Goal: Task Accomplishment & Management: Complete application form

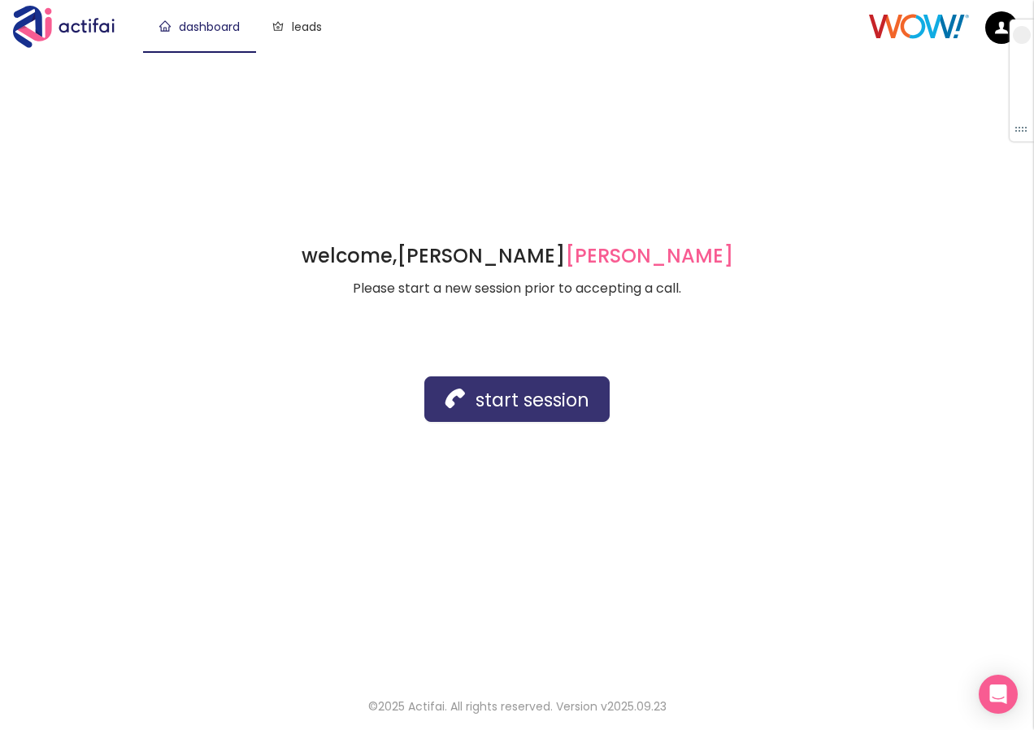
click at [457, 402] on button "start session" at bounding box center [516, 399] width 185 height 46
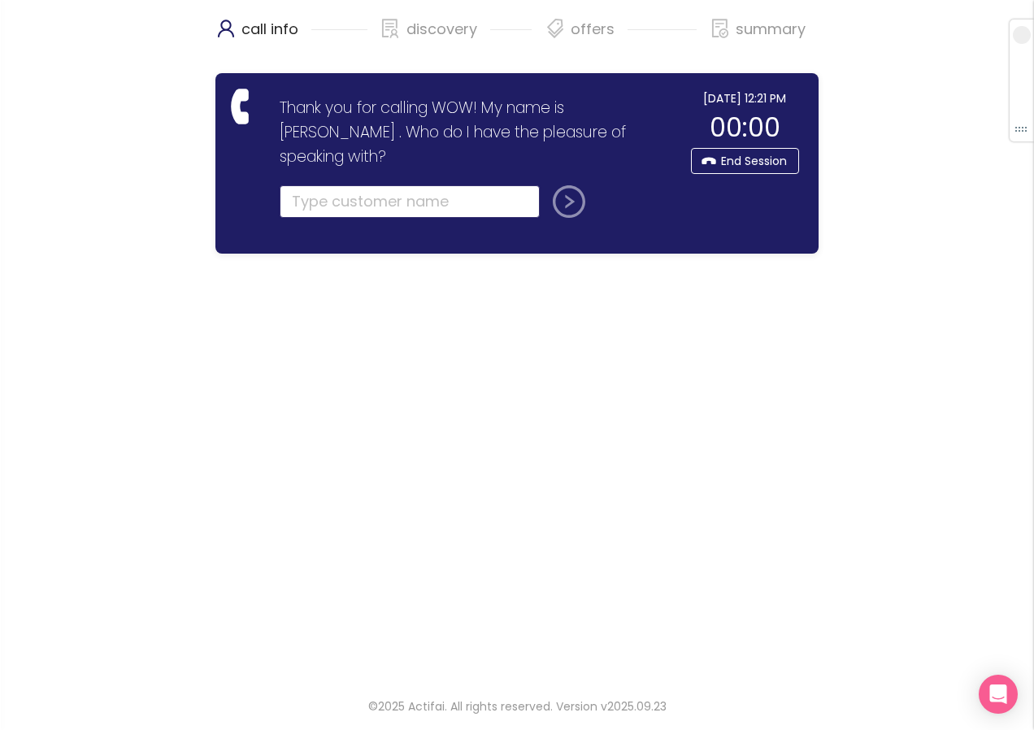
click at [309, 185] on input "text" at bounding box center [410, 201] width 260 height 33
click at [297, 185] on input "text" at bounding box center [410, 201] width 260 height 33
type input "[PERSON_NAME]"
click at [568, 185] on button "submit" at bounding box center [565, 201] width 39 height 33
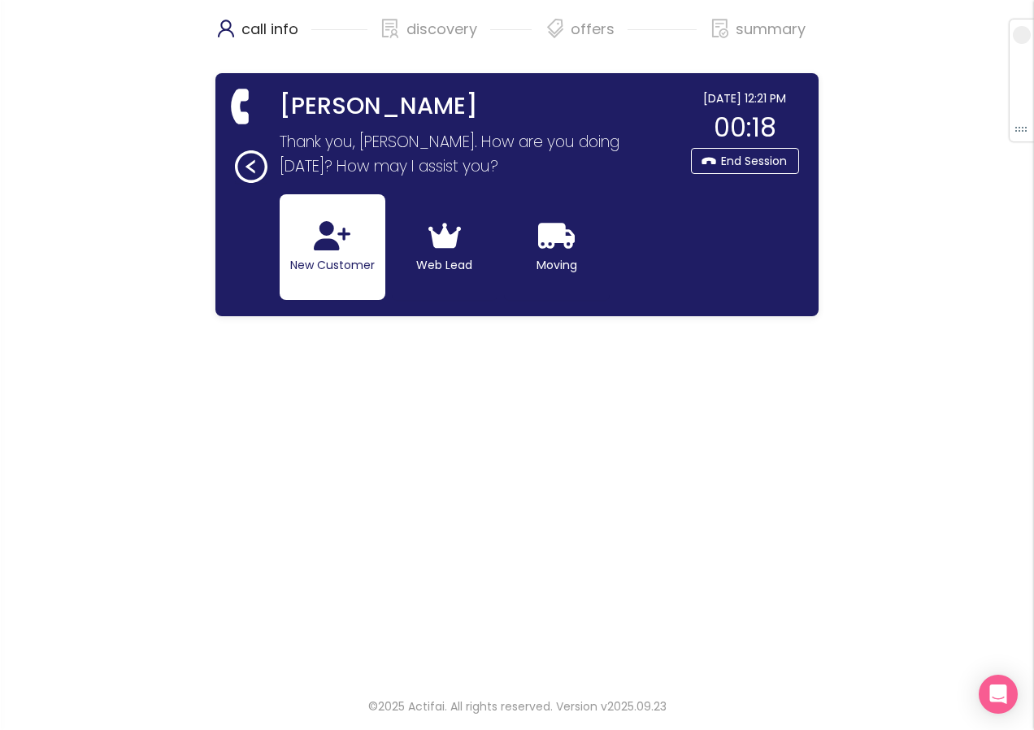
click at [325, 244] on icon "button" at bounding box center [332, 235] width 37 height 29
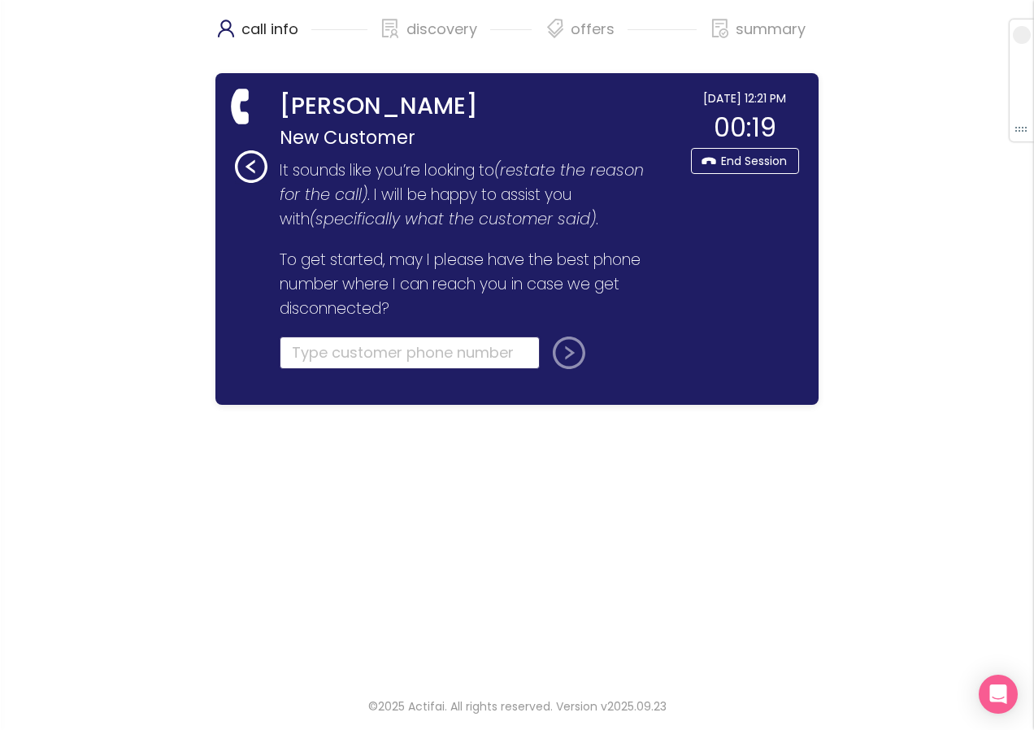
click at [317, 350] on input "tel" at bounding box center [410, 353] width 260 height 33
paste input "[PHONE_NUMBER]"
type input "[PHONE_NUMBER]"
click at [570, 362] on button "submit" at bounding box center [565, 353] width 39 height 33
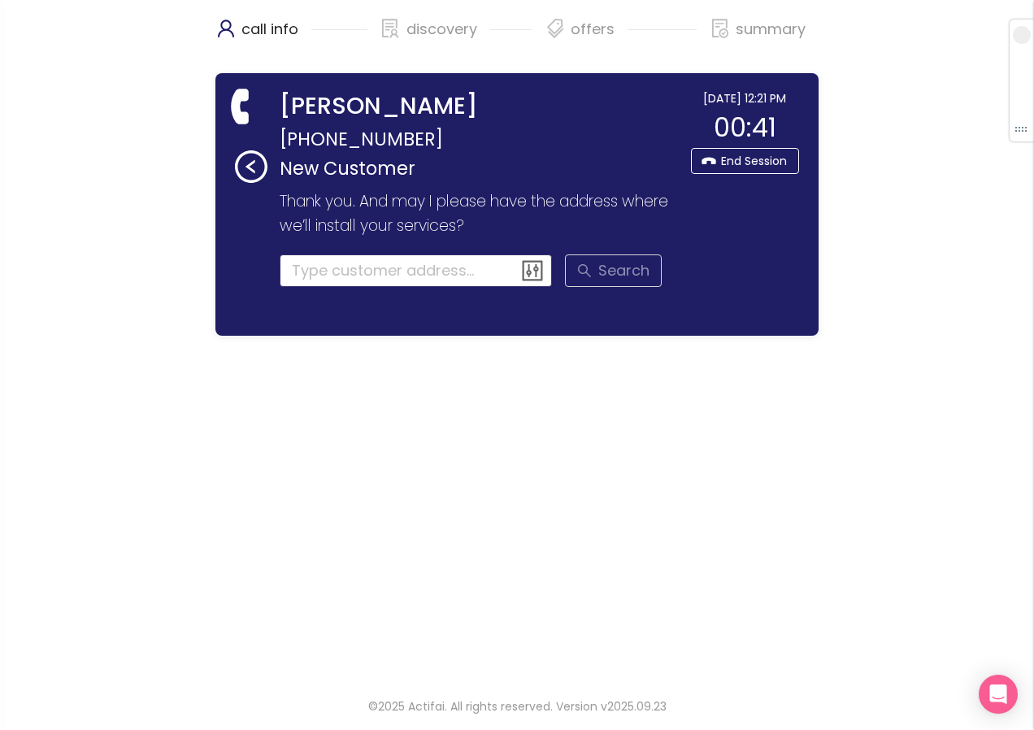
click at [368, 285] on input at bounding box center [416, 271] width 273 height 33
click at [348, 272] on input at bounding box center [416, 271] width 273 height 33
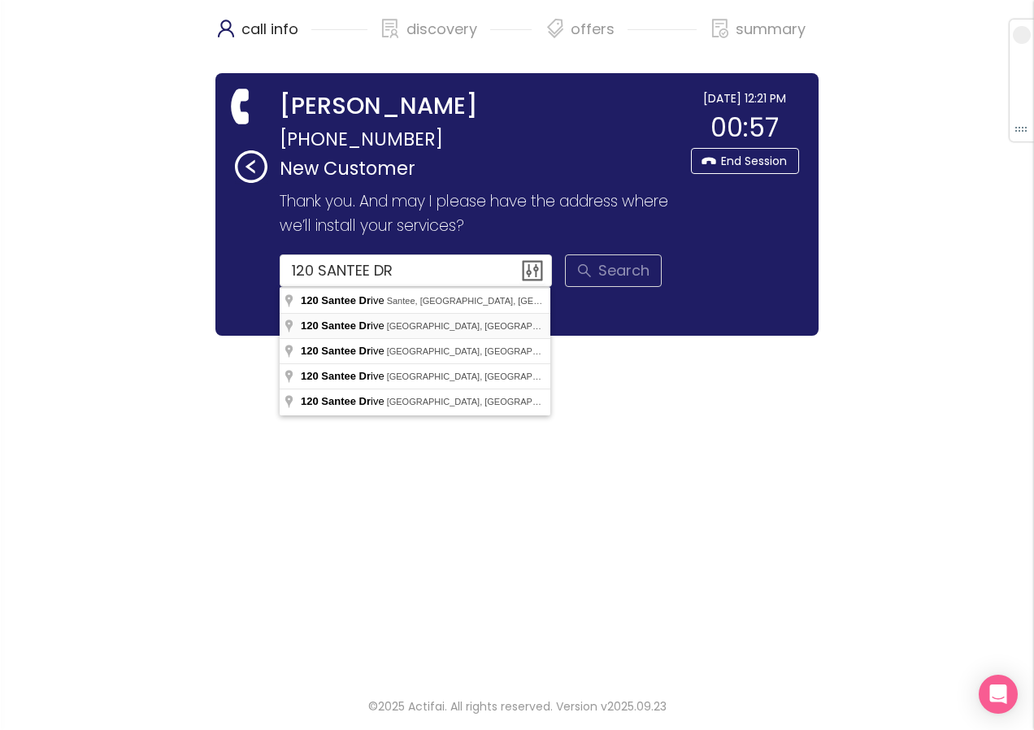
type input "[STREET_ADDRESS]"
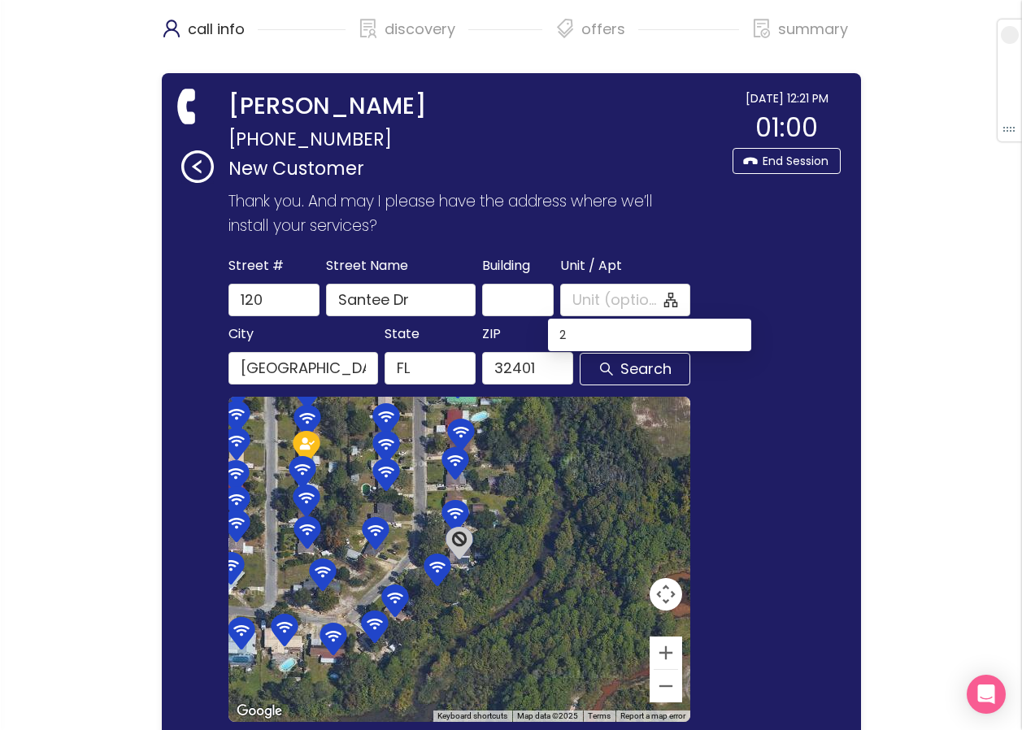
click at [568, 483] on div at bounding box center [459, 559] width 462 height 325
click at [572, 297] on input "Unit / Apt" at bounding box center [616, 300] width 88 height 23
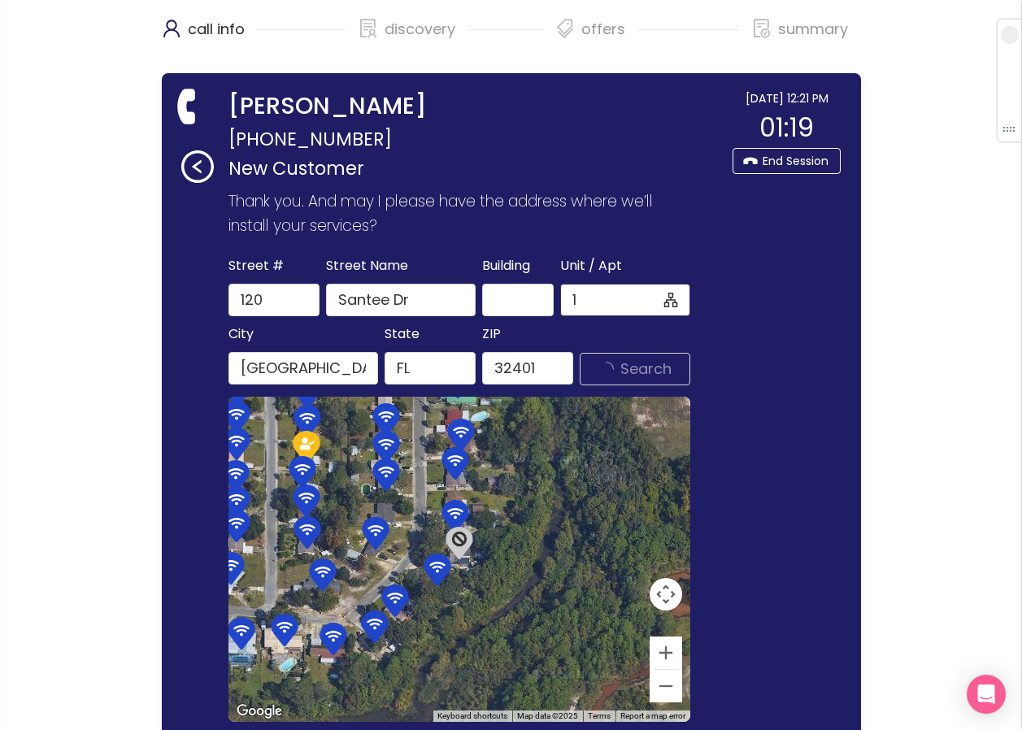
type input "1"
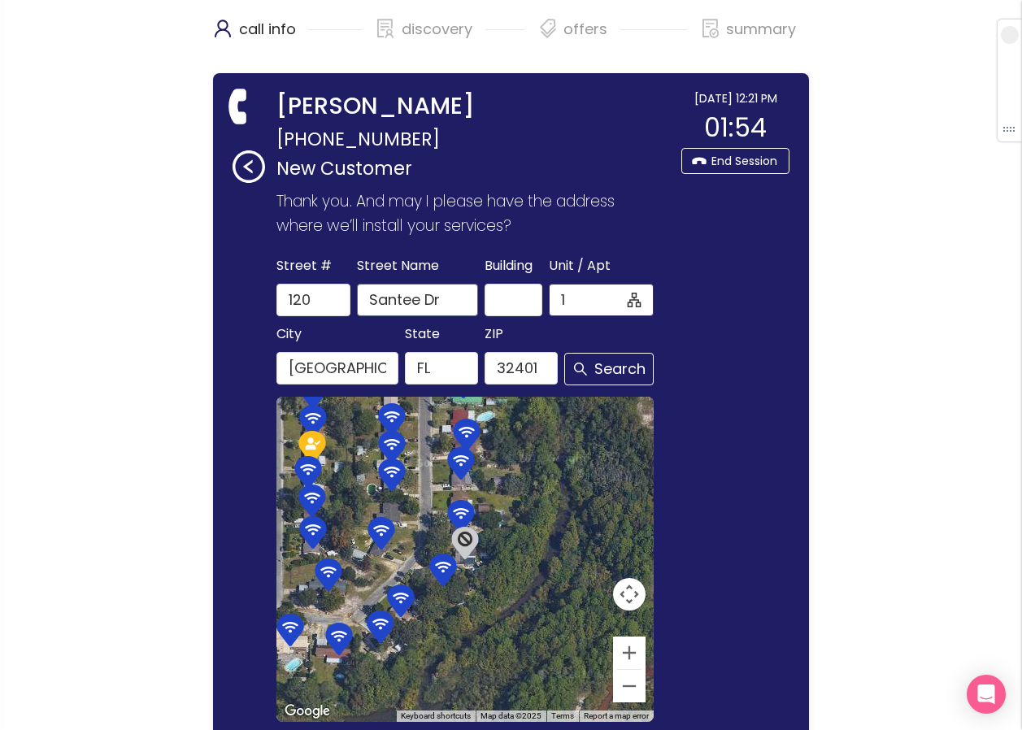
drag, startPoint x: 590, startPoint y: 302, endPoint x: 476, endPoint y: 299, distance: 113.9
click at [460, 292] on div "[GEOGRAPHIC_DATA] Name [GEOGRAPHIC_DATA] / Apt 1 1" at bounding box center [465, 286] width 384 height 62
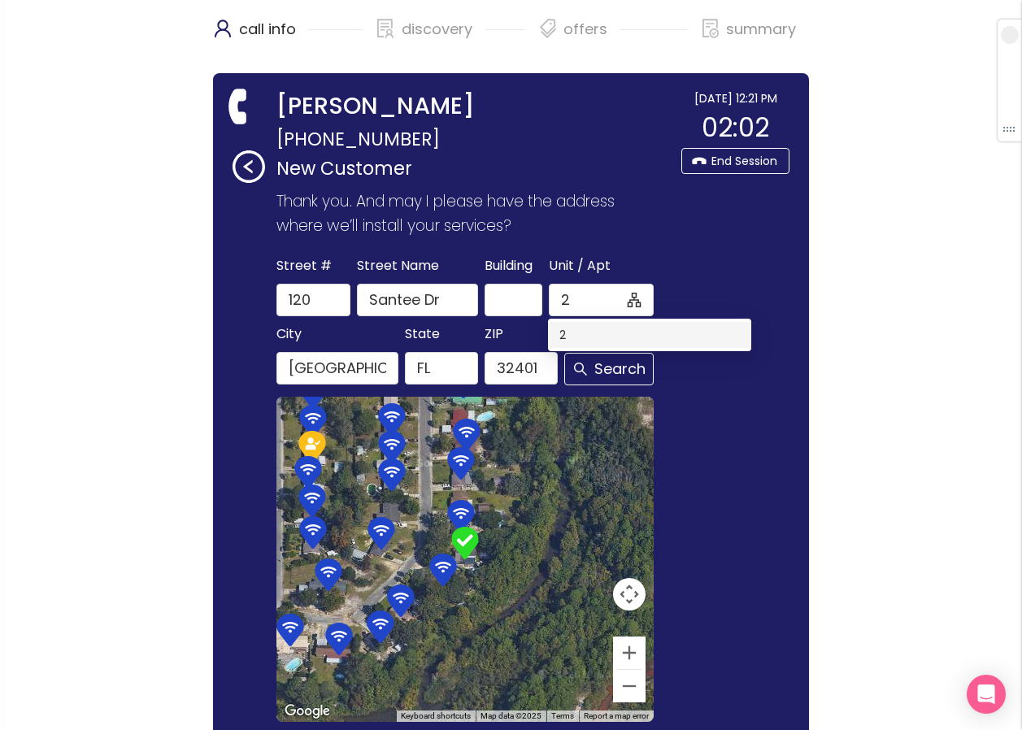
click at [568, 340] on div "2" at bounding box center [649, 335] width 181 height 18
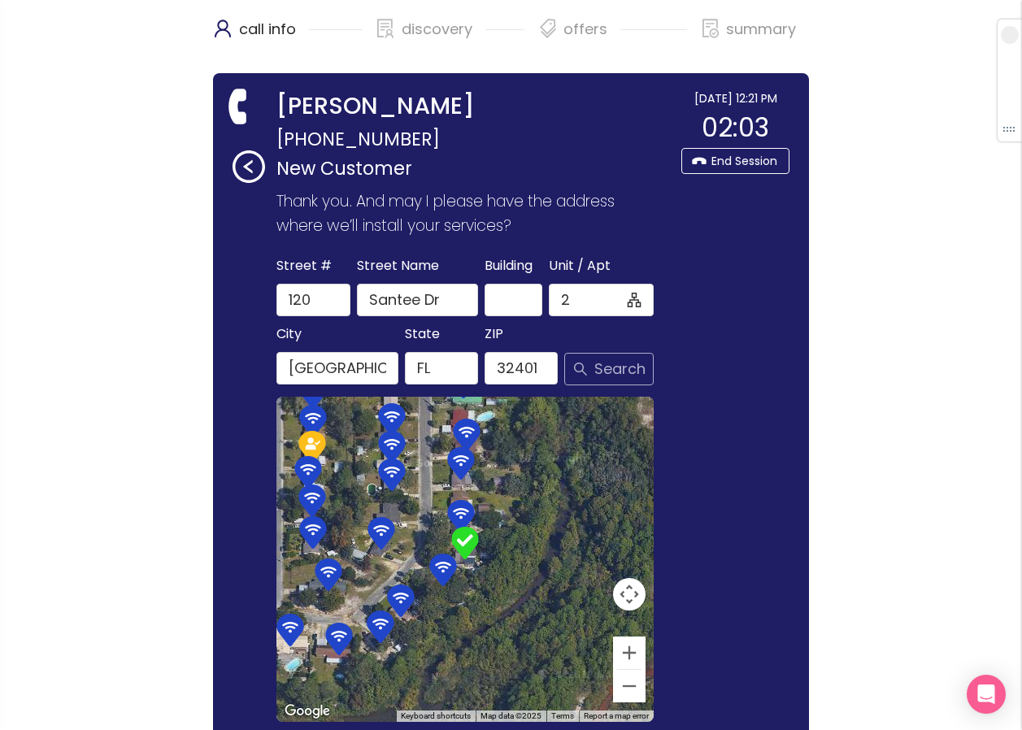
click at [590, 368] on button "Search" at bounding box center [608, 369] width 89 height 33
type input "2"
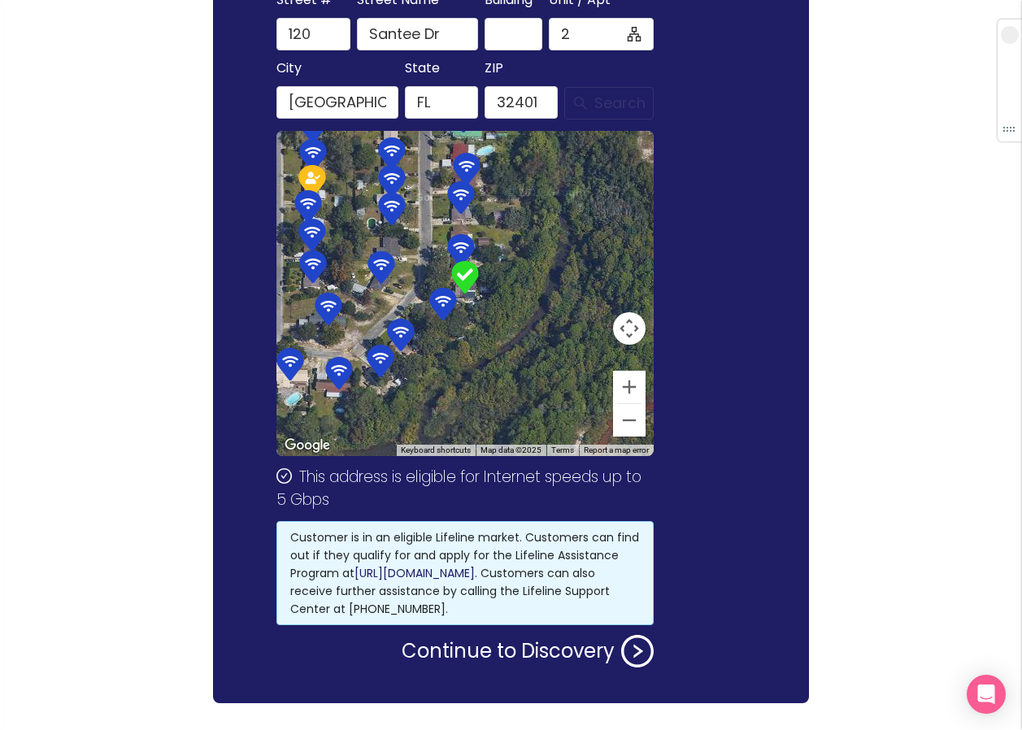
scroll to position [304, 0]
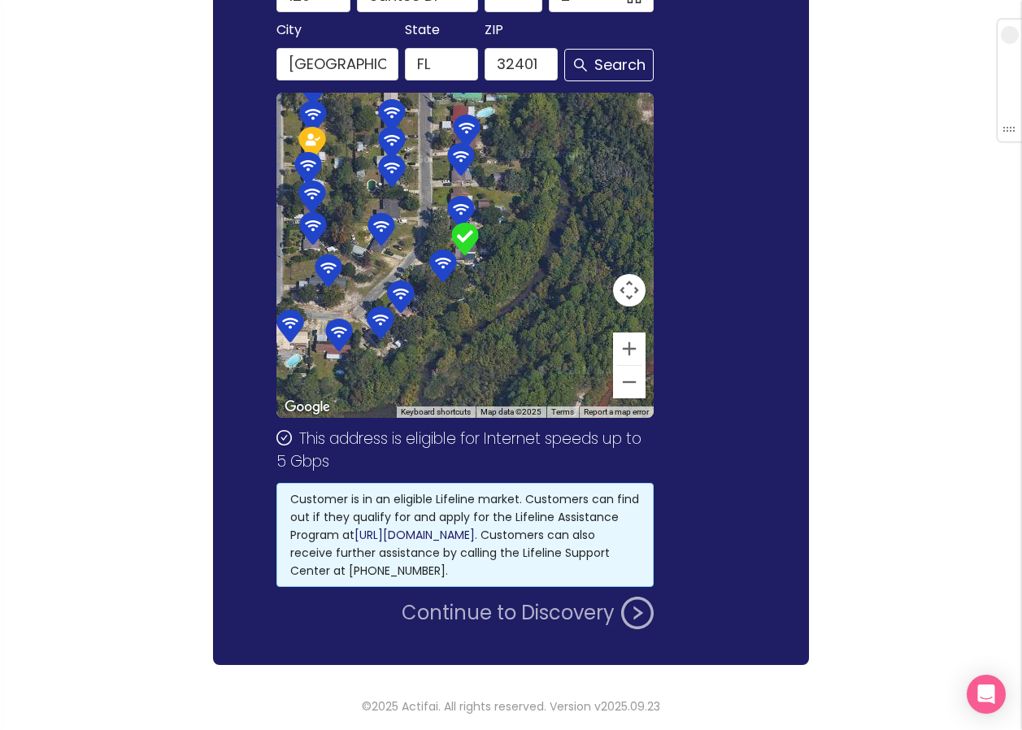
click at [491, 611] on button "Continue to Discovery" at bounding box center [528, 613] width 252 height 33
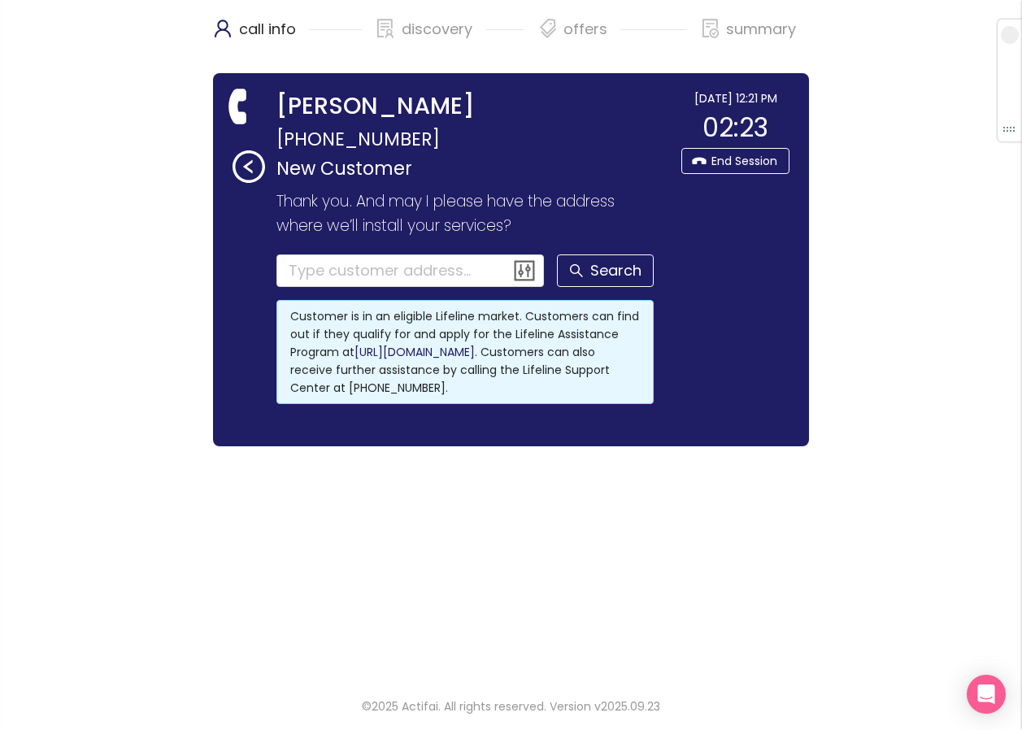
scroll to position [0, 0]
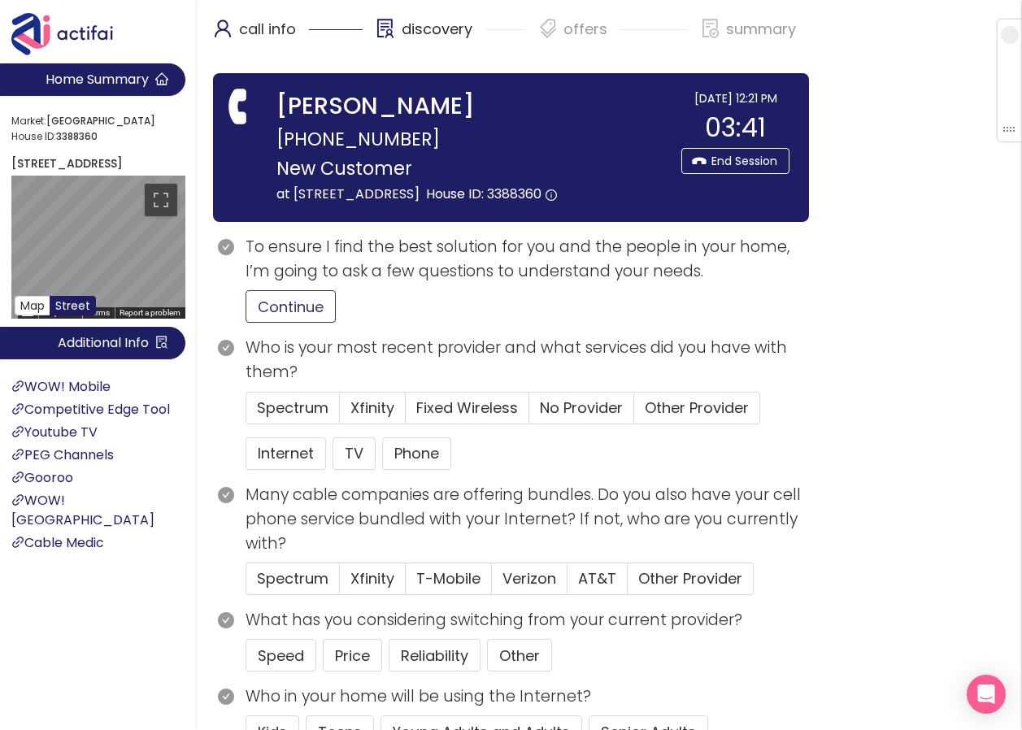
click at [261, 323] on button "Continue" at bounding box center [291, 306] width 90 height 33
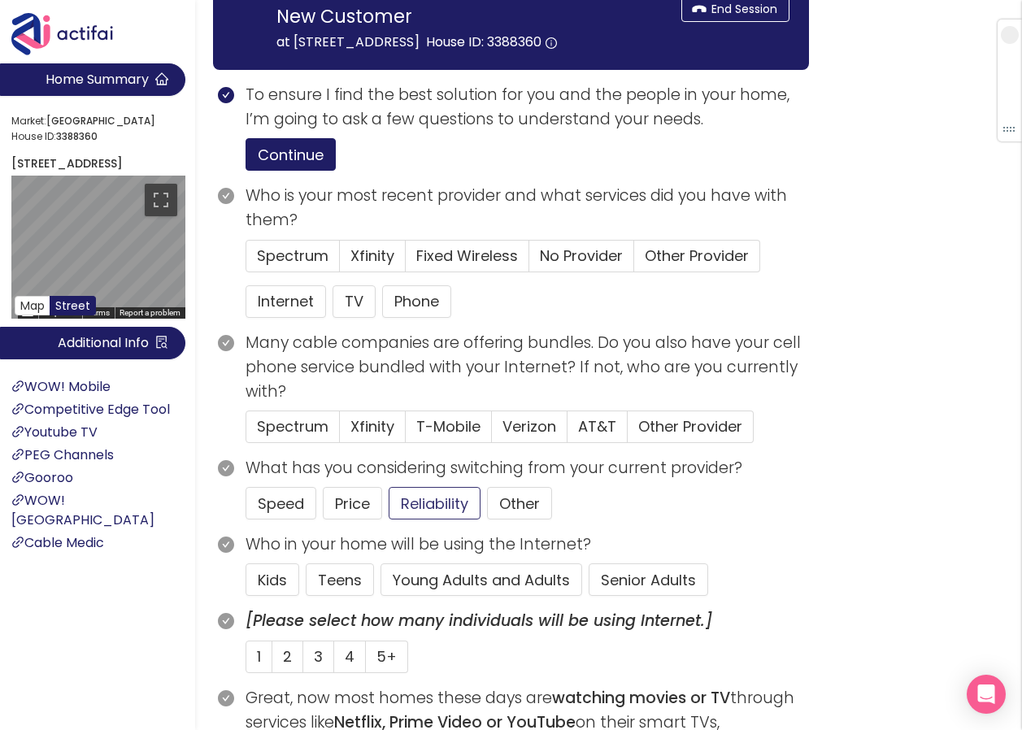
scroll to position [163, 0]
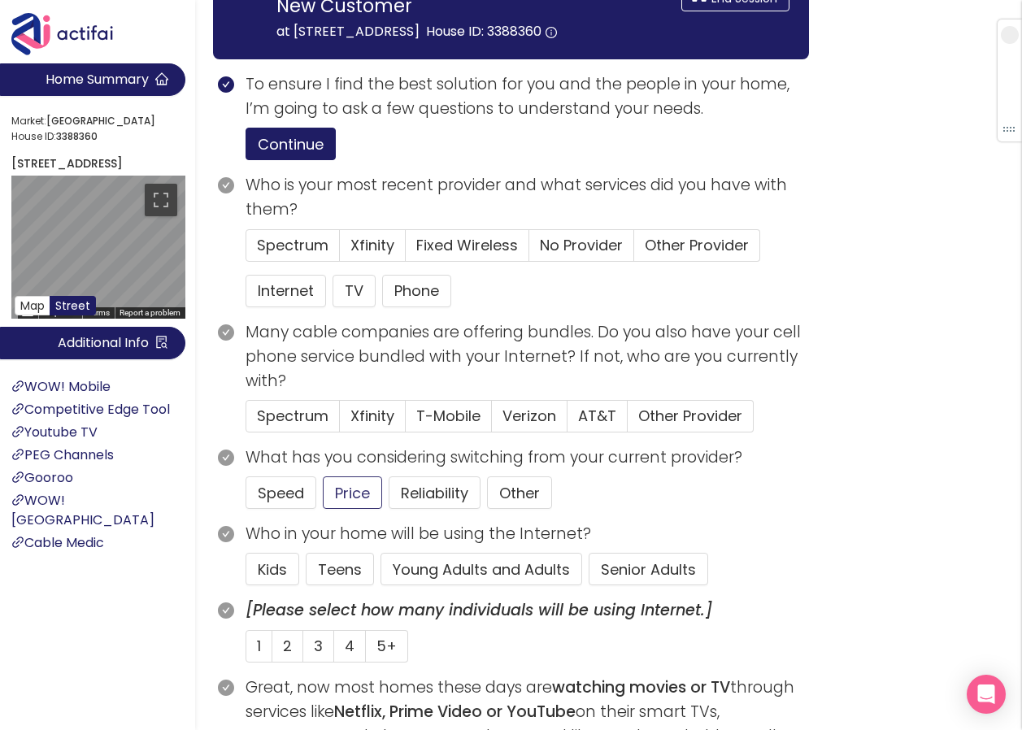
click at [368, 509] on button "Price" at bounding box center [352, 492] width 59 height 33
click at [629, 581] on button "Senior Adults" at bounding box center [649, 569] width 120 height 33
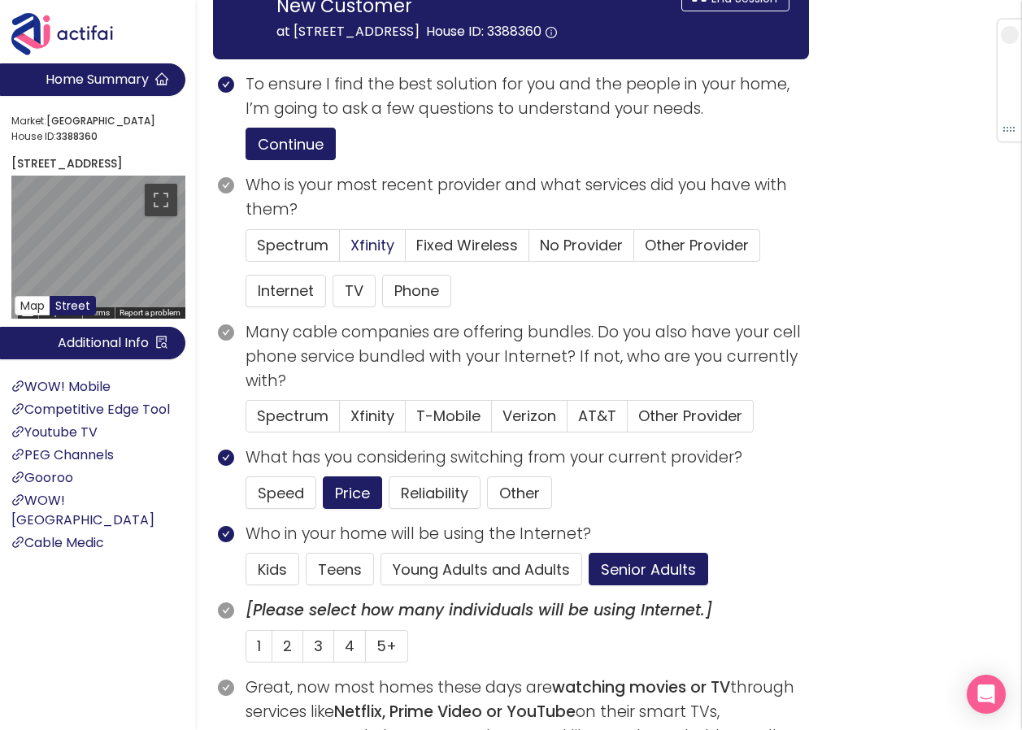
click at [377, 255] on span "Xfinity" at bounding box center [372, 245] width 44 height 20
click at [340, 250] on input "Xfinity" at bounding box center [340, 250] width 0 height 0
click at [285, 307] on button "Internet" at bounding box center [286, 291] width 80 height 33
click at [361, 426] on span "Xfinity" at bounding box center [372, 416] width 44 height 20
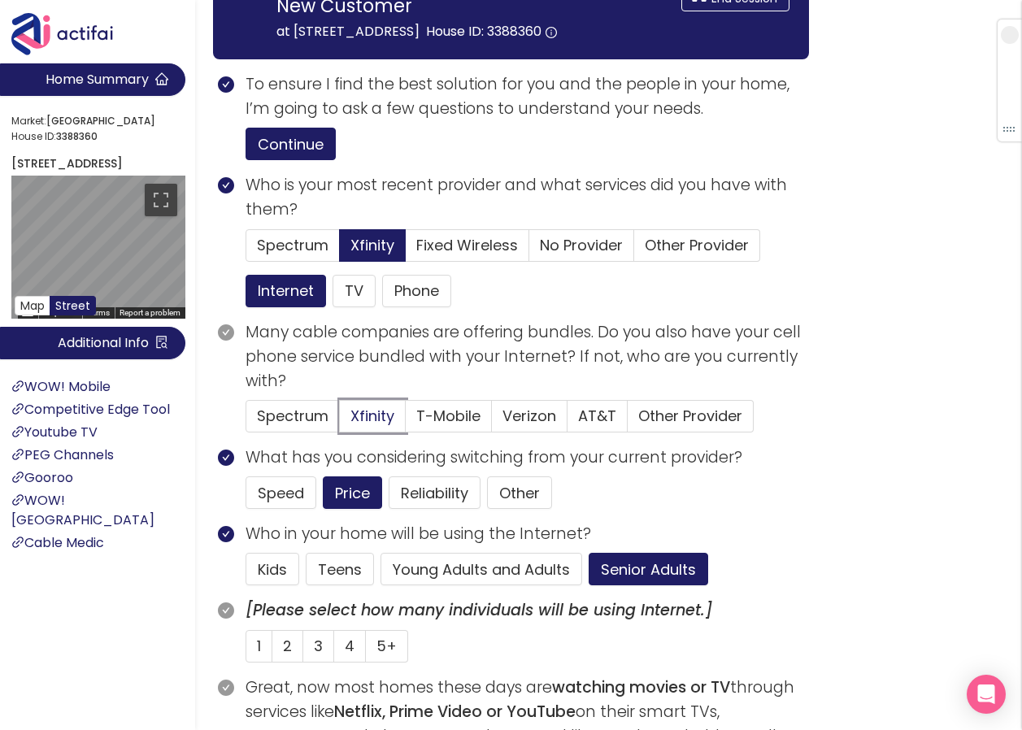
click at [340, 421] on input "Xfinity" at bounding box center [340, 421] width 0 height 0
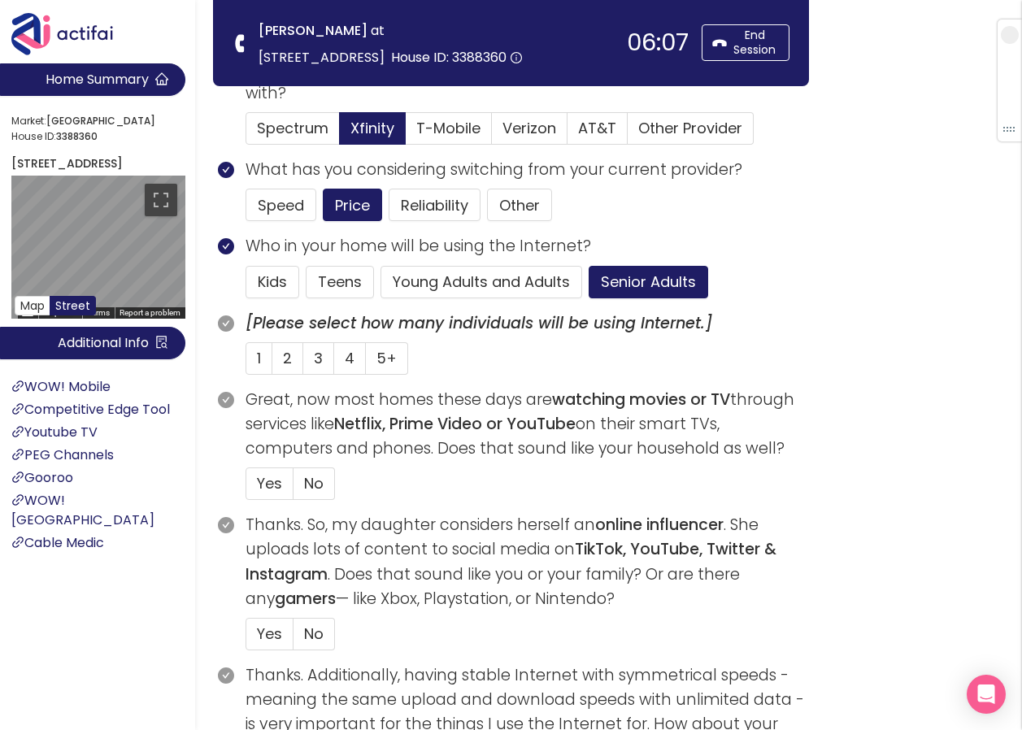
scroll to position [244, 0]
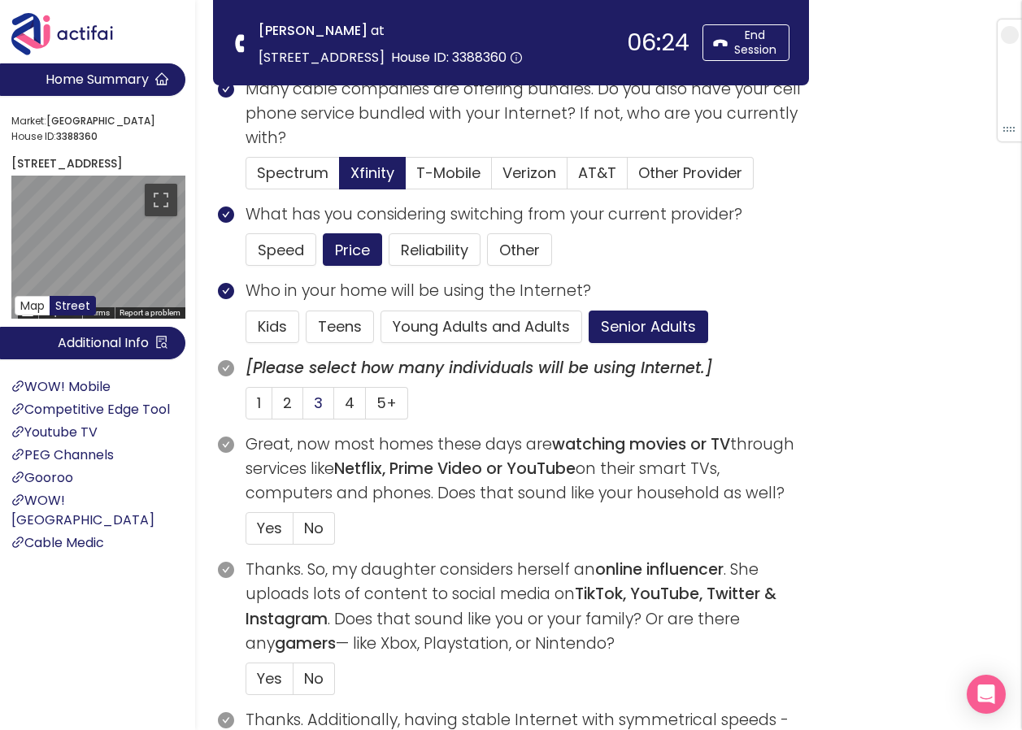
click at [319, 395] on span "3" at bounding box center [318, 403] width 9 height 20
click at [303, 408] on input "3" at bounding box center [303, 408] width 0 height 0
click at [284, 520] on label "Yes" at bounding box center [270, 528] width 48 height 33
click at [246, 533] on input "Yes" at bounding box center [246, 533] width 0 height 0
click at [282, 678] on label "Yes" at bounding box center [270, 679] width 48 height 33
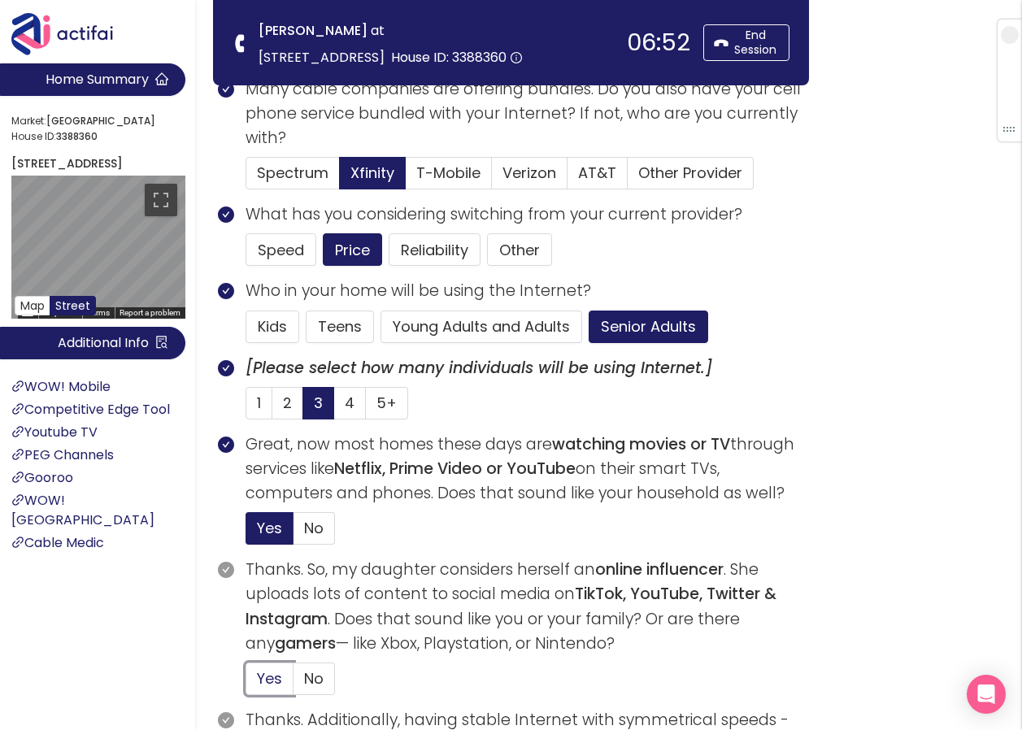
click at [246, 684] on input "Yes" at bounding box center [246, 684] width 0 height 0
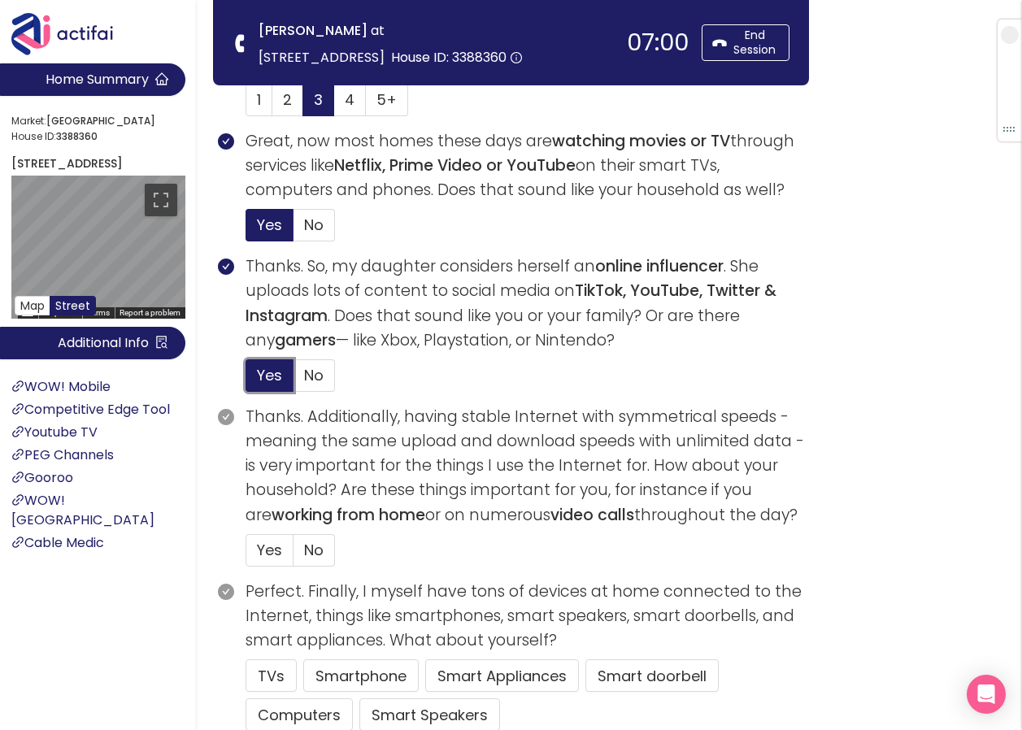
scroll to position [569, 0]
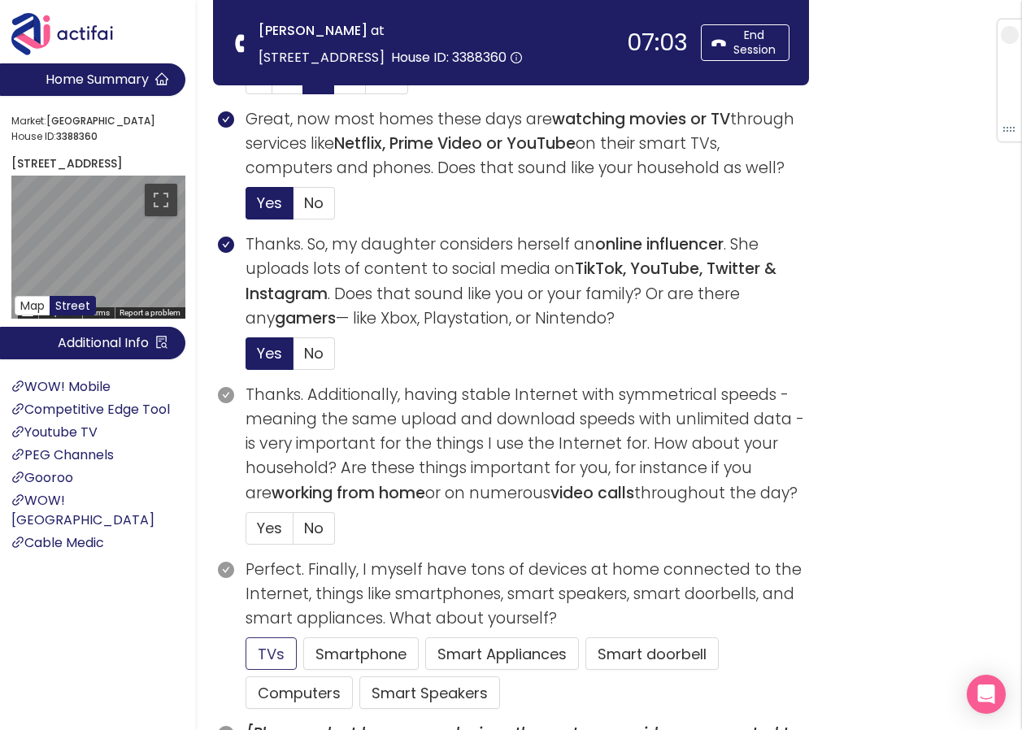
click at [260, 652] on button "TVs" at bounding box center [271, 653] width 51 height 33
click at [305, 520] on span "No" at bounding box center [314, 528] width 20 height 20
click at [294, 533] on input "No" at bounding box center [294, 533] width 0 height 0
click at [641, 659] on button "Smart doorbell" at bounding box center [651, 653] width 133 height 33
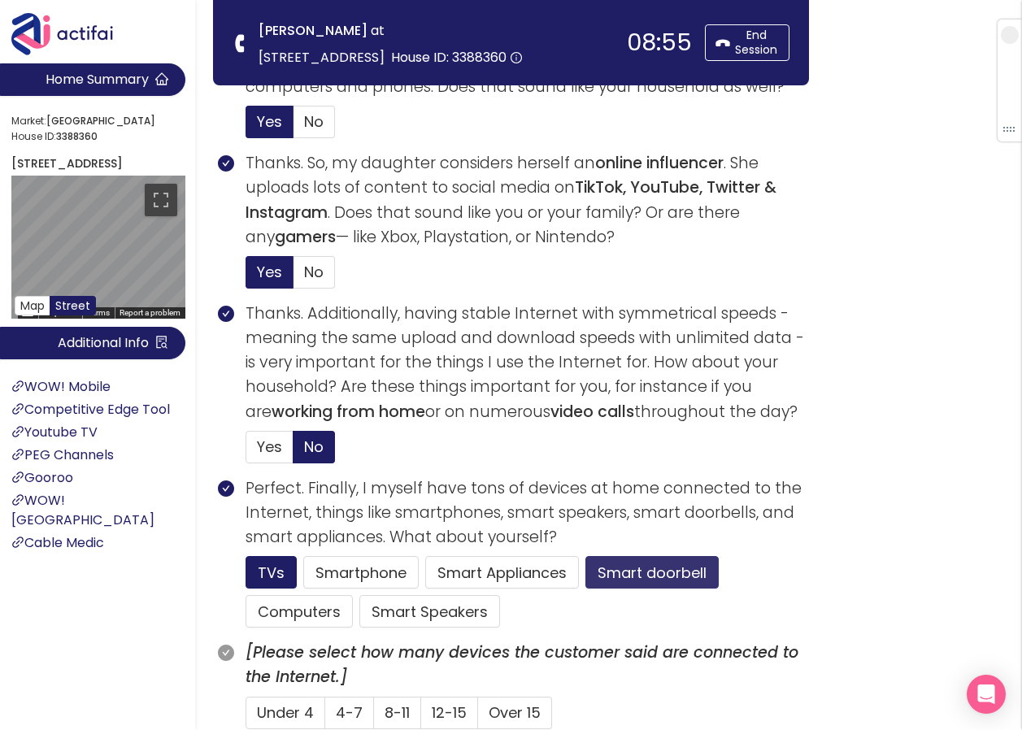
scroll to position [732, 0]
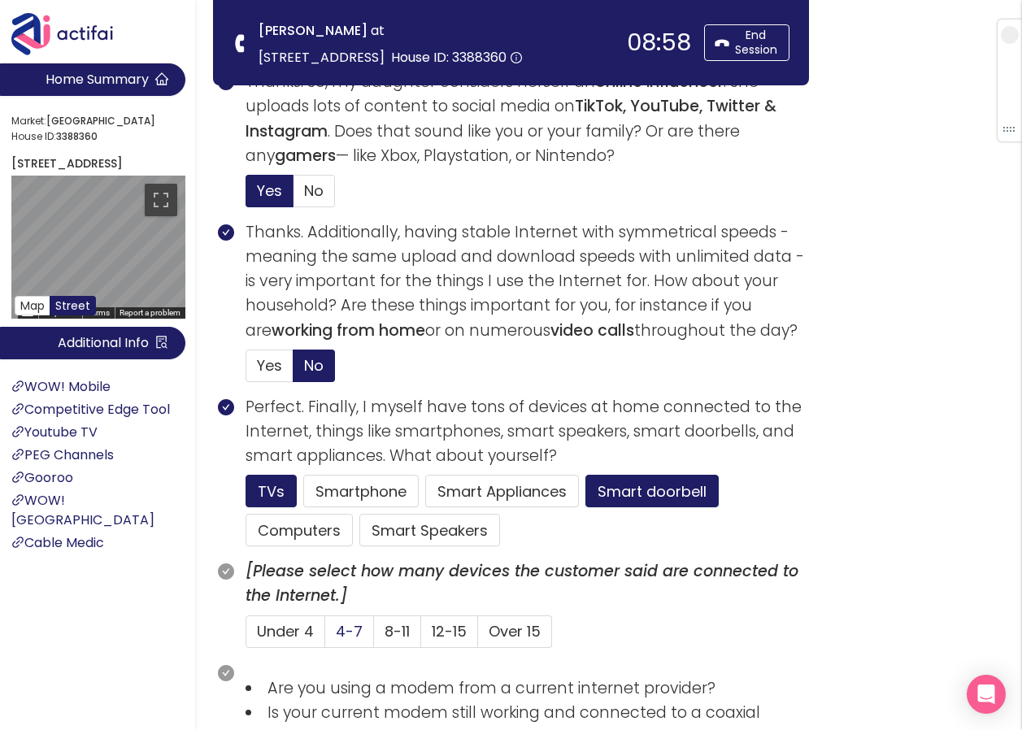
click at [344, 633] on span "4-7" at bounding box center [349, 631] width 27 height 20
click at [325, 637] on input "4-7" at bounding box center [325, 637] width 0 height 0
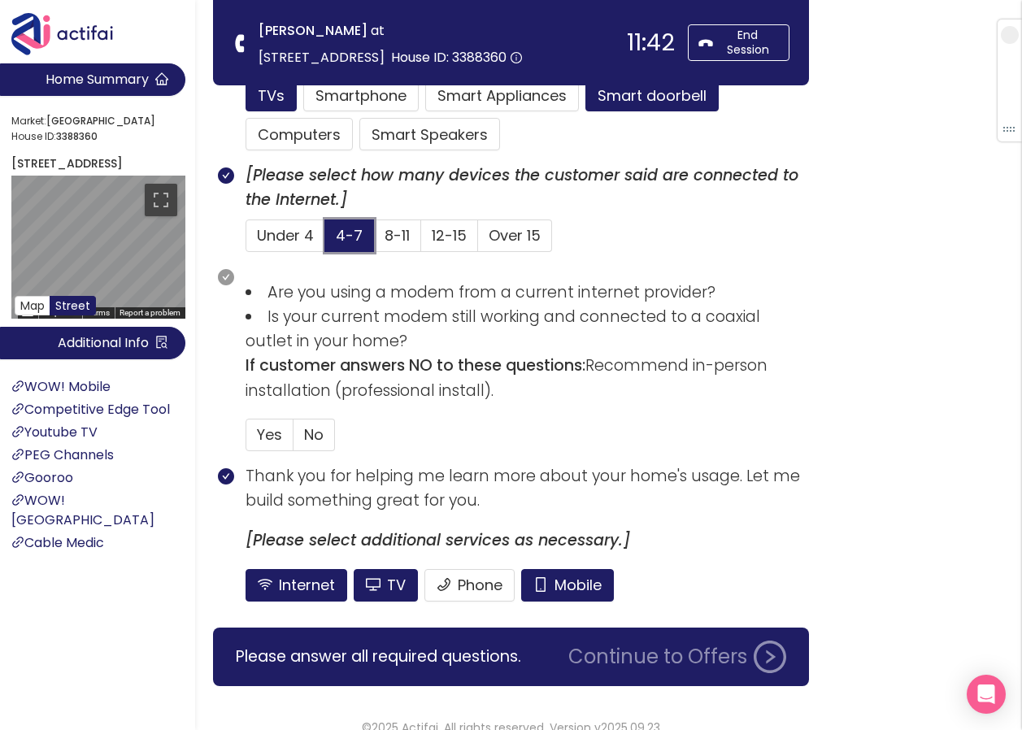
scroll to position [1138, 0]
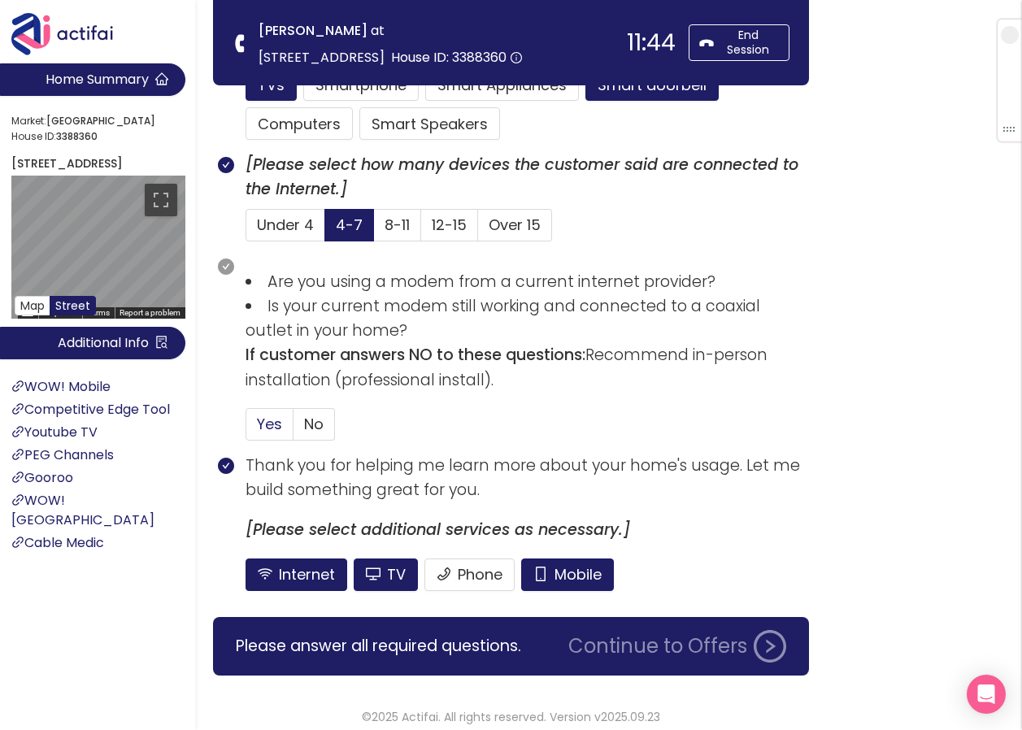
click at [264, 419] on span "Yes" at bounding box center [269, 424] width 25 height 20
click at [246, 429] on input "Yes" at bounding box center [246, 429] width 0 height 0
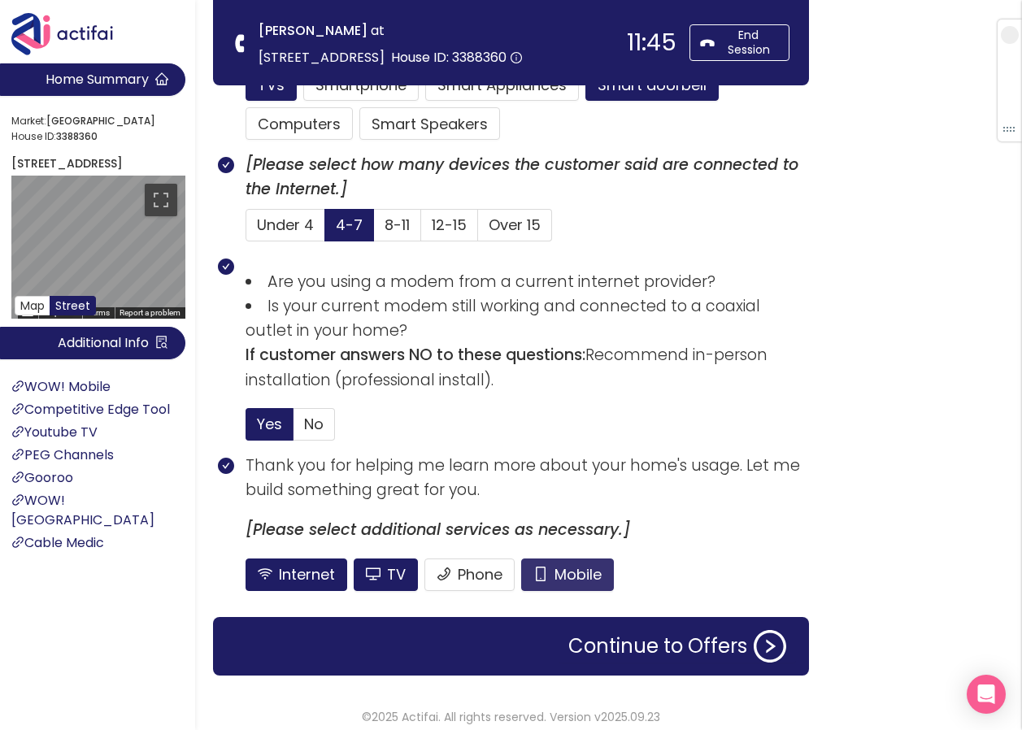
click at [572, 581] on button "Mobile" at bounding box center [567, 575] width 93 height 33
click at [386, 568] on button "TV" at bounding box center [386, 575] width 64 height 33
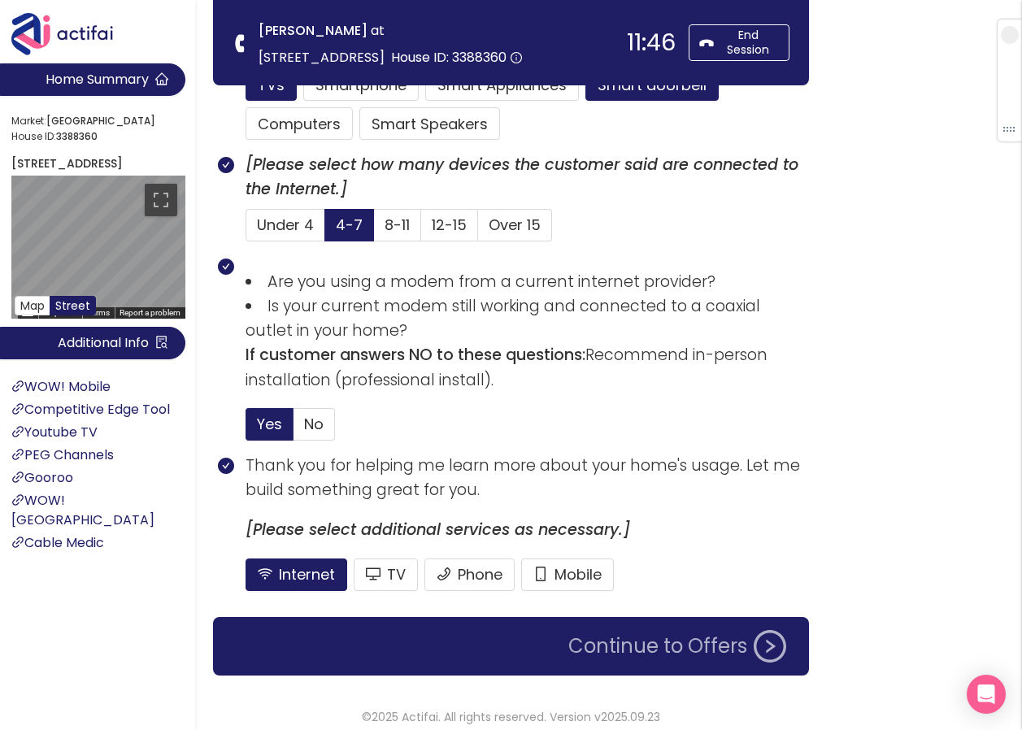
click at [607, 653] on button "Continue to Offers" at bounding box center [677, 646] width 237 height 33
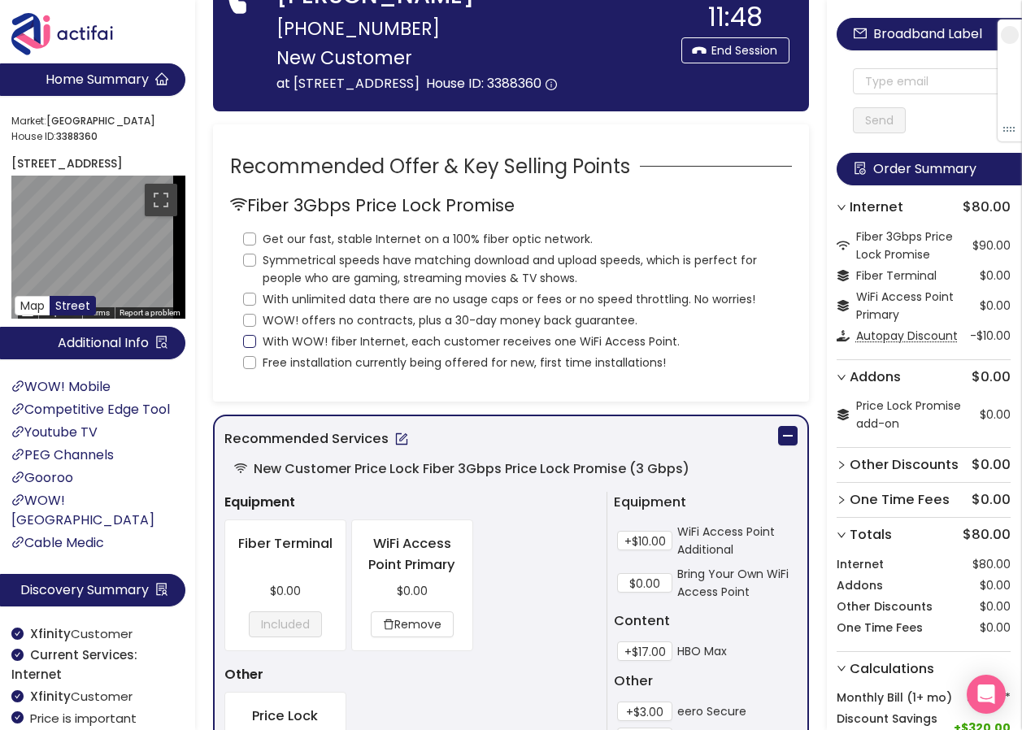
scroll to position [0, 0]
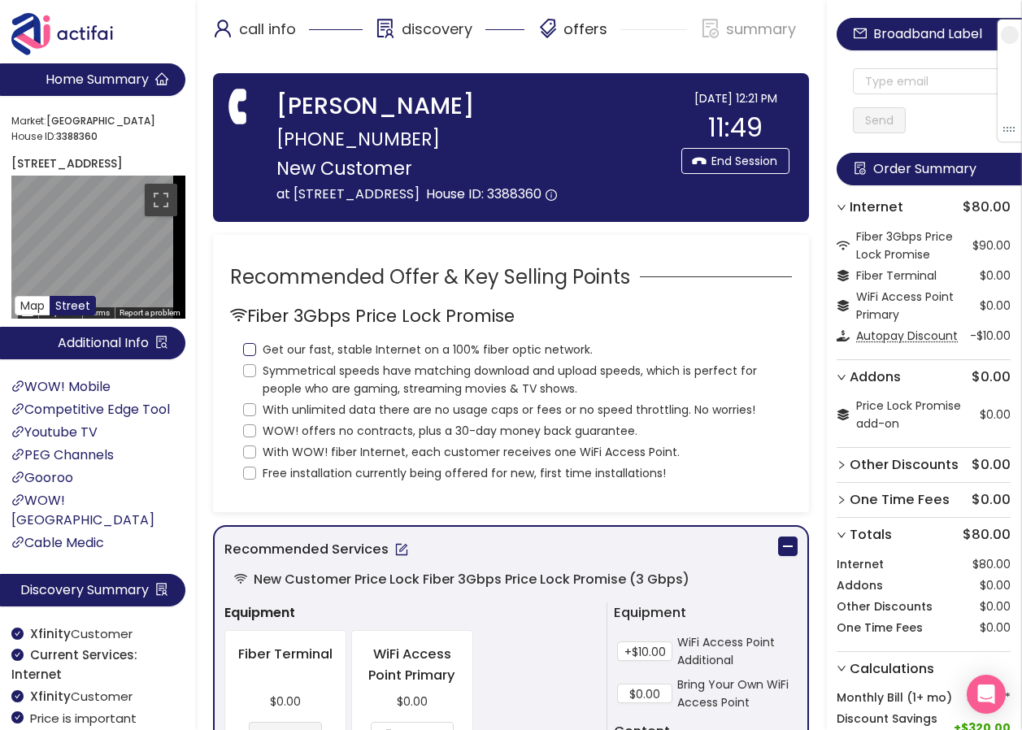
click at [251, 356] on input "Get our fast, stable Internet on a 100% fiber optic network." at bounding box center [249, 349] width 13 height 13
checkbox input "true"
click at [248, 377] on input "Symmetrical speeds have matching download and upload speeds, which is perfect f…" at bounding box center [249, 370] width 13 height 13
checkbox input "true"
click at [244, 419] on label "With unlimited data there are no usage caps or fees or no speed throttling. No …" at bounding box center [502, 408] width 519 height 21
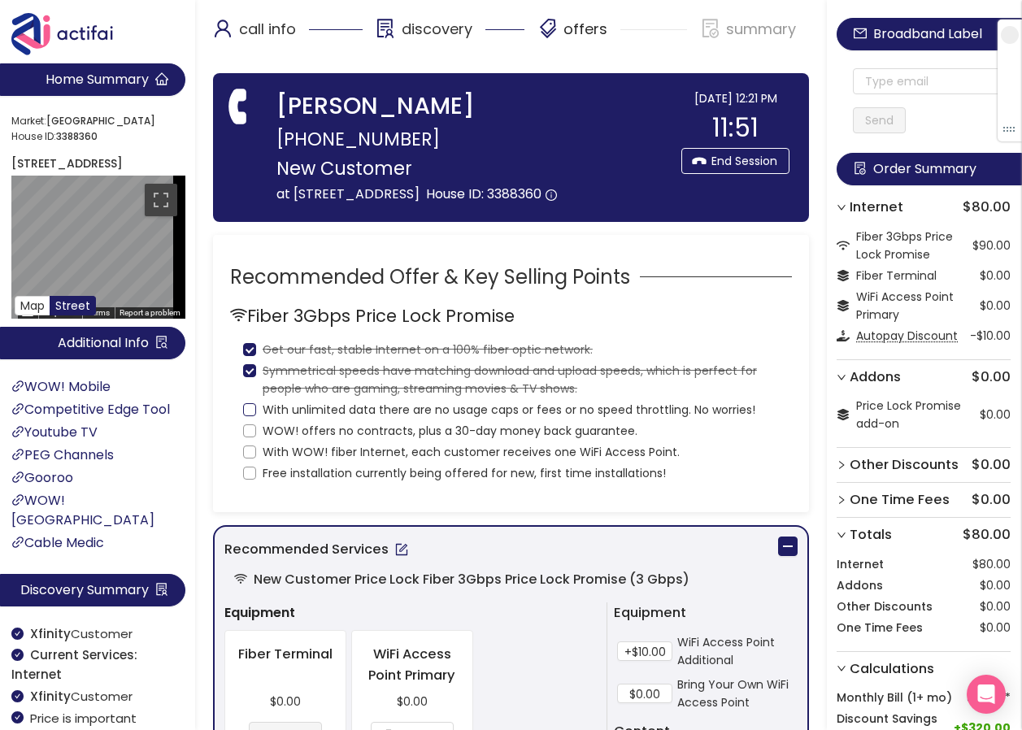
click at [244, 416] on input "With unlimited data there are no usage caps or fees or no speed throttling. No …" at bounding box center [249, 409] width 13 height 13
checkbox input "true"
click at [248, 440] on label "WOW! offers no contracts, plus a 30-day money back guarantee." at bounding box center [443, 429] width 401 height 21
click at [248, 437] on input "WOW! offers no contracts, plus a 30-day money back guarantee." at bounding box center [249, 430] width 13 height 13
checkbox input "true"
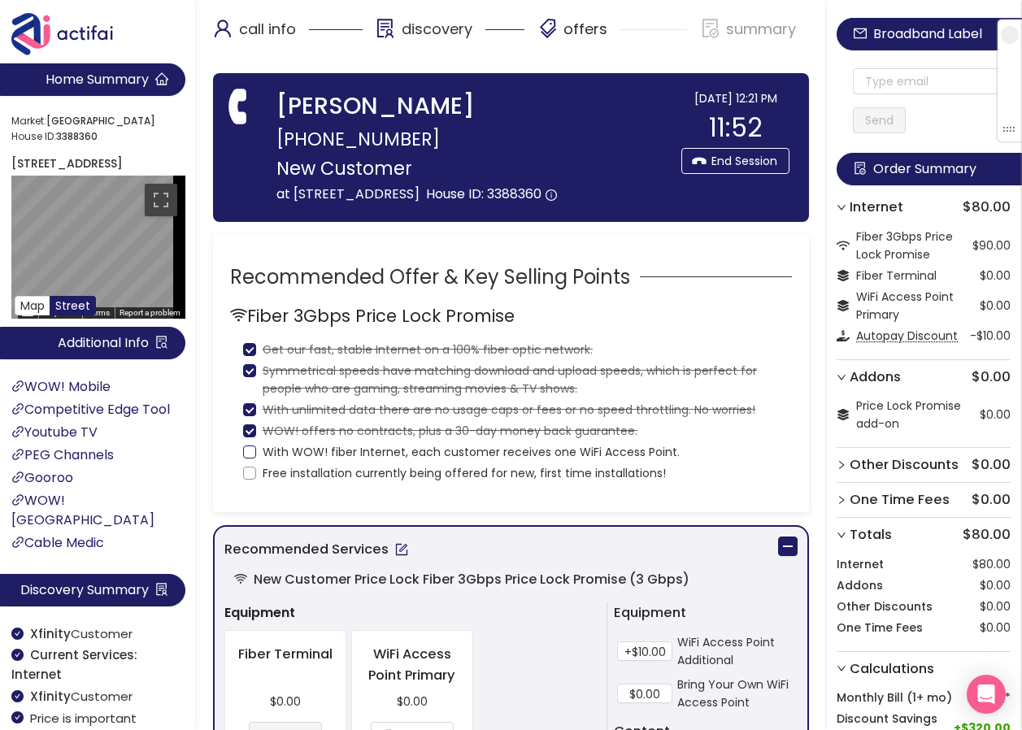
click at [250, 459] on input "With WOW! fiber Internet, each customer receives one WiFi Access Point." at bounding box center [249, 452] width 13 height 13
checkbox input "true"
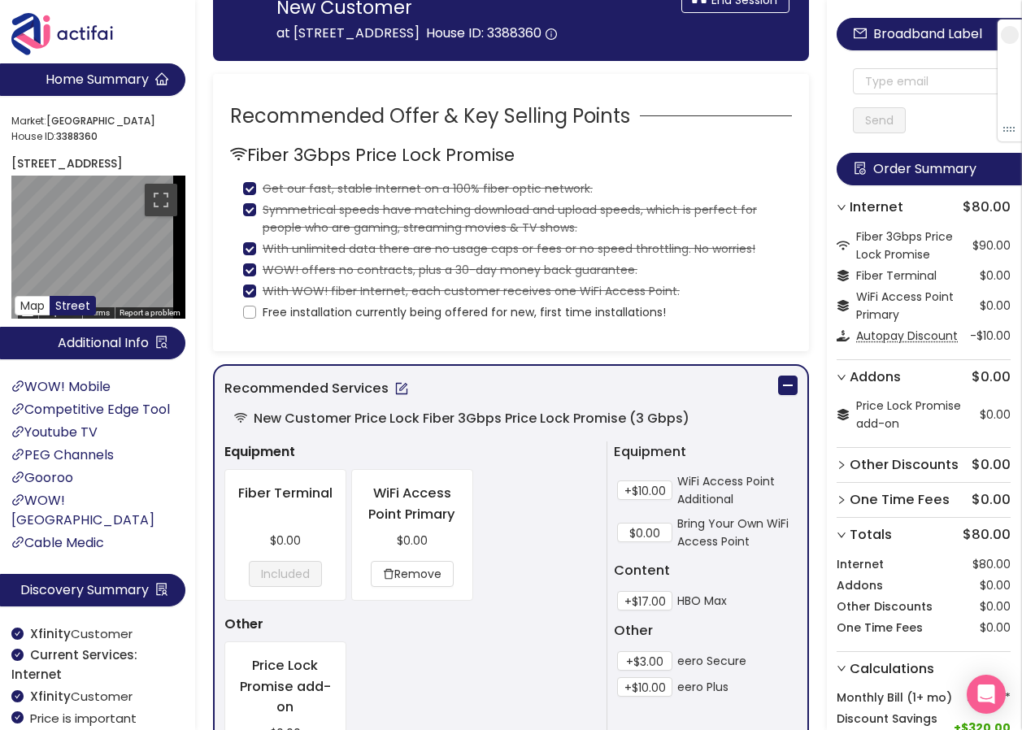
scroll to position [163, 0]
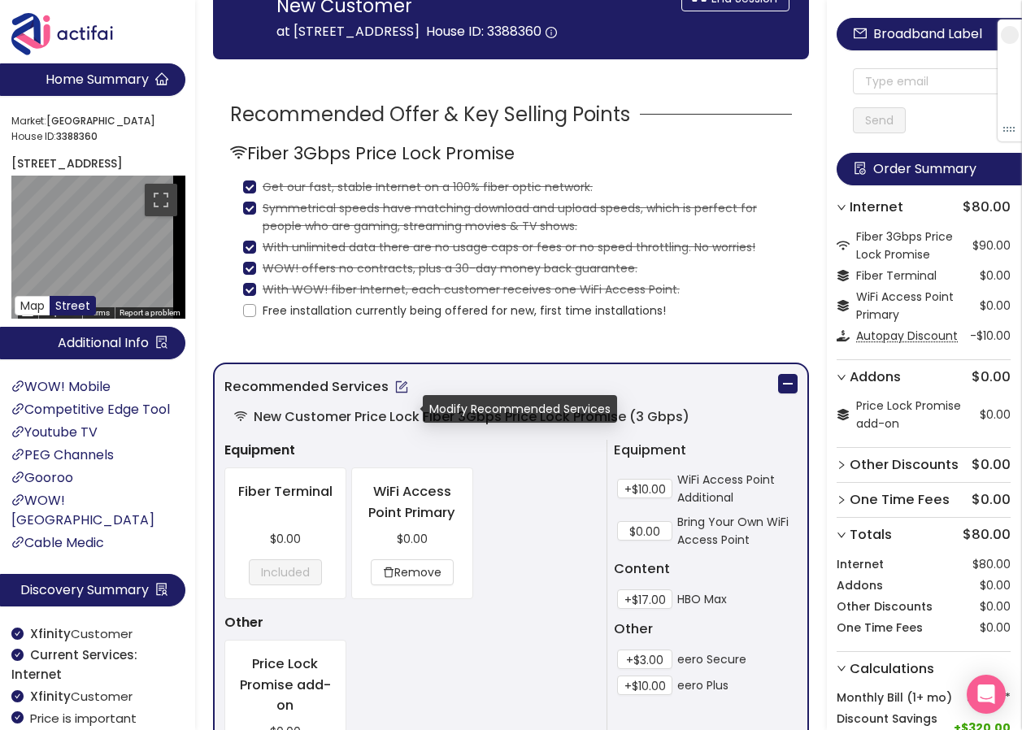
click at [408, 400] on button "button" at bounding box center [402, 387] width 26 height 26
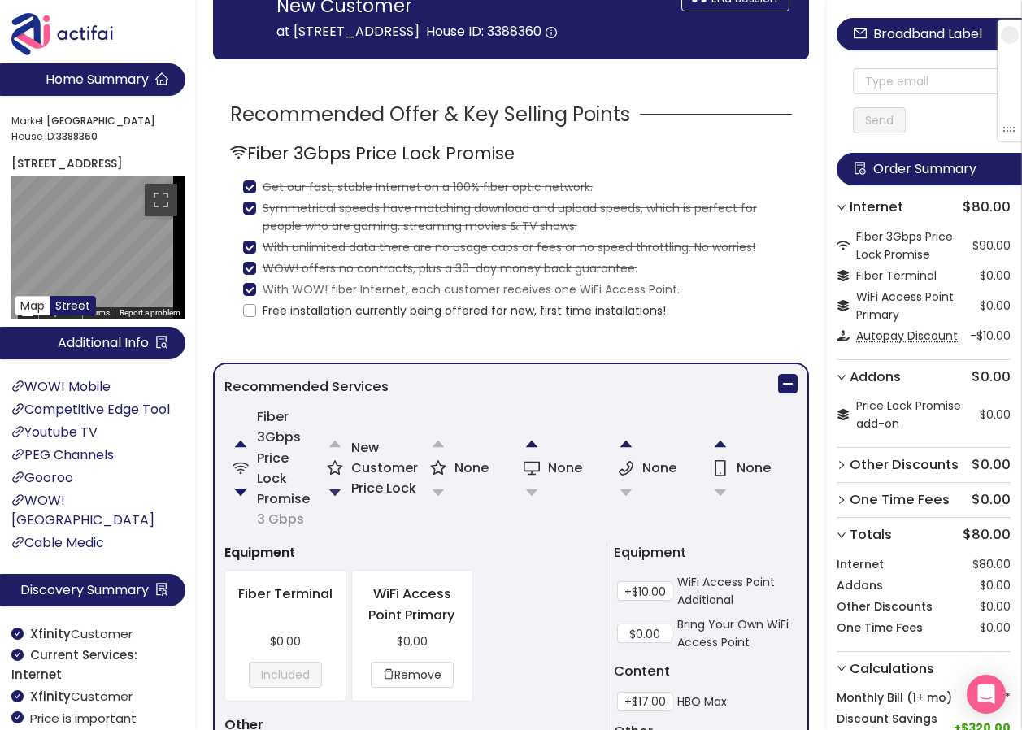
click at [335, 509] on button "button" at bounding box center [335, 492] width 33 height 33
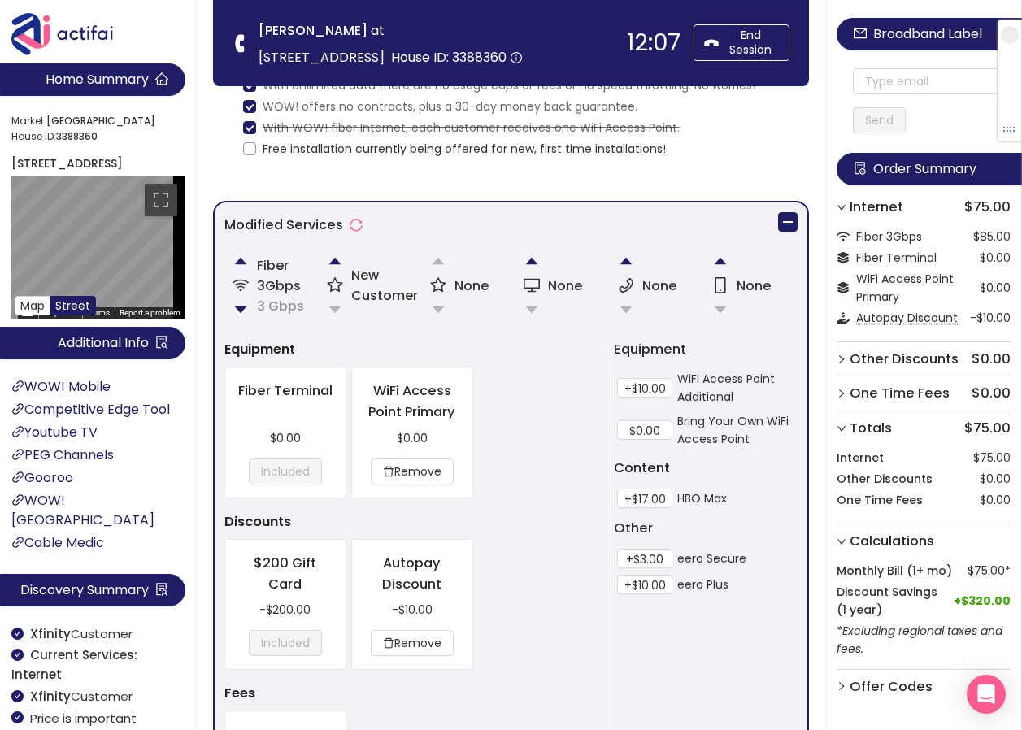
scroll to position [81, 0]
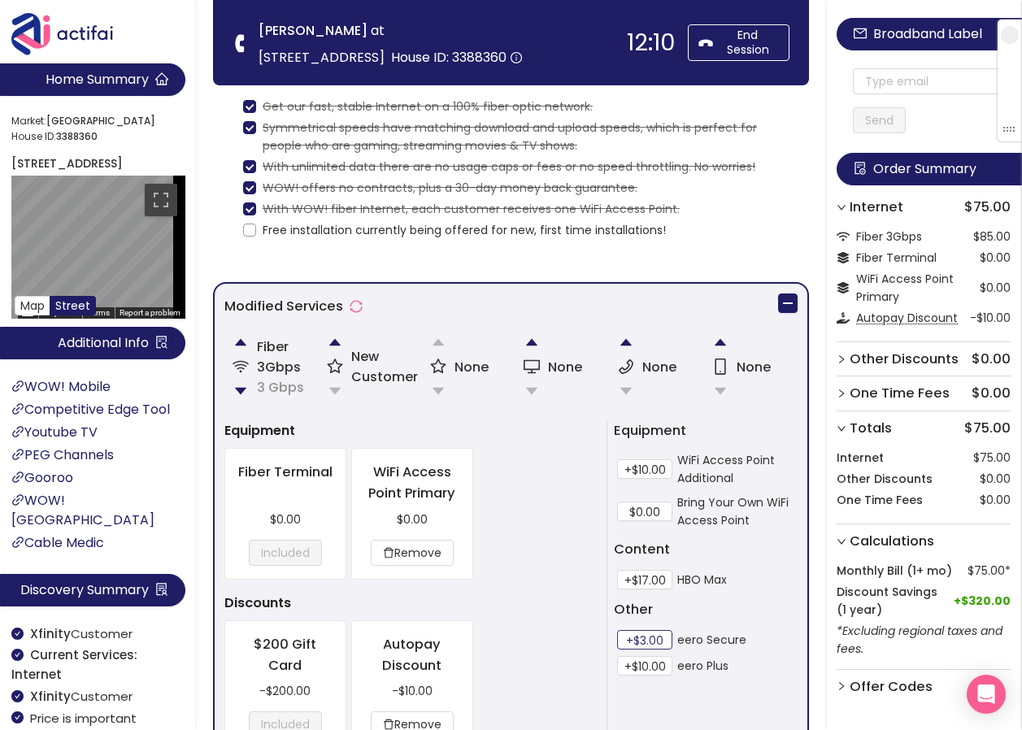
click at [635, 638] on button "+$3.00" at bounding box center [644, 640] width 55 height 20
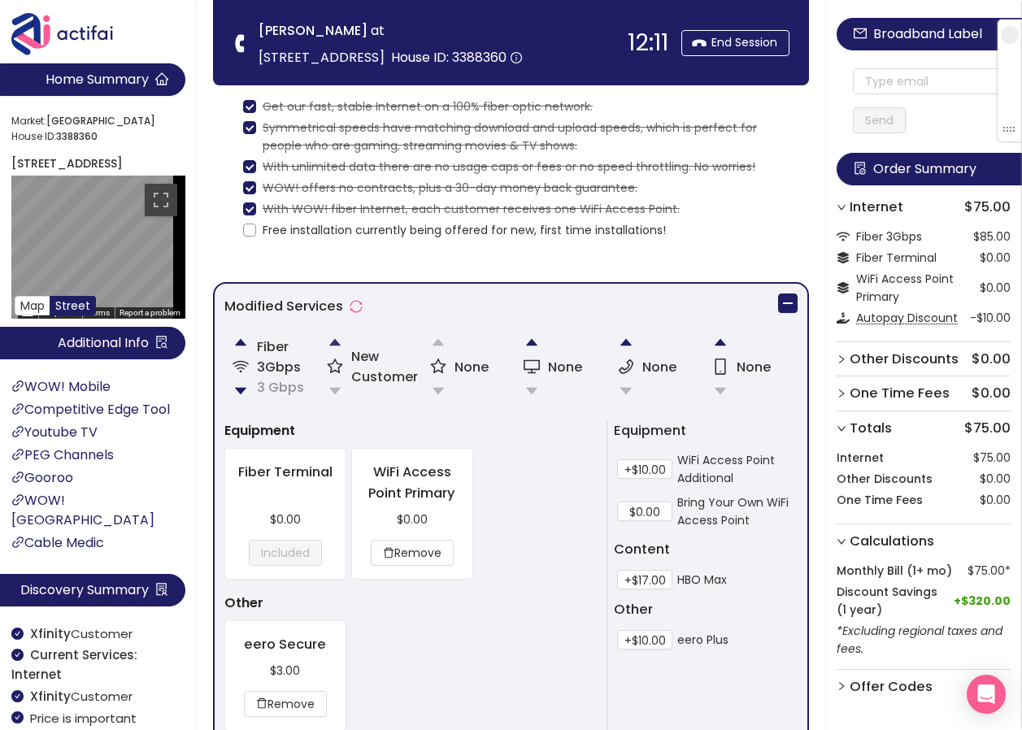
click at [329, 339] on button "button" at bounding box center [335, 342] width 33 height 33
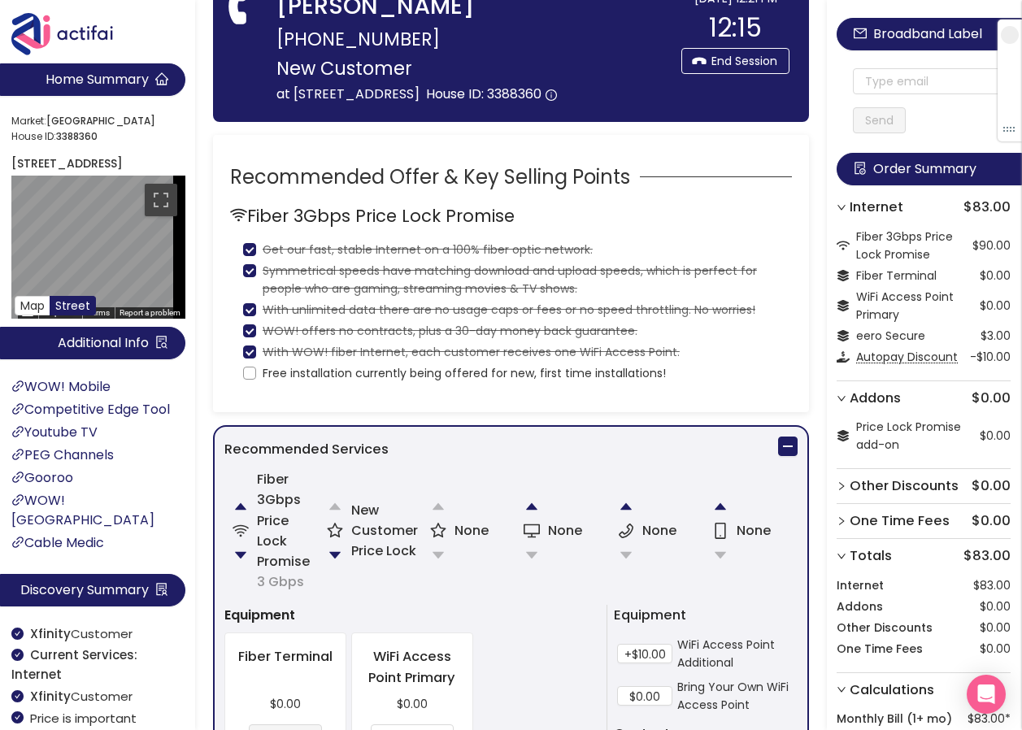
scroll to position [163, 0]
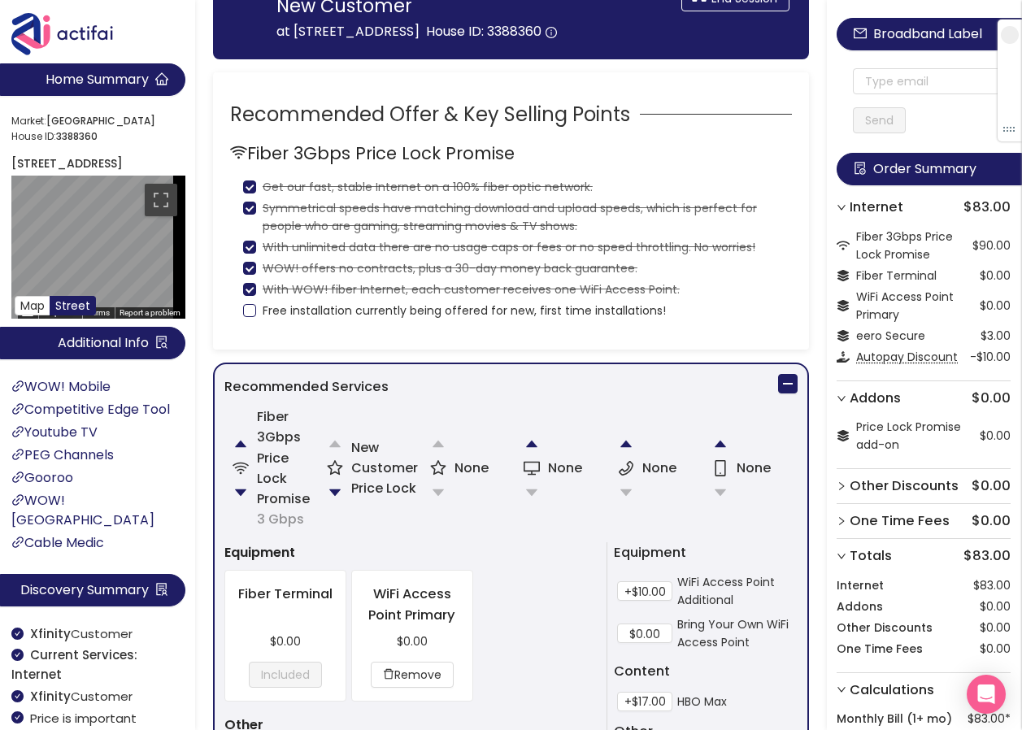
click at [250, 317] on input "Free installation currently being offered for new, first time installations!" at bounding box center [249, 310] width 13 height 13
checkbox input "true"
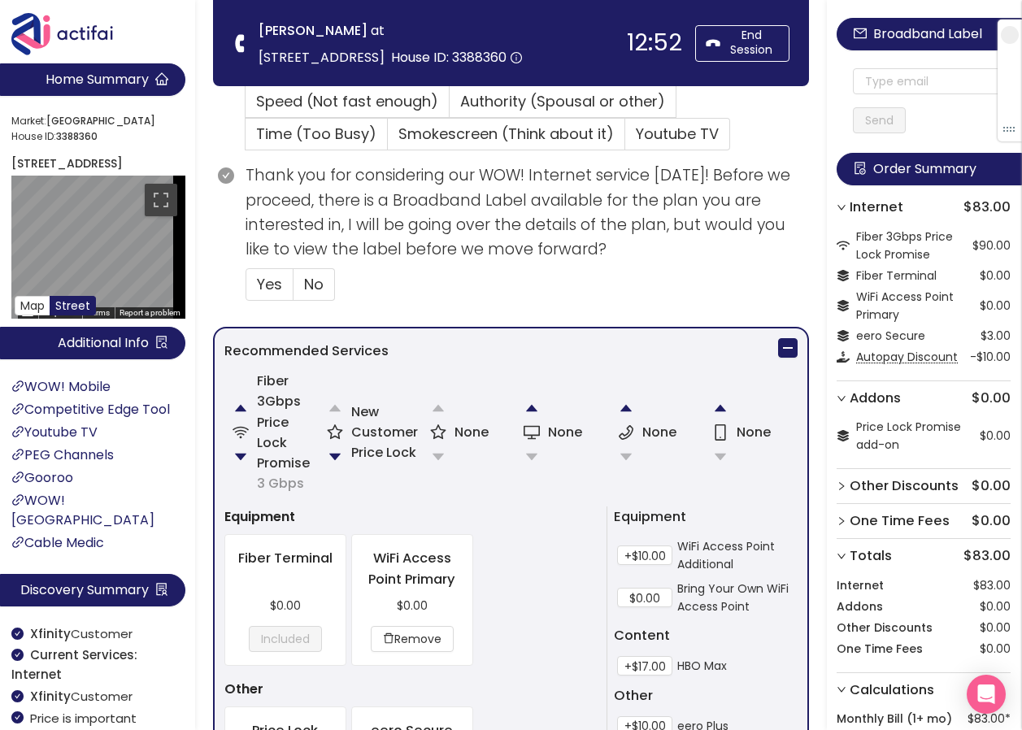
scroll to position [581, 0]
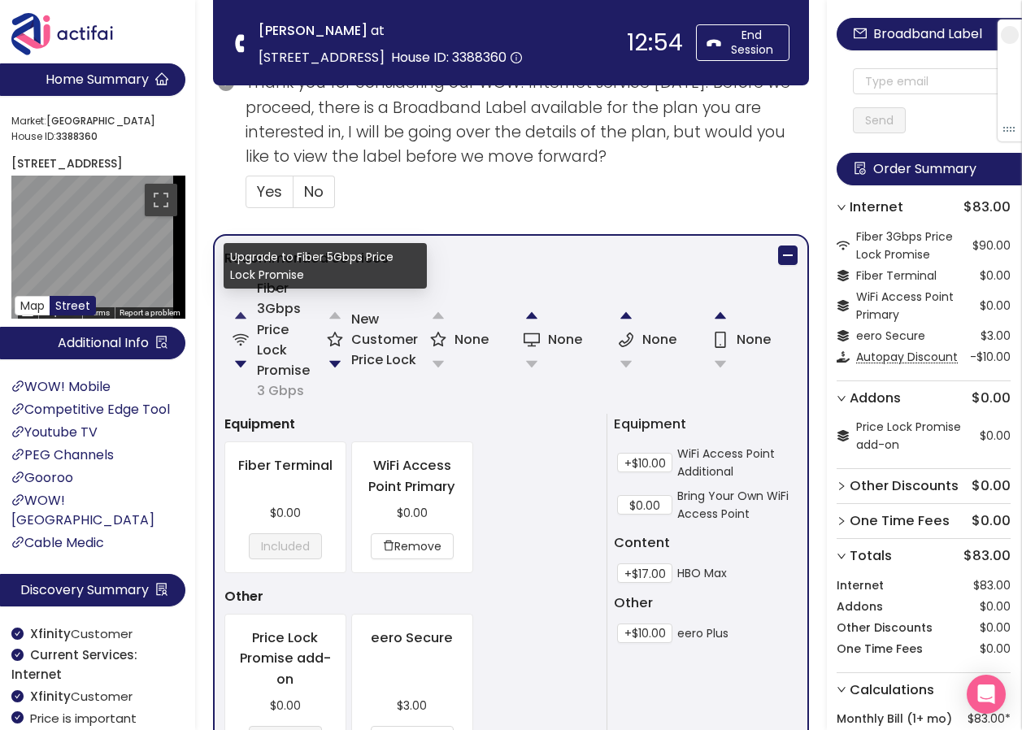
click at [239, 315] on button "button" at bounding box center [240, 315] width 33 height 33
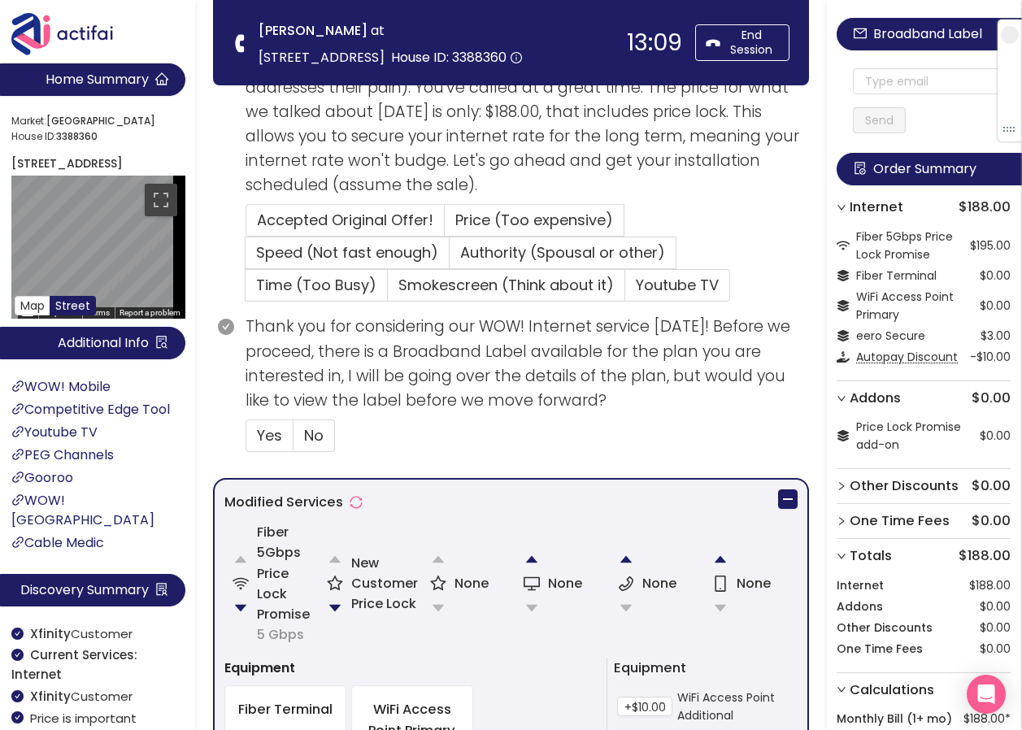
scroll to position [663, 0]
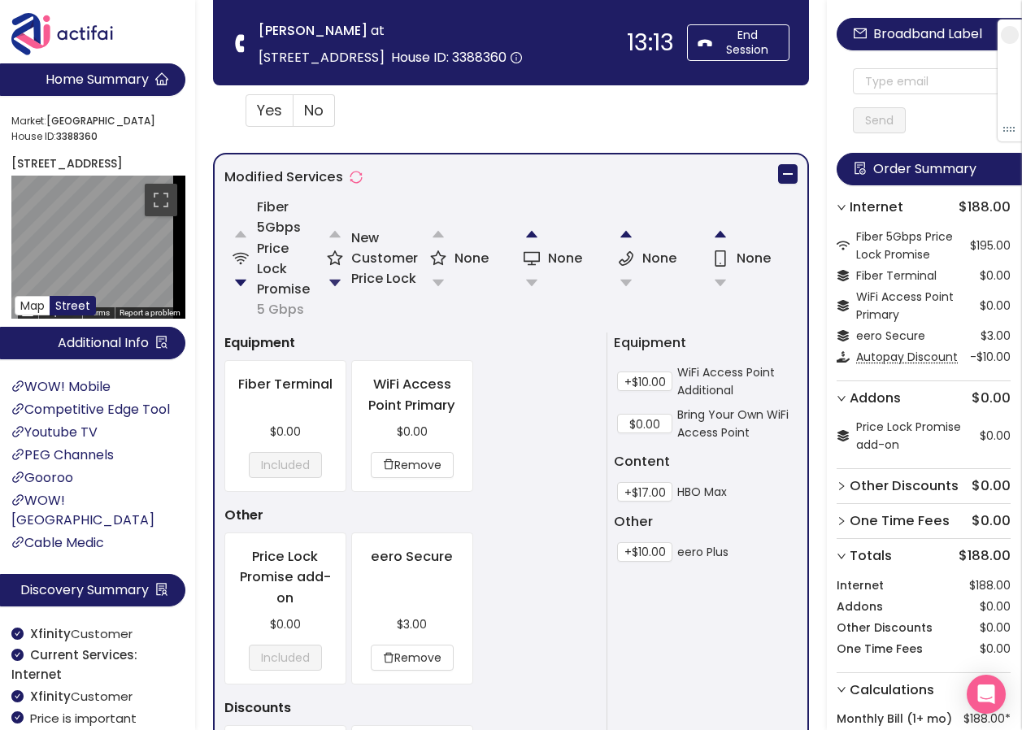
click at [335, 284] on button "button" at bounding box center [335, 283] width 33 height 33
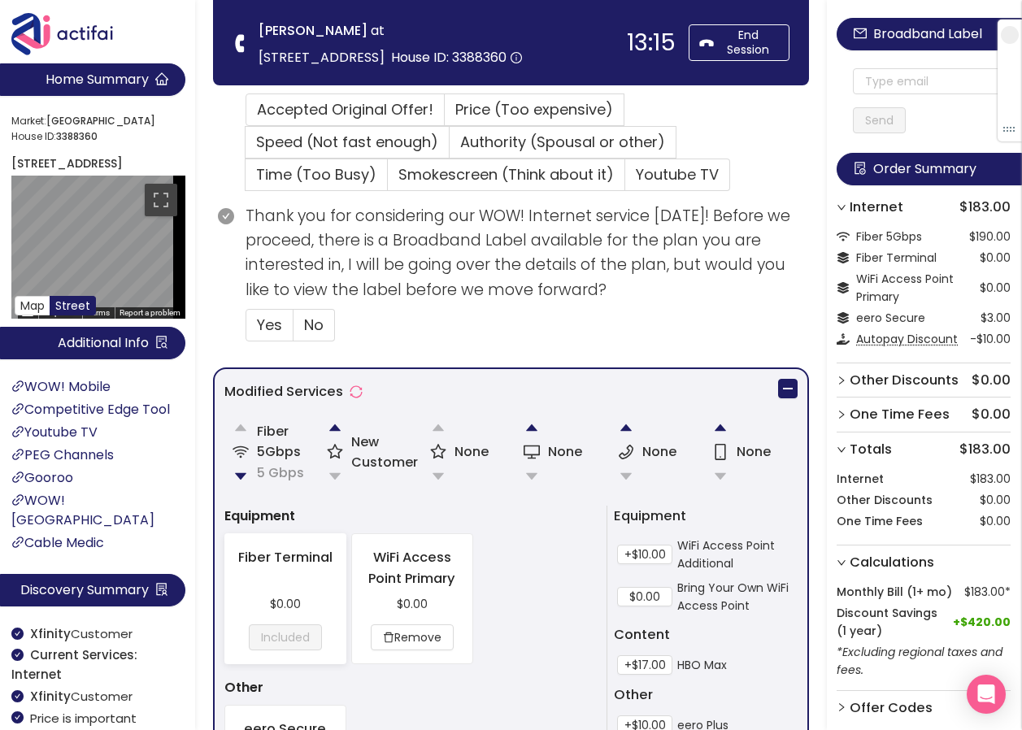
scroll to position [451, 0]
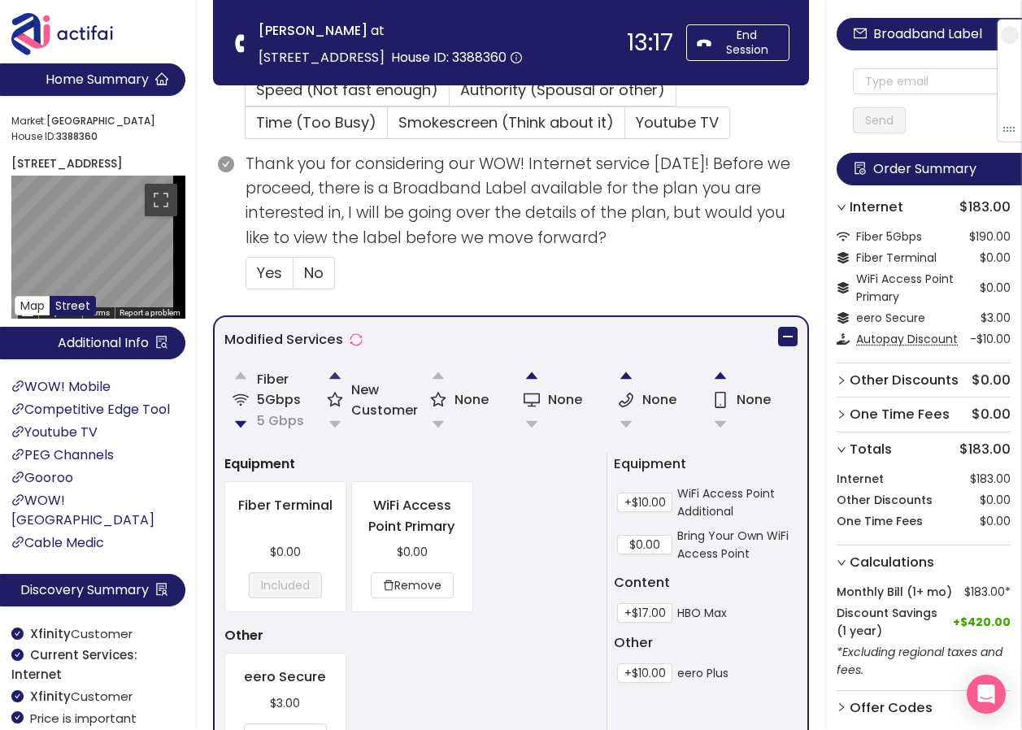
click at [329, 375] on button "button" at bounding box center [335, 375] width 33 height 33
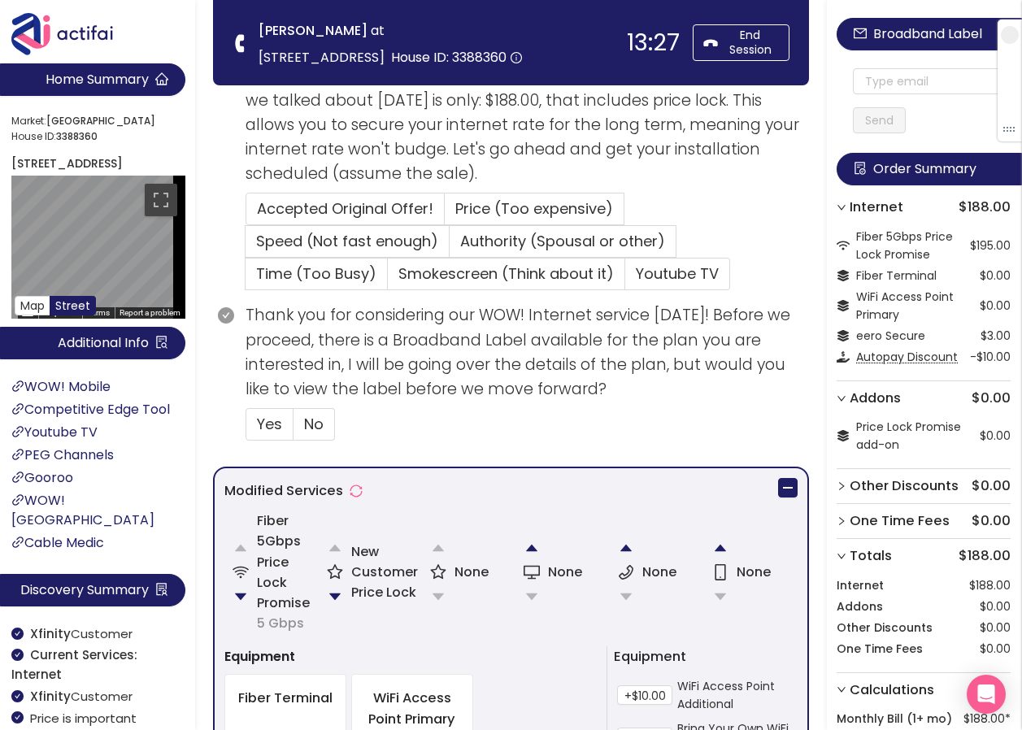
scroll to position [419, 0]
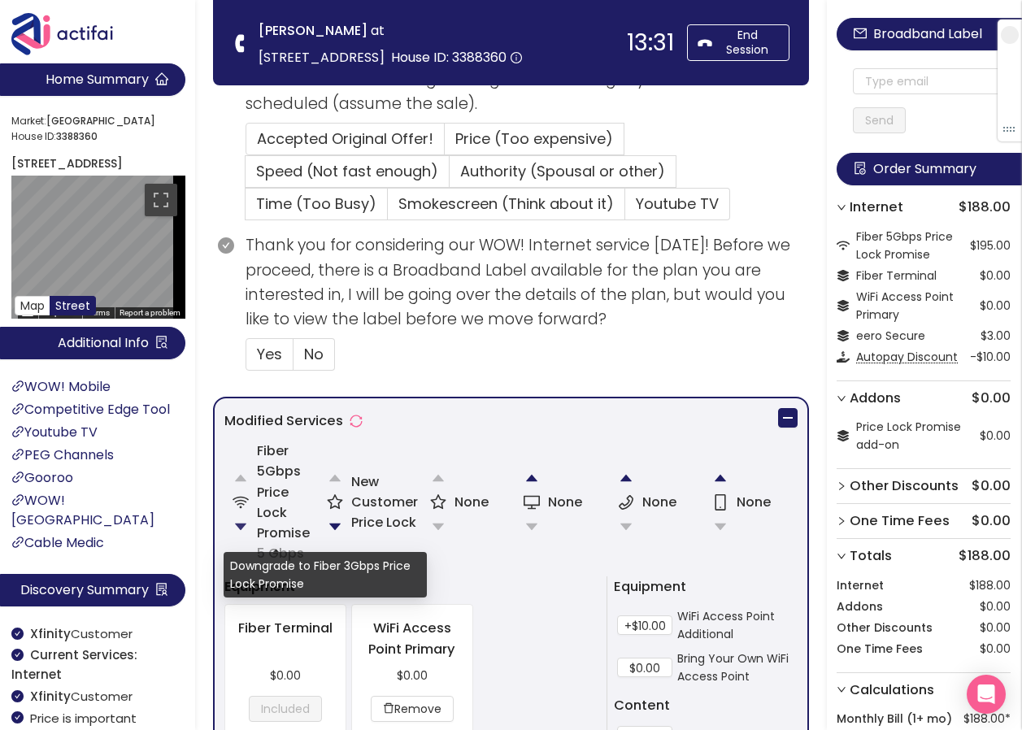
click at [241, 524] on button "button" at bounding box center [240, 527] width 33 height 33
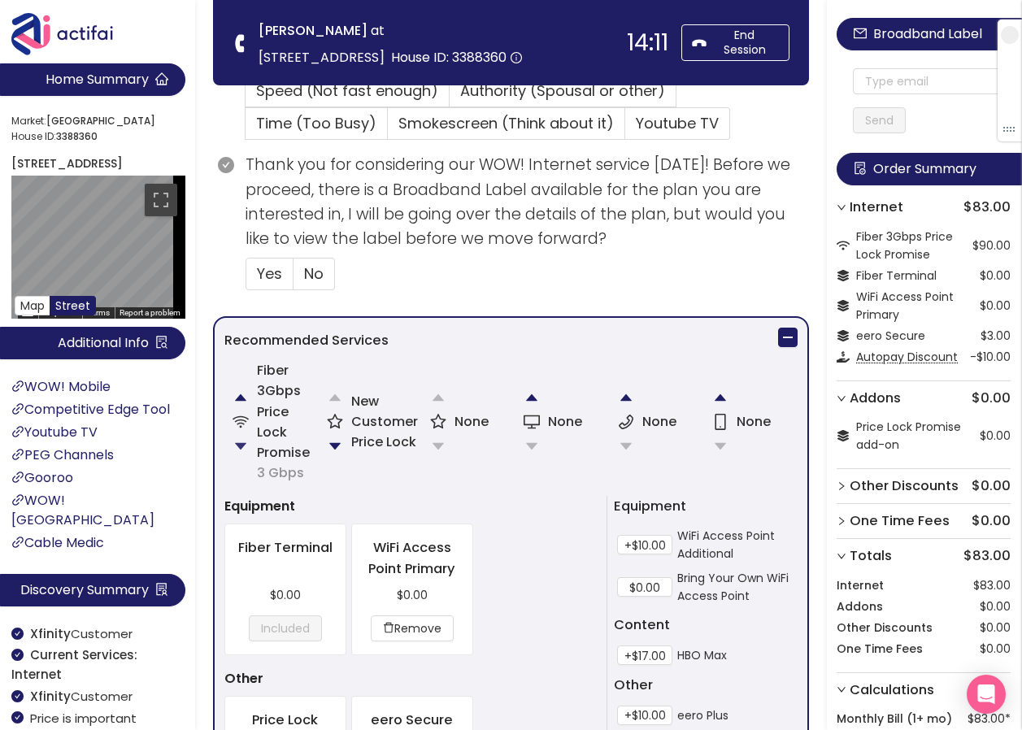
scroll to position [500, 0]
click at [331, 441] on button "button" at bounding box center [335, 445] width 33 height 33
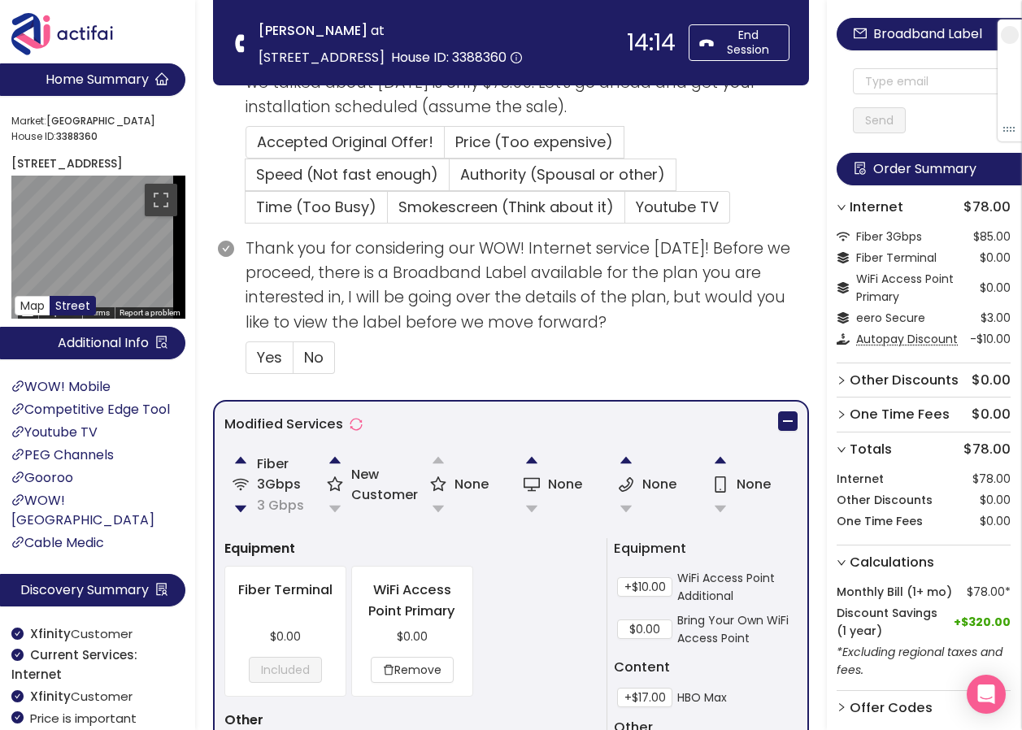
scroll to position [370, 0]
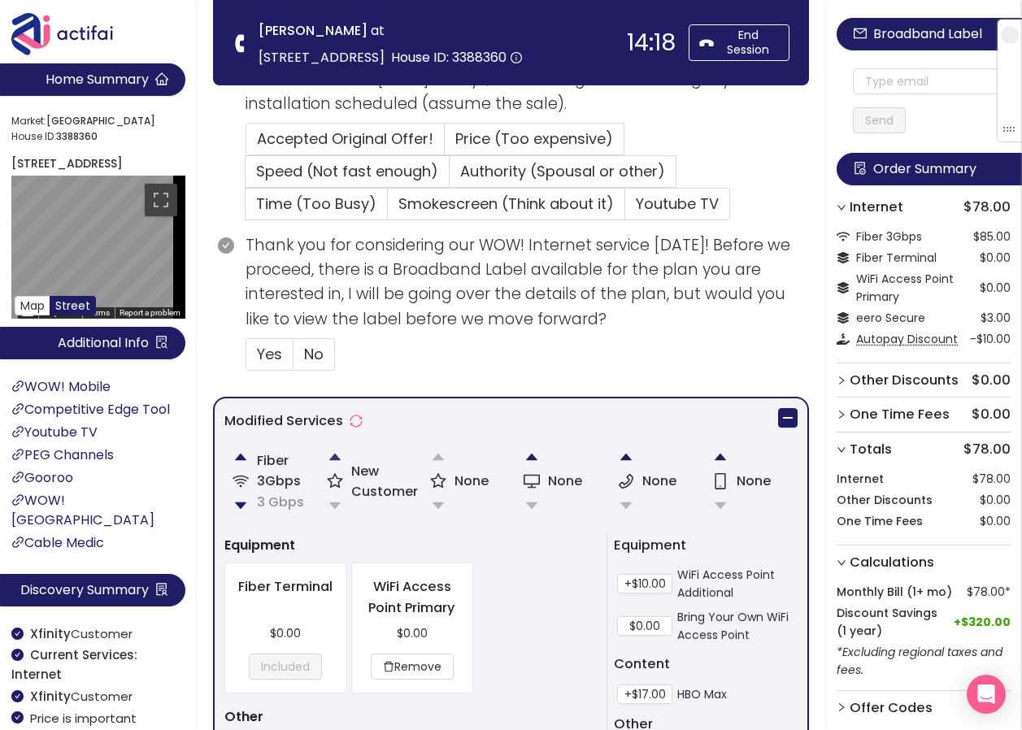
click at [332, 459] on button "button" at bounding box center [335, 457] width 33 height 33
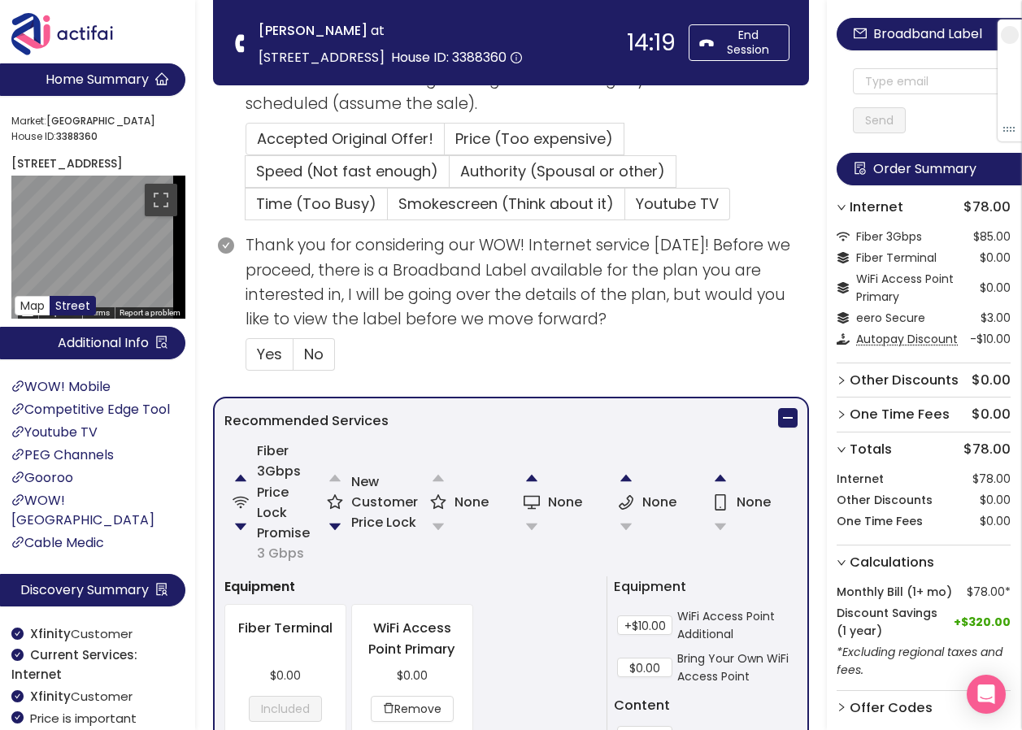
scroll to position [337, 0]
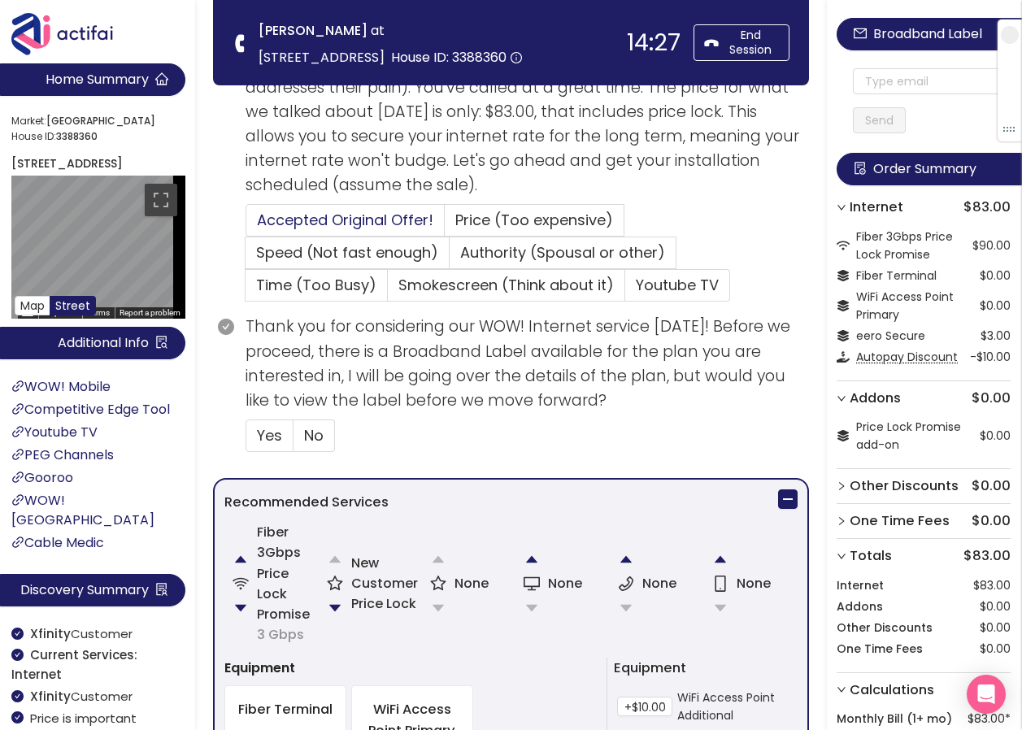
drag, startPoint x: 293, startPoint y: 220, endPoint x: 311, endPoint y: 226, distance: 18.8
click at [294, 222] on span "Accepted Original Offer!" at bounding box center [345, 220] width 176 height 20
click at [246, 225] on input "Accepted Original Offer!" at bounding box center [246, 225] width 0 height 0
click at [255, 441] on label "Yes" at bounding box center [270, 436] width 48 height 33
click at [246, 441] on input "Yes" at bounding box center [246, 441] width 0 height 0
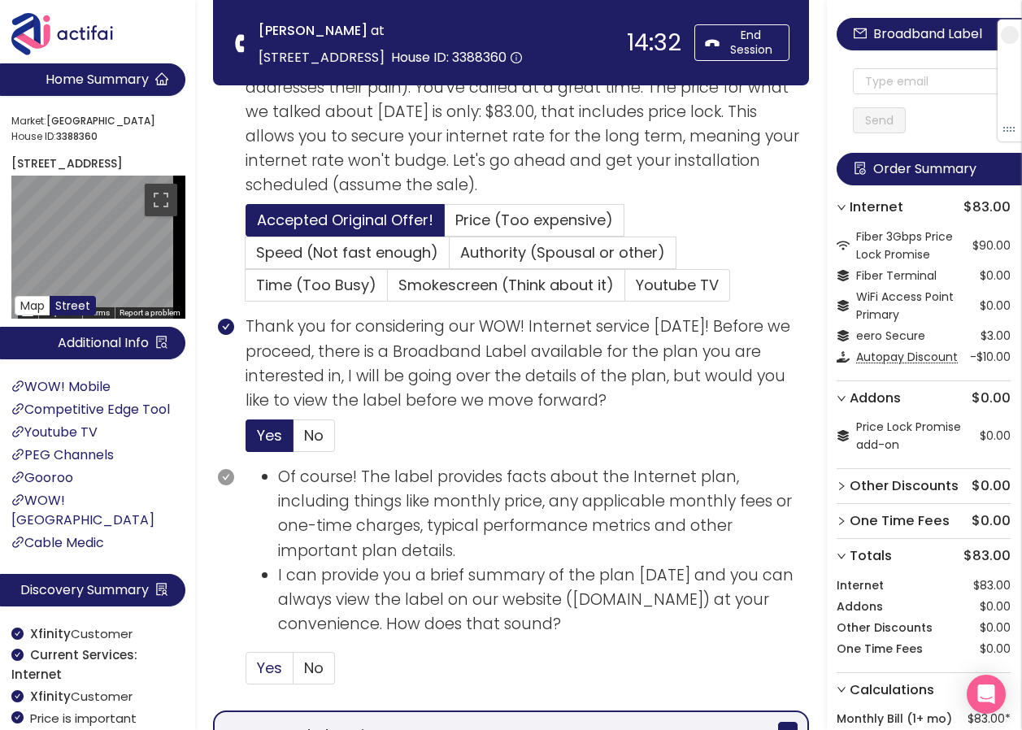
click at [270, 667] on span "Yes" at bounding box center [269, 668] width 25 height 20
click at [246, 673] on input "Yes" at bounding box center [246, 673] width 0 height 0
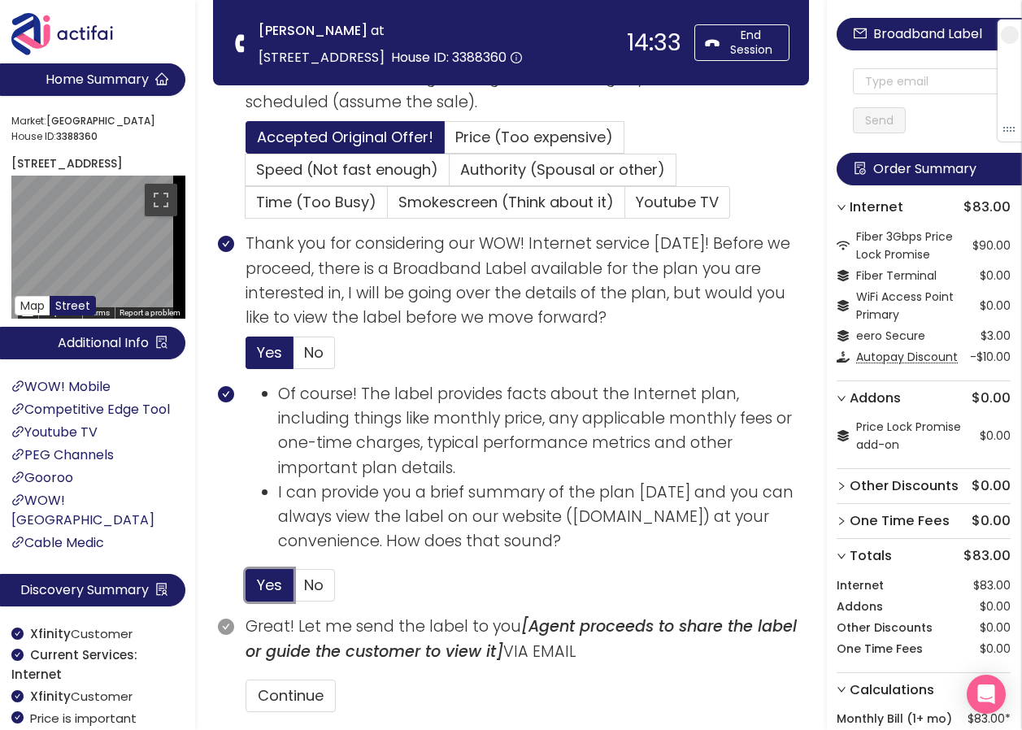
scroll to position [500, 0]
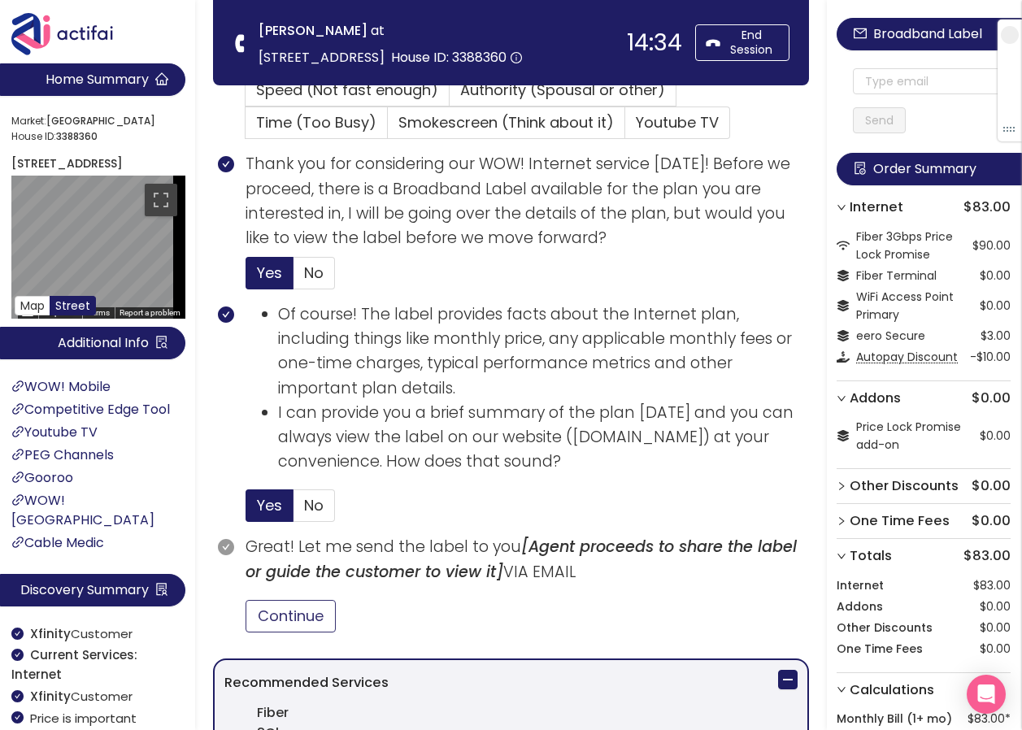
click at [311, 613] on button "Continue" at bounding box center [291, 616] width 90 height 33
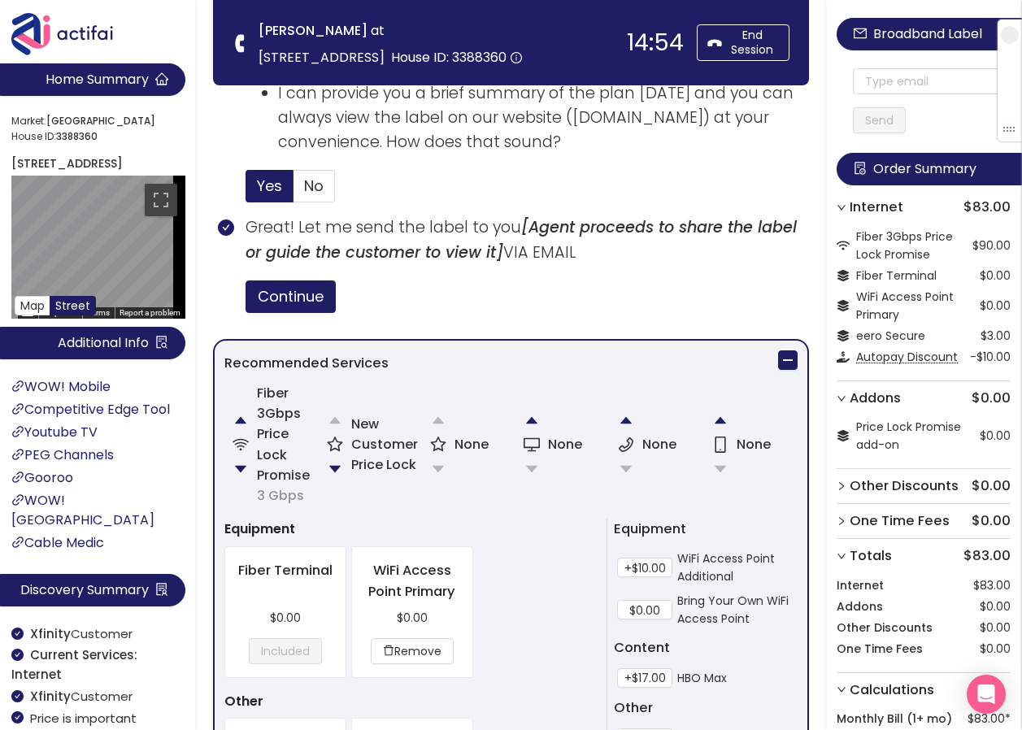
scroll to position [744, 0]
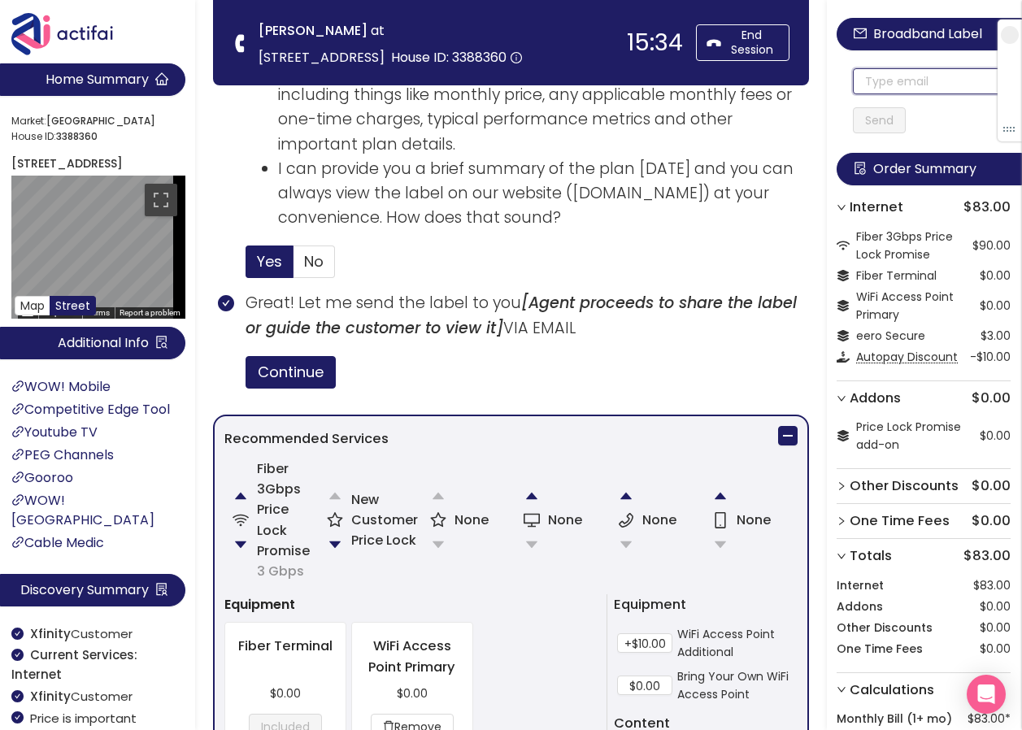
click at [879, 80] on input "text" at bounding box center [932, 81] width 158 height 26
drag, startPoint x: 872, startPoint y: 85, endPoint x: 996, endPoint y: 87, distance: 124.4
click at [416, 63] on section "Home Summary Market: [GEOGRAPHIC_DATA] ID: 3388360 [STREET_ADDRESS] Map Street …" at bounding box center [511, 368] width 1022 height 2224
type input "[EMAIL_ADDRESS][DOMAIN_NAME]"
click at [891, 118] on button "Send" at bounding box center [879, 120] width 53 height 26
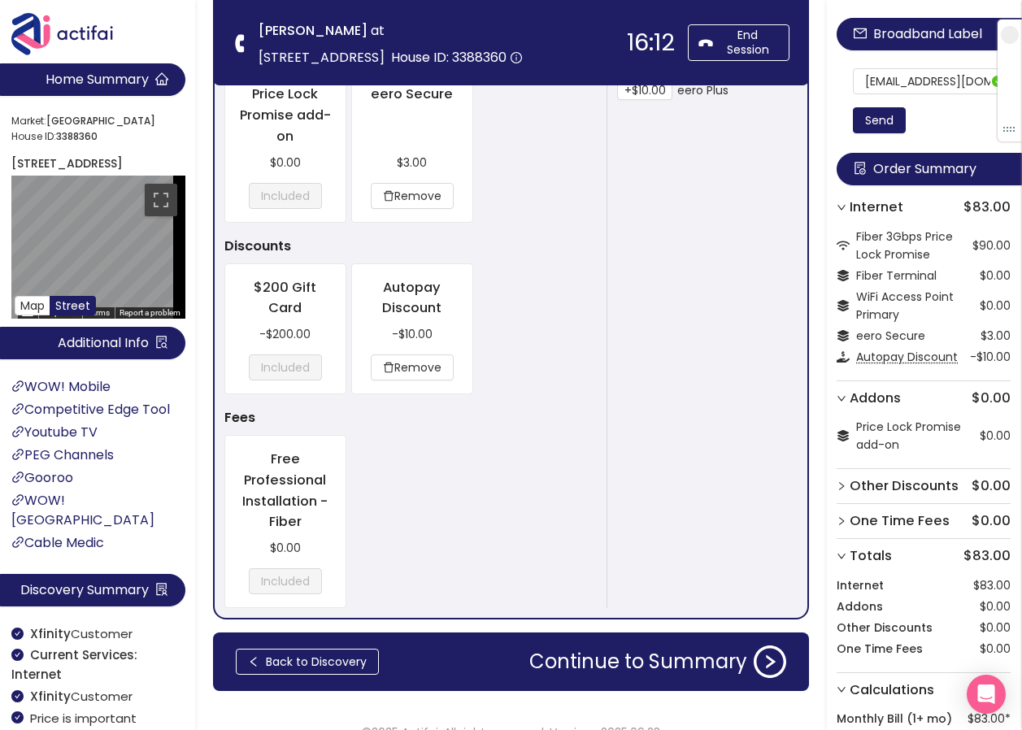
scroll to position [1476, 0]
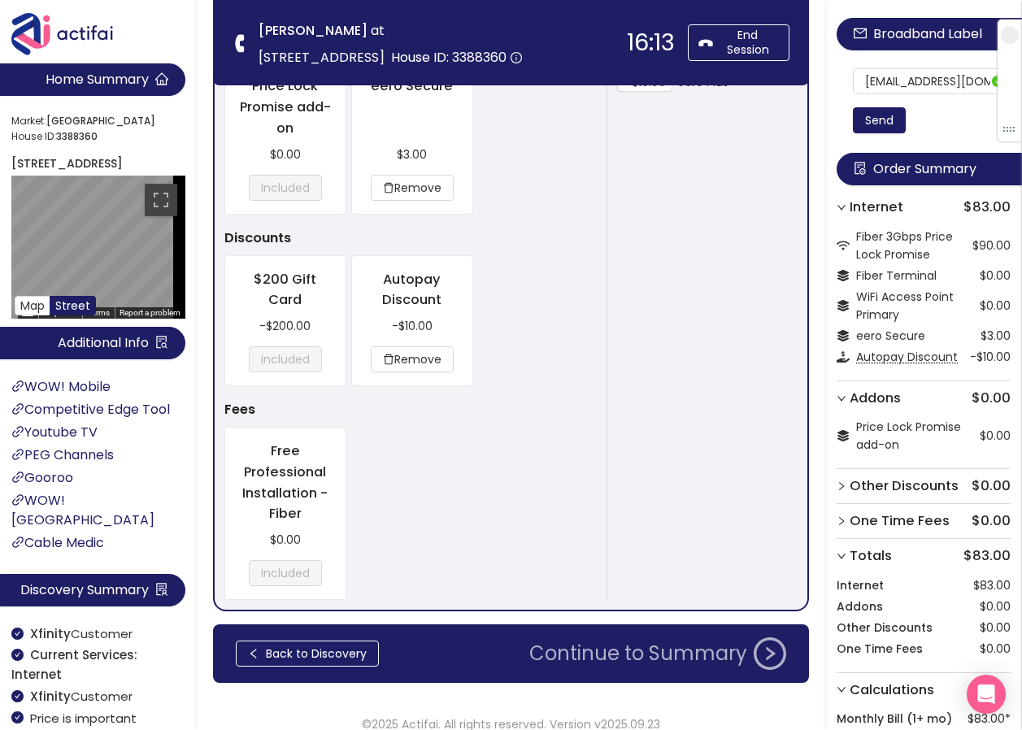
click at [608, 649] on button "Continue to Summary" at bounding box center [658, 653] width 276 height 33
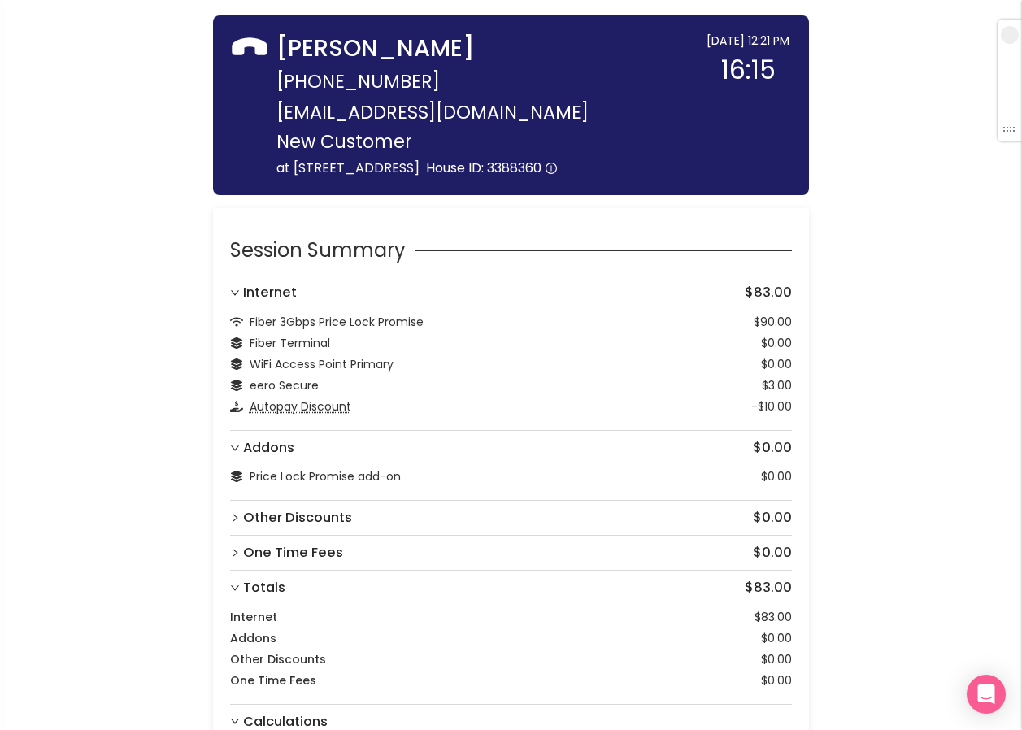
scroll to position [220, 0]
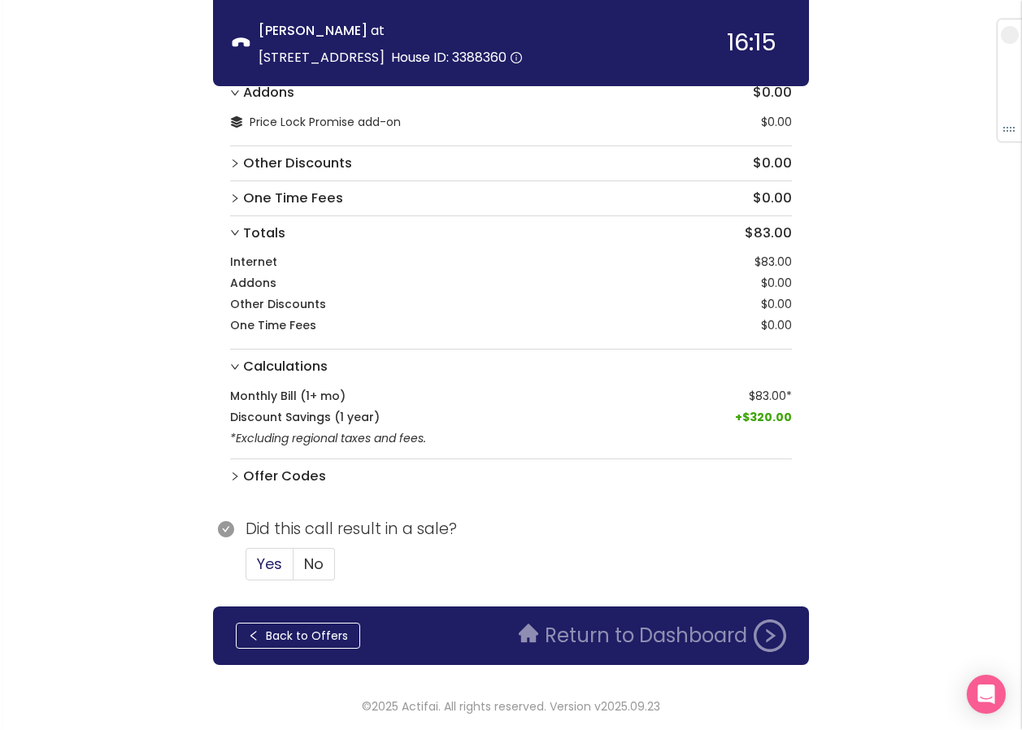
click at [268, 568] on span "Yes" at bounding box center [269, 564] width 25 height 20
click at [246, 569] on input "Yes" at bounding box center [246, 569] width 0 height 0
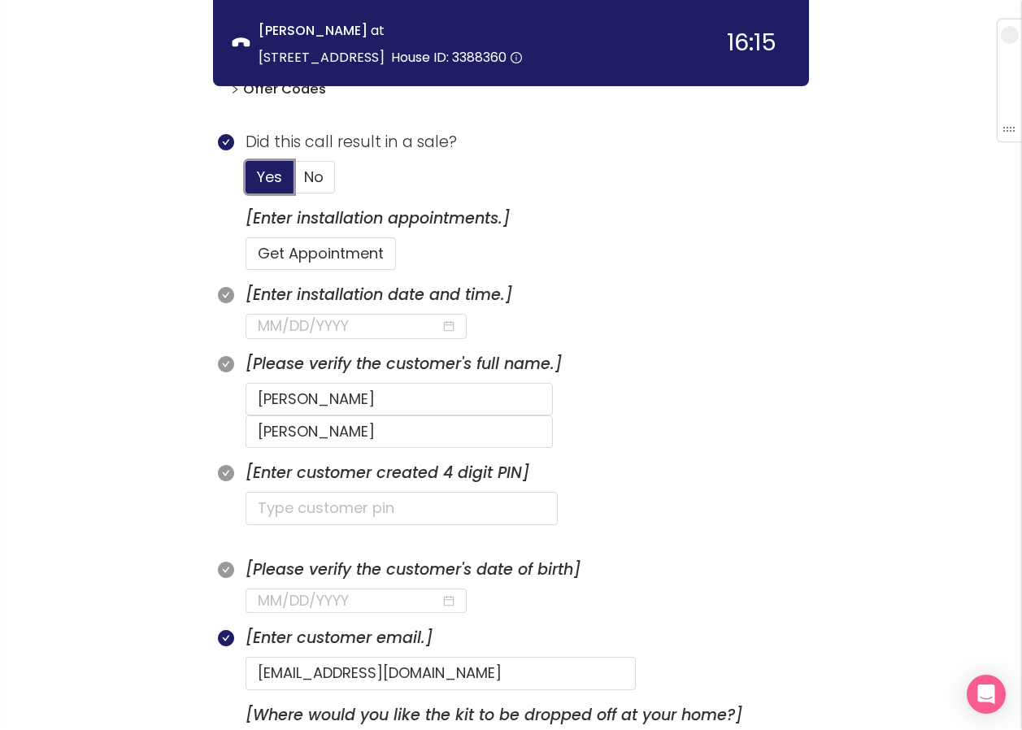
scroll to position [626, 0]
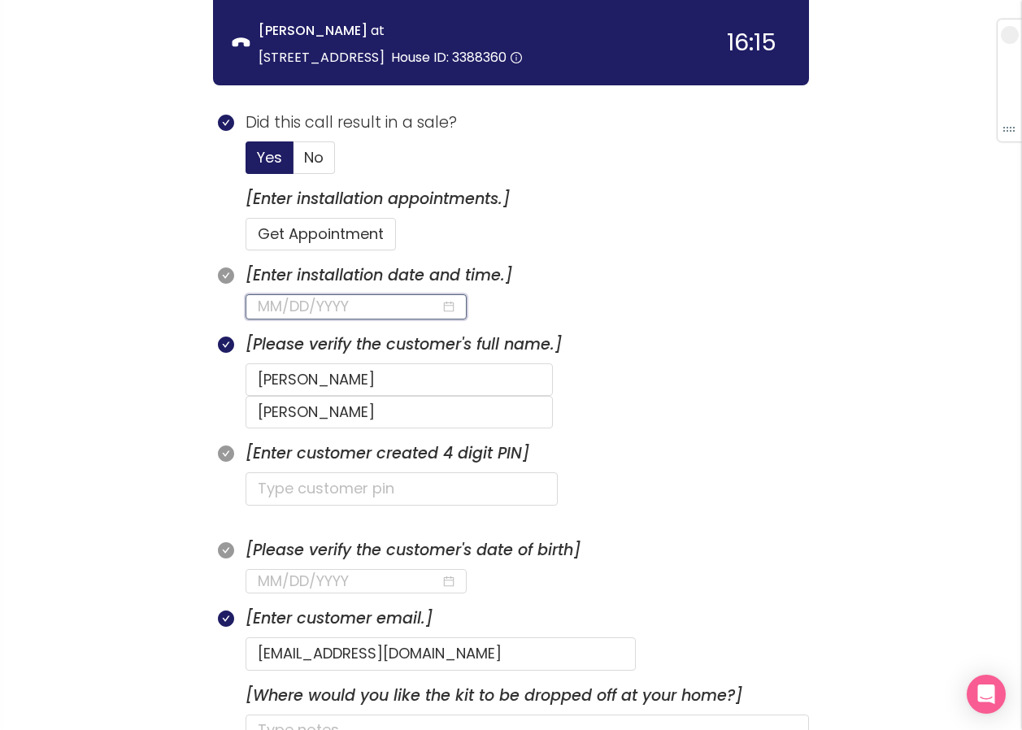
click at [334, 307] on input at bounding box center [349, 306] width 183 height 23
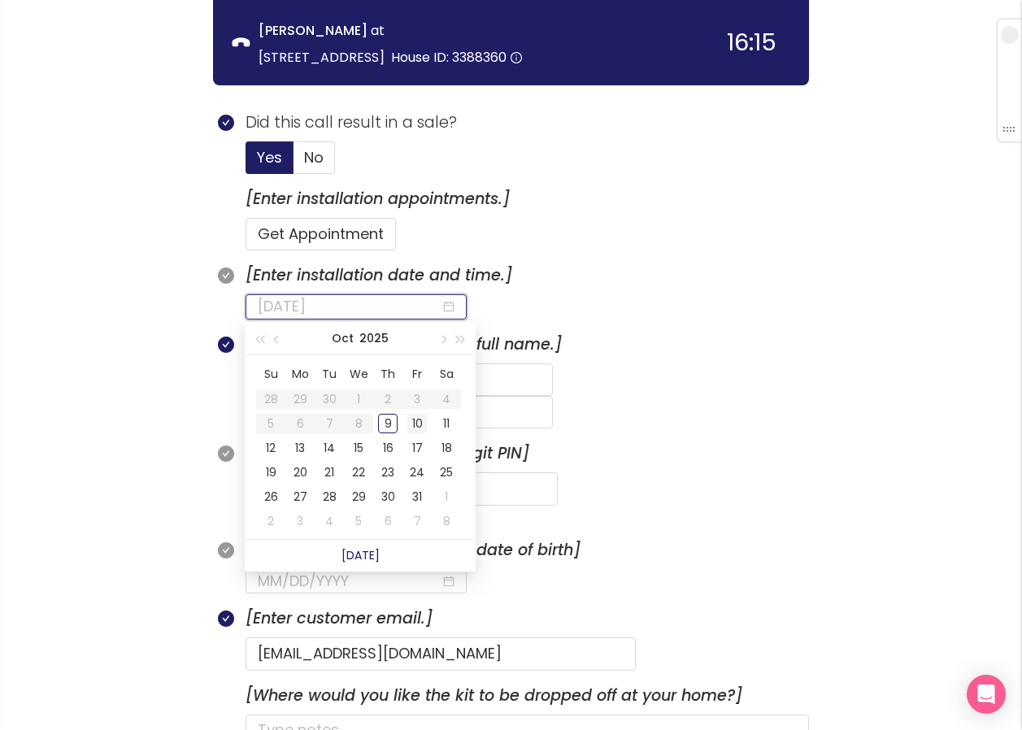
click at [407, 420] on div "10" at bounding box center [417, 424] width 20 height 20
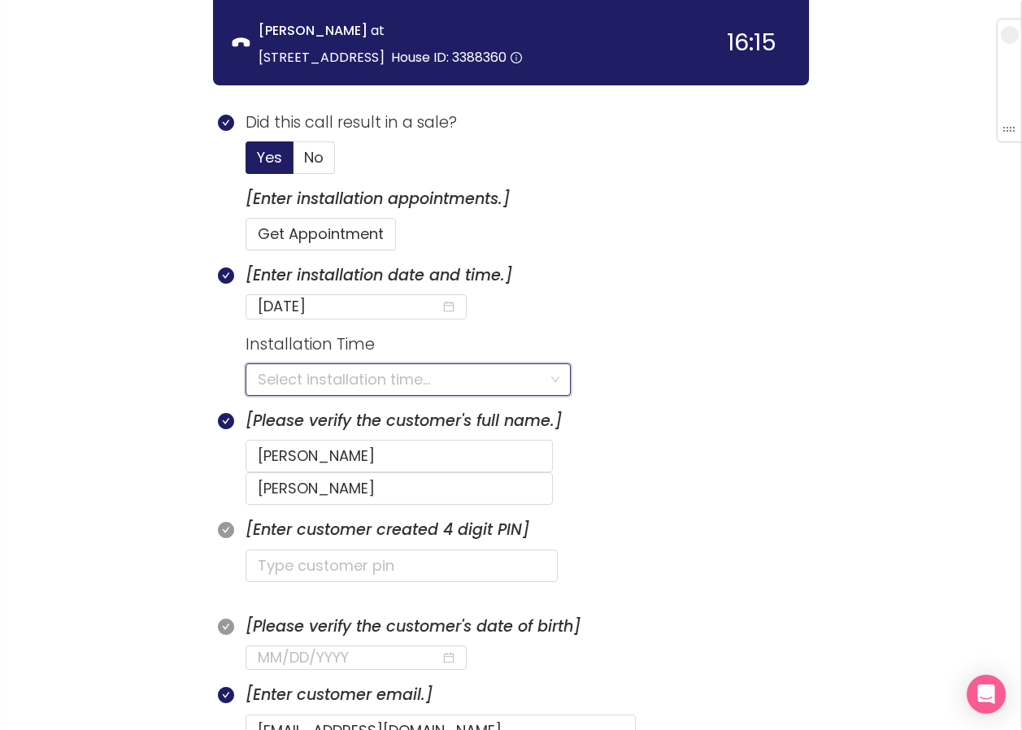
click at [266, 381] on input "search" at bounding box center [402, 379] width 289 height 31
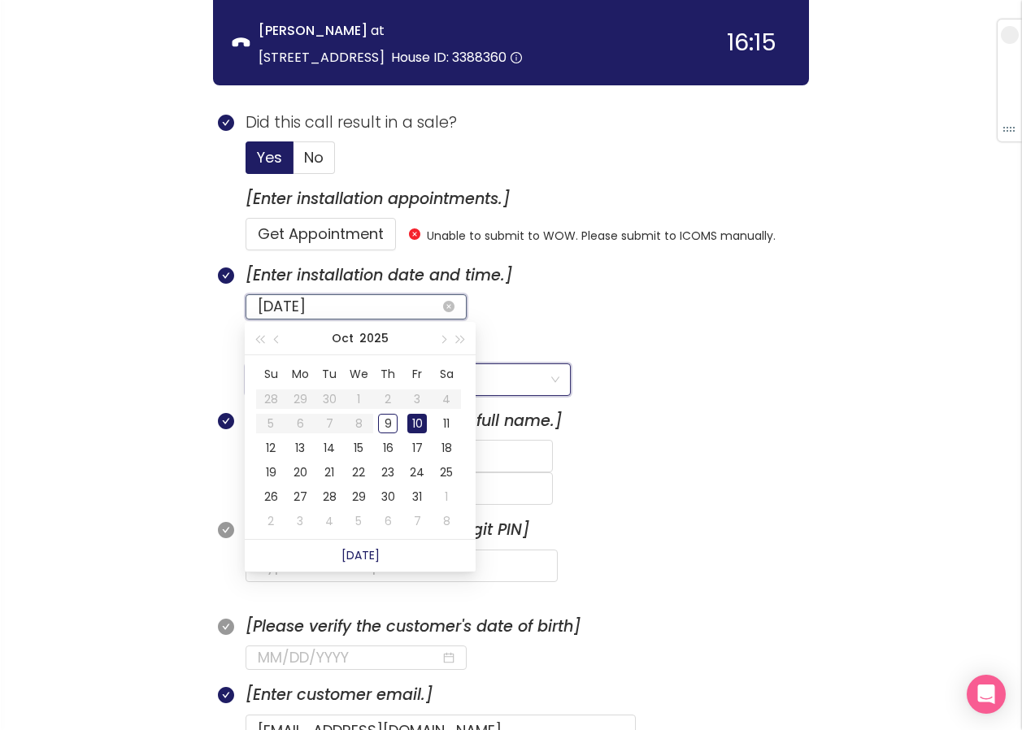
click at [353, 307] on input "[DATE]" at bounding box center [349, 306] width 183 height 23
click at [441, 424] on div "11" at bounding box center [447, 424] width 20 height 20
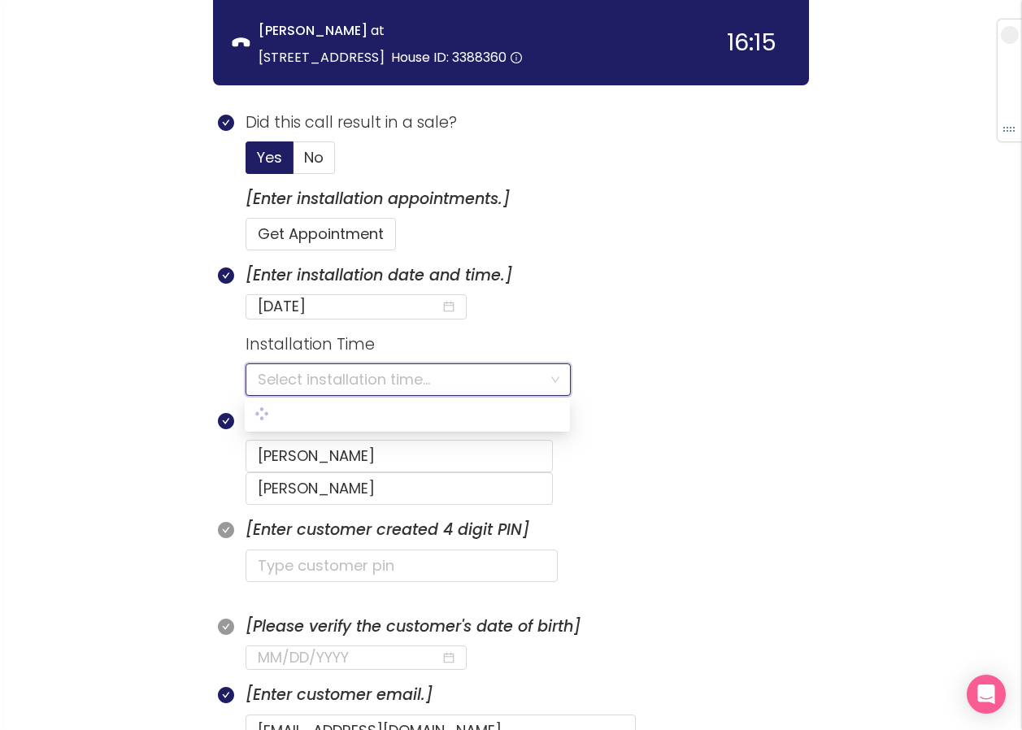
click at [274, 381] on input "search" at bounding box center [402, 379] width 289 height 31
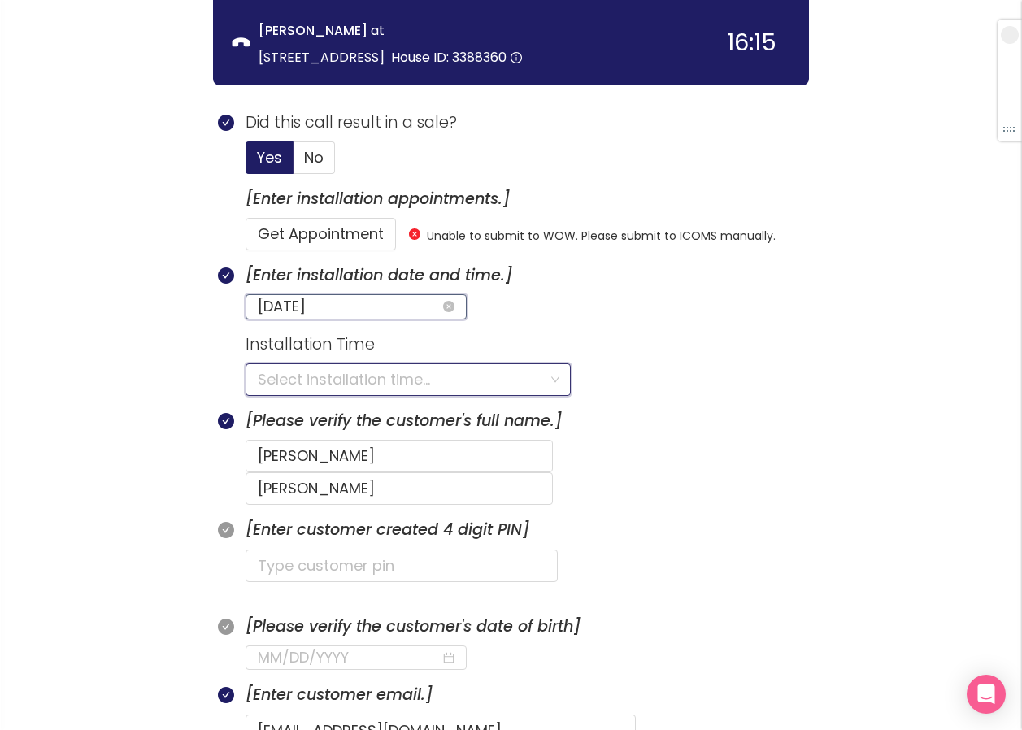
click at [342, 302] on input "[DATE]" at bounding box center [349, 306] width 183 height 23
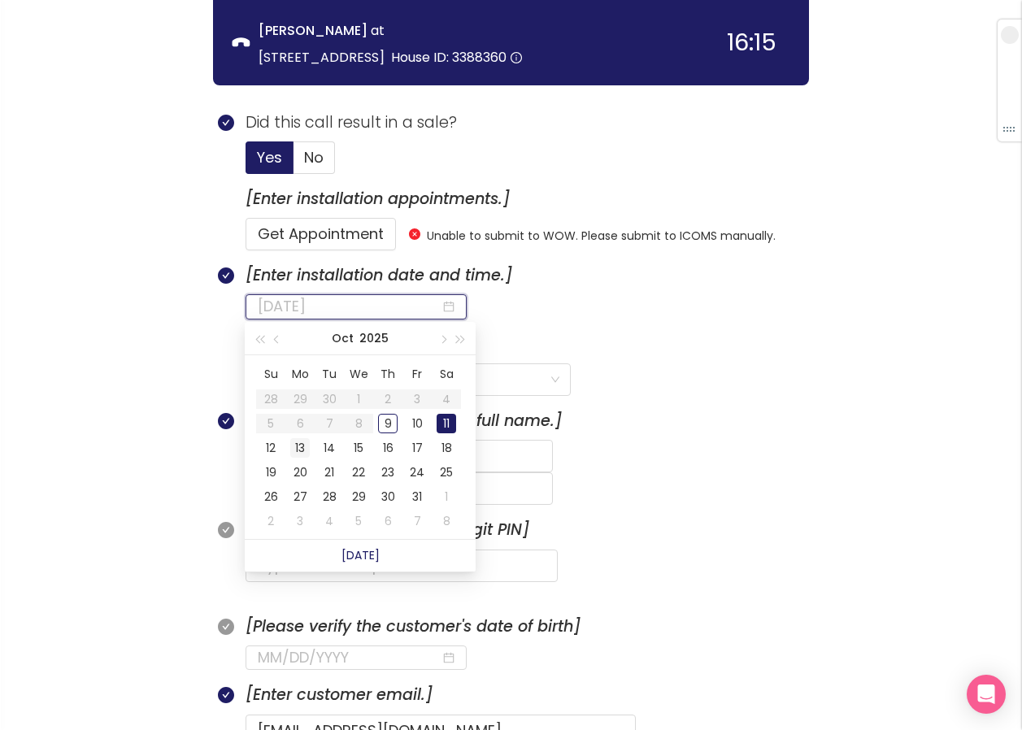
click at [298, 443] on div "13" at bounding box center [300, 448] width 20 height 20
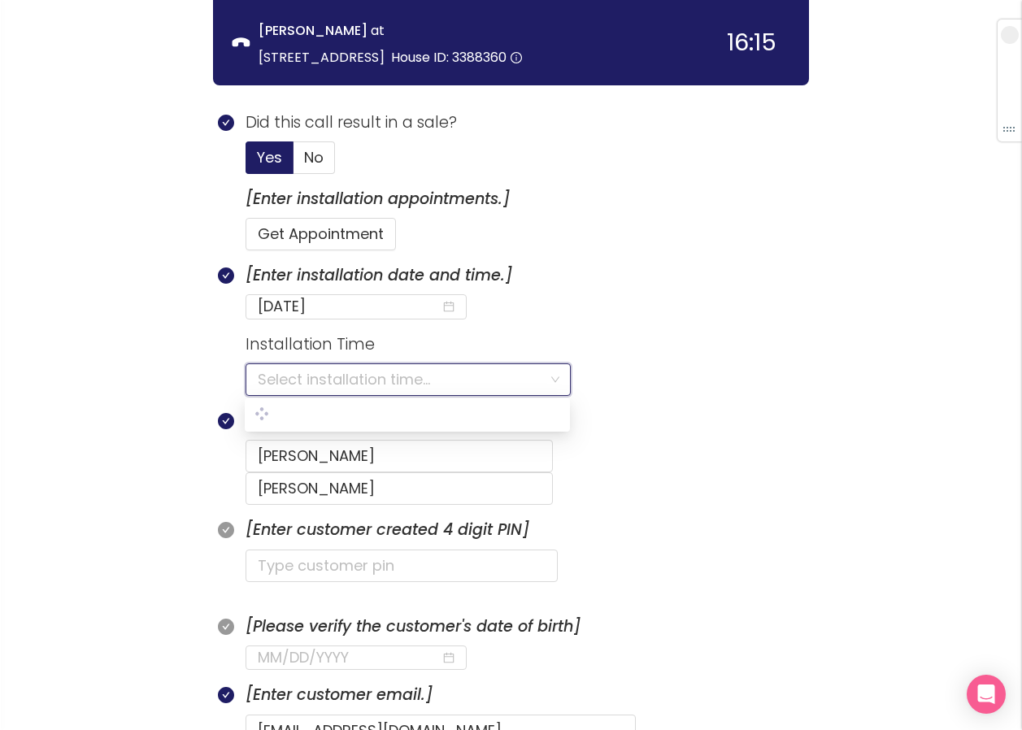
click at [276, 375] on input "search" at bounding box center [402, 379] width 289 height 31
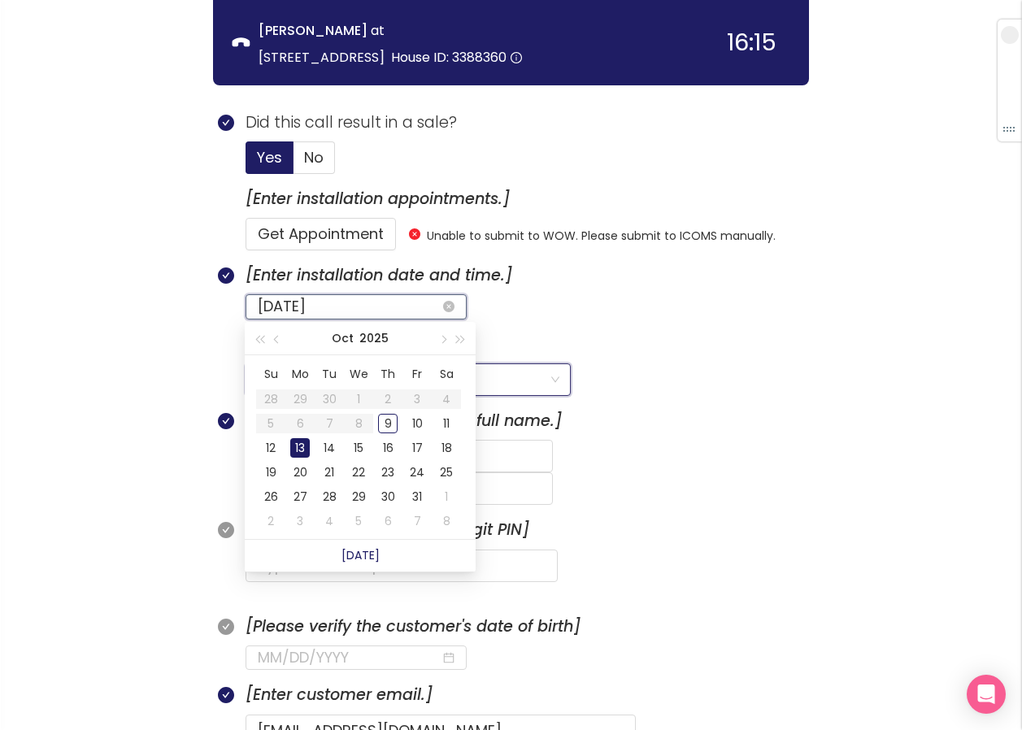
click at [347, 302] on input "[DATE]" at bounding box center [349, 306] width 183 height 23
type input "[DATE]"
click at [388, 445] on div "16" at bounding box center [388, 448] width 20 height 20
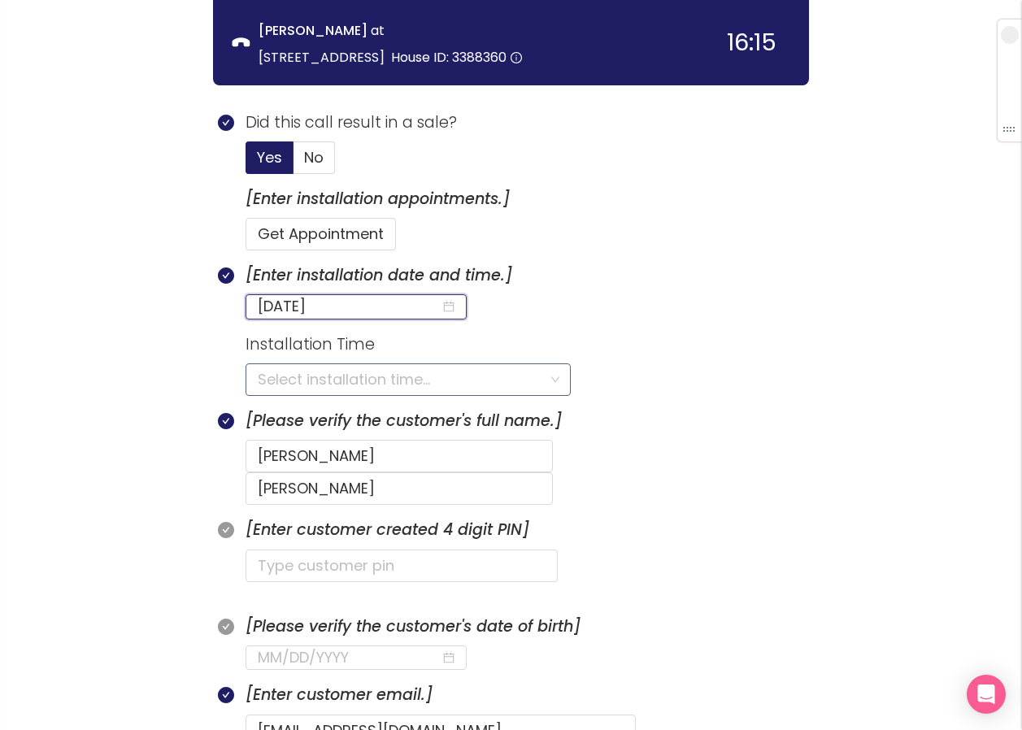
click at [307, 375] on input "search" at bounding box center [402, 379] width 289 height 31
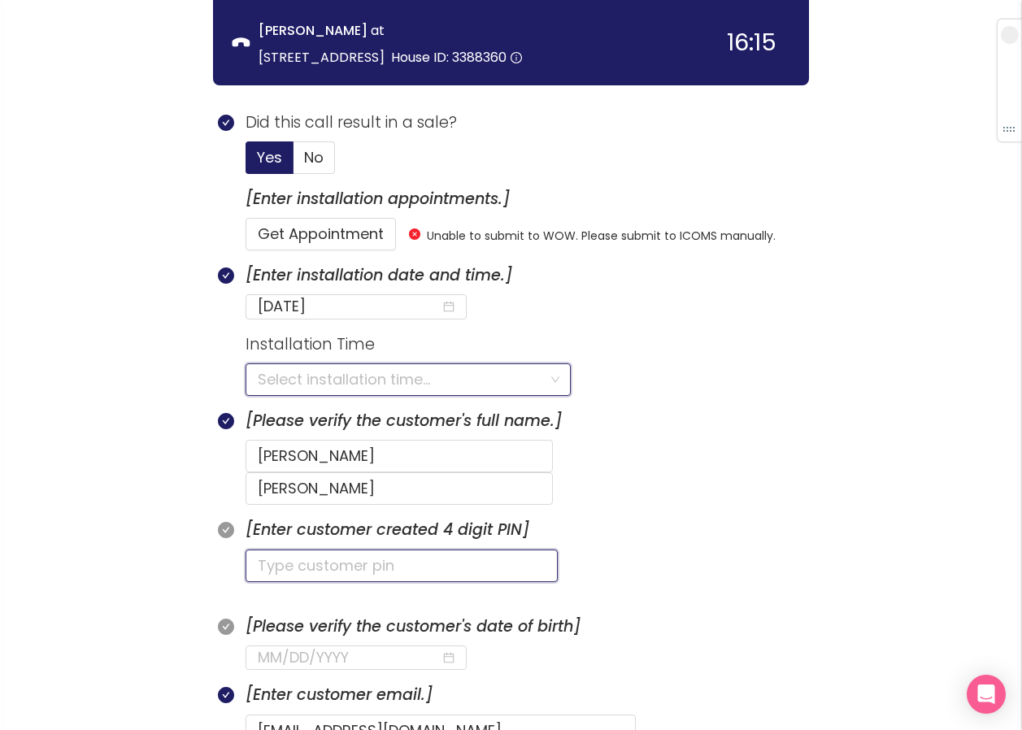
click at [312, 550] on input "text" at bounding box center [402, 566] width 312 height 33
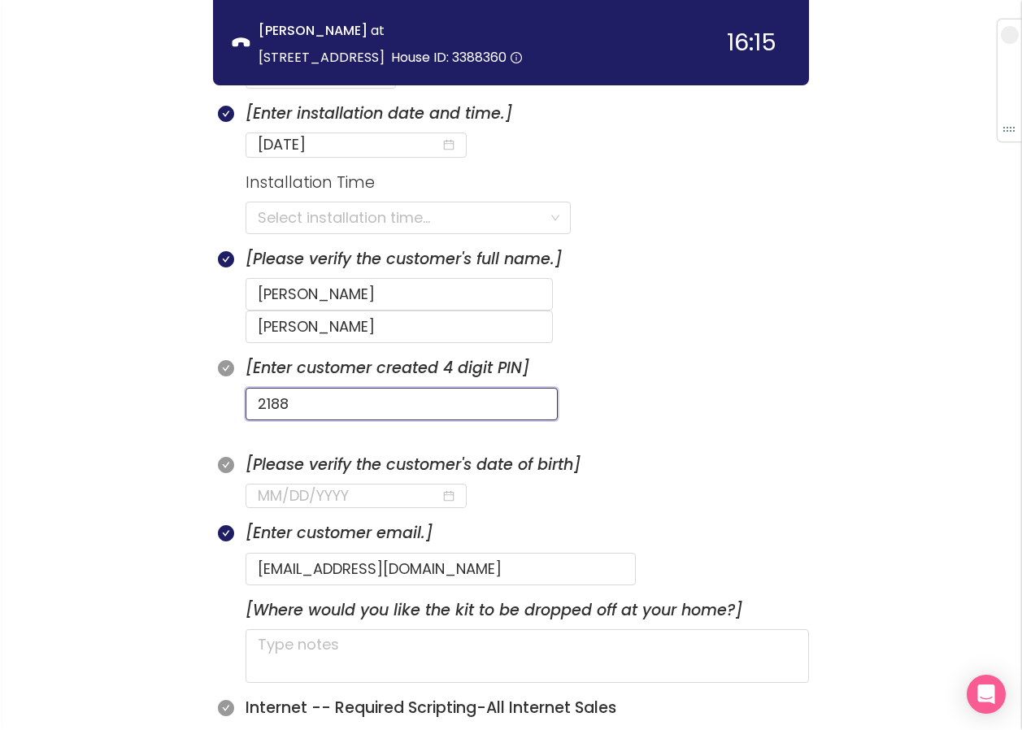
scroll to position [789, 0]
type input "2188"
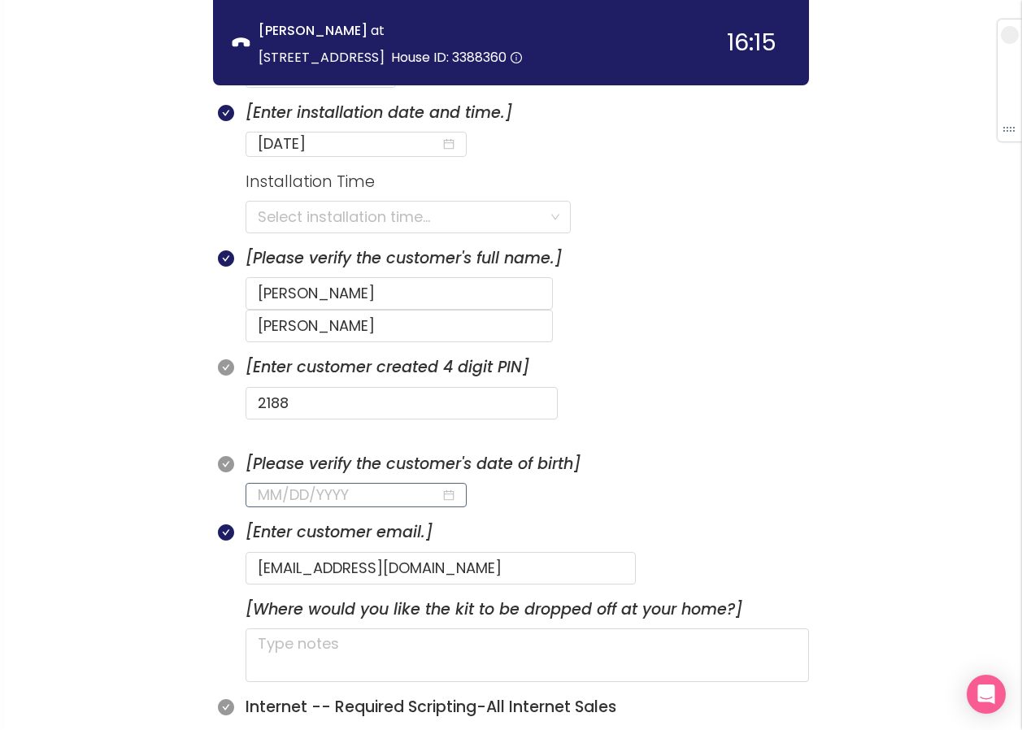
click at [297, 484] on input at bounding box center [349, 495] width 183 height 23
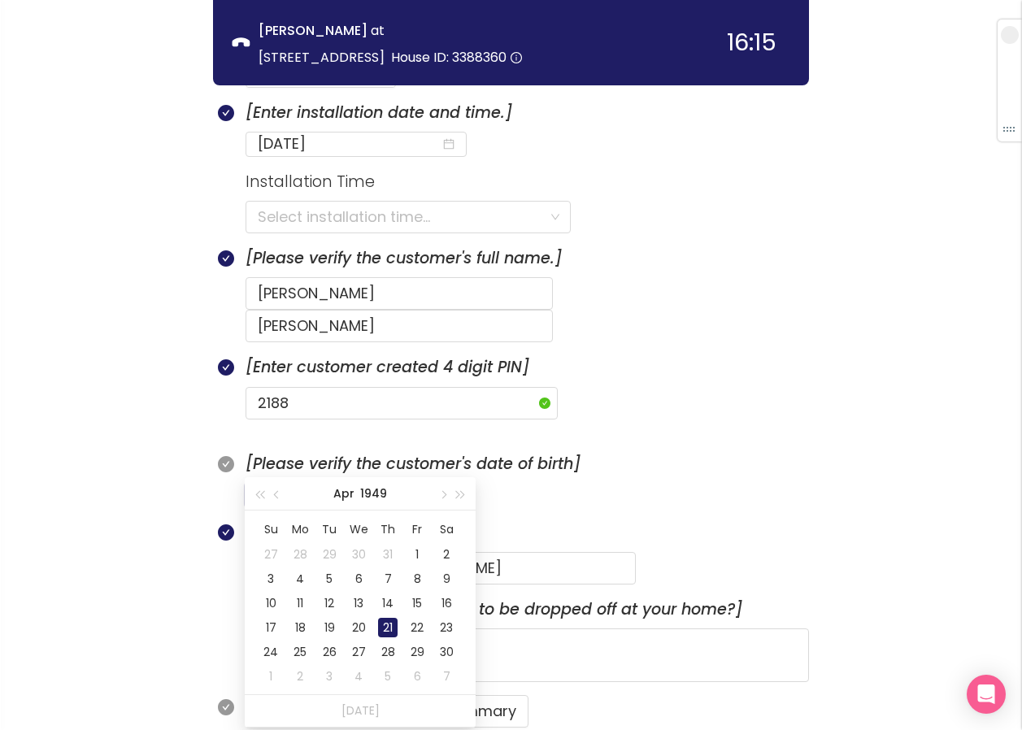
click at [384, 622] on div "21" at bounding box center [388, 628] width 20 height 20
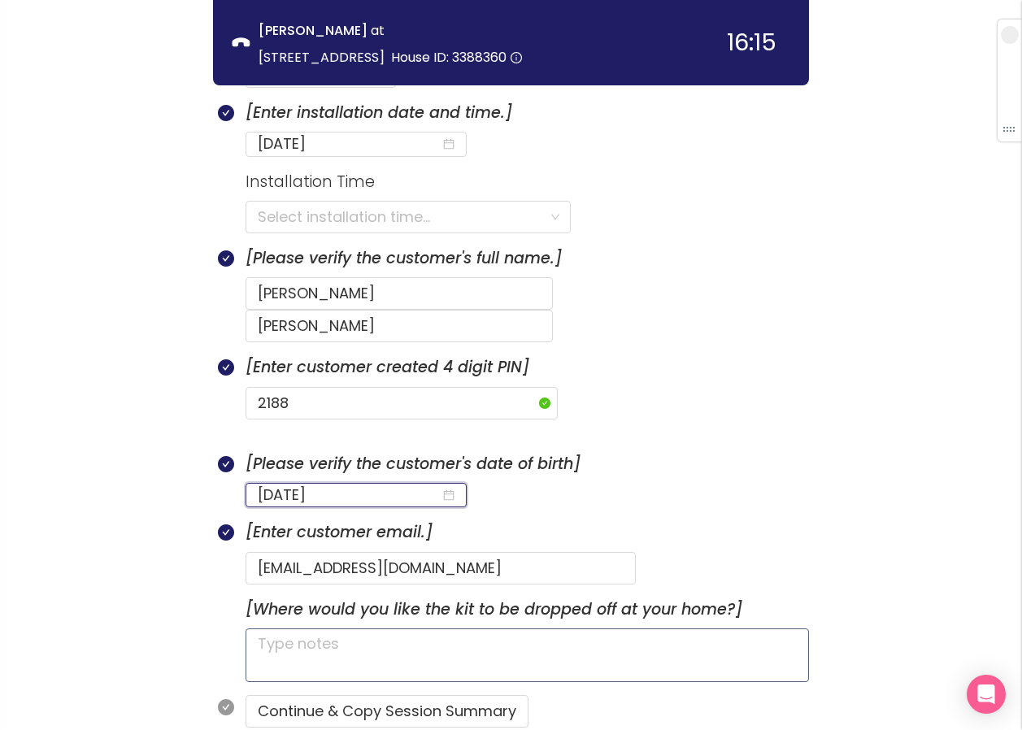
type input "[DATE]"
click at [495, 629] on textarea at bounding box center [527, 656] width 563 height 54
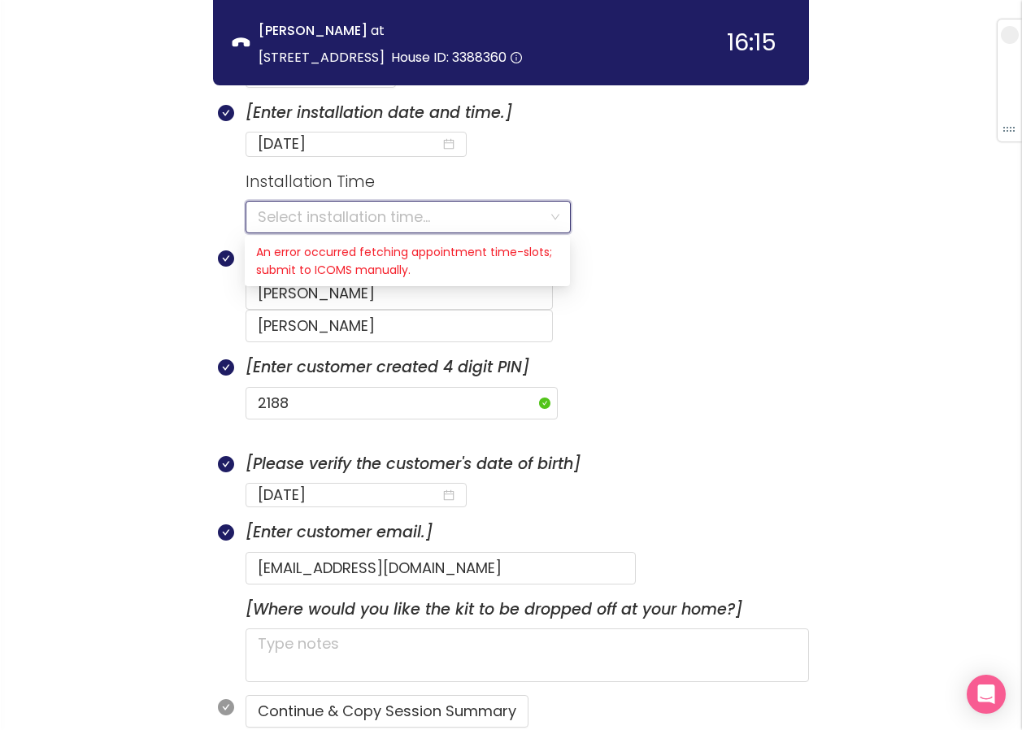
click at [278, 212] on input "search" at bounding box center [402, 217] width 289 height 31
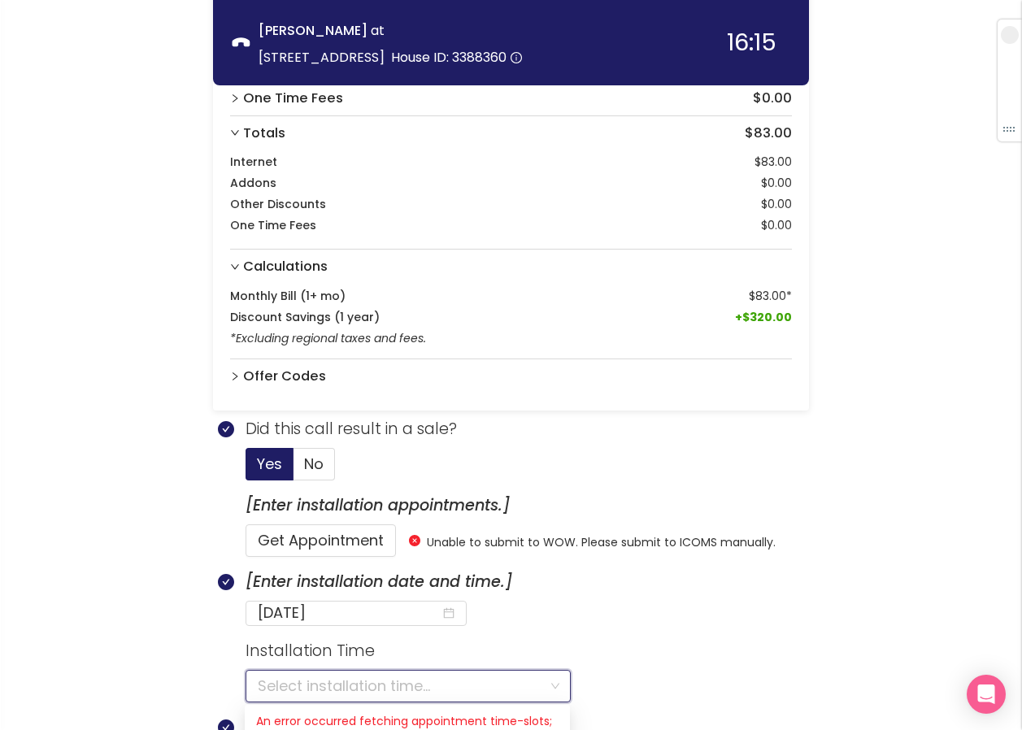
scroll to position [301, 0]
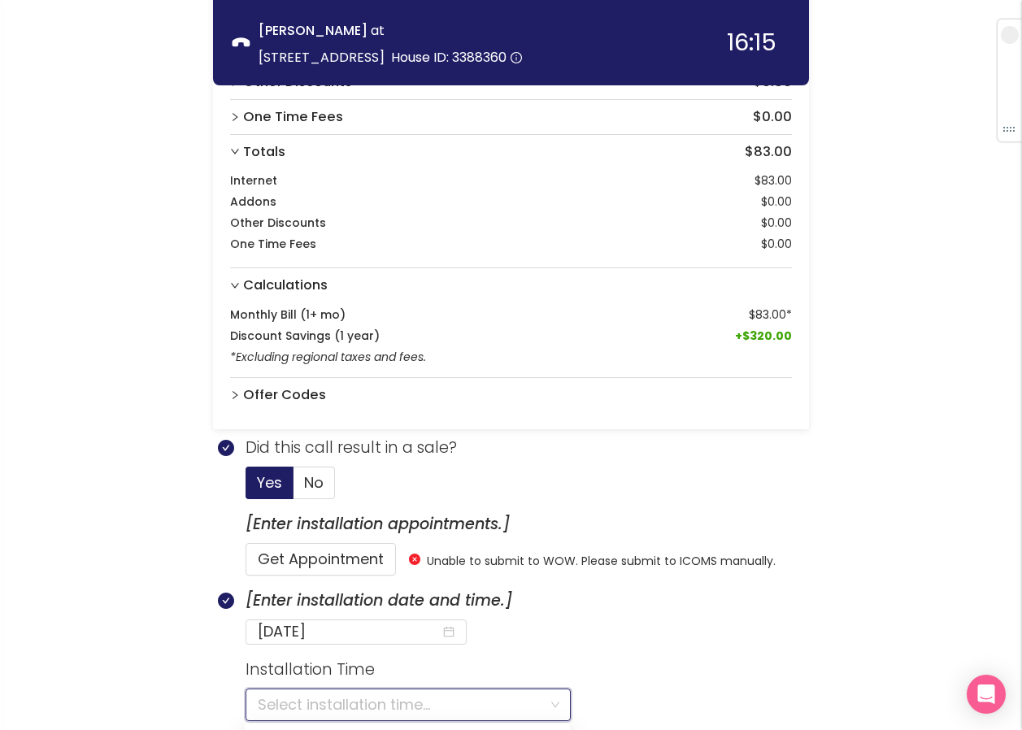
click at [482, 286] on h3 "Calculations" at bounding box center [517, 285] width 549 height 21
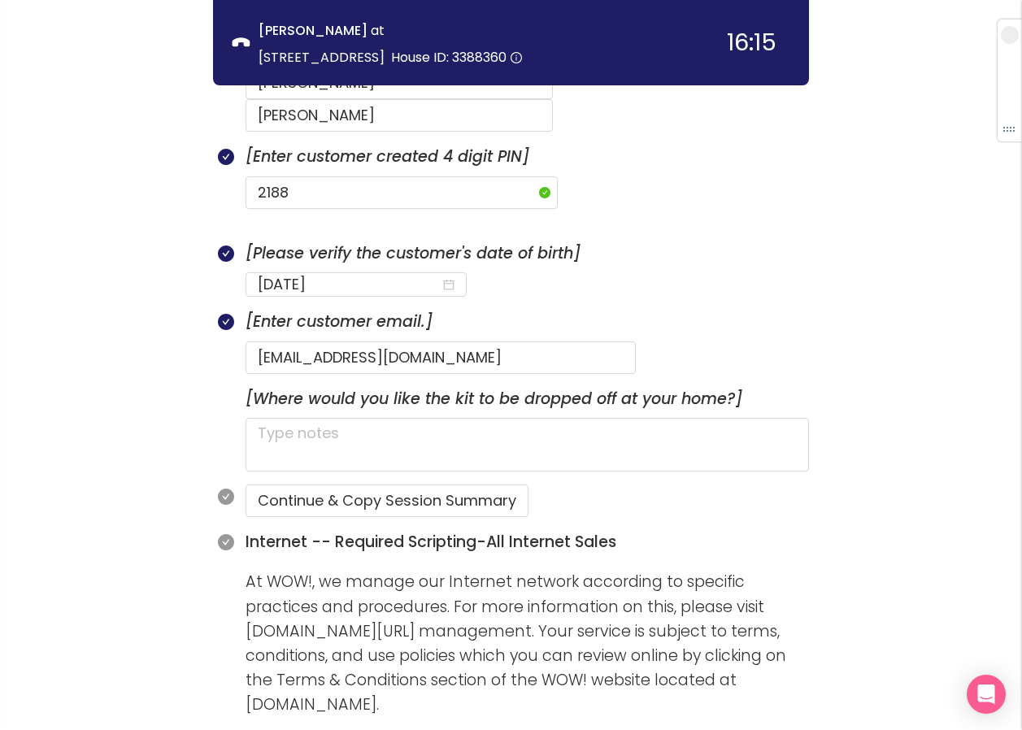
scroll to position [951, 0]
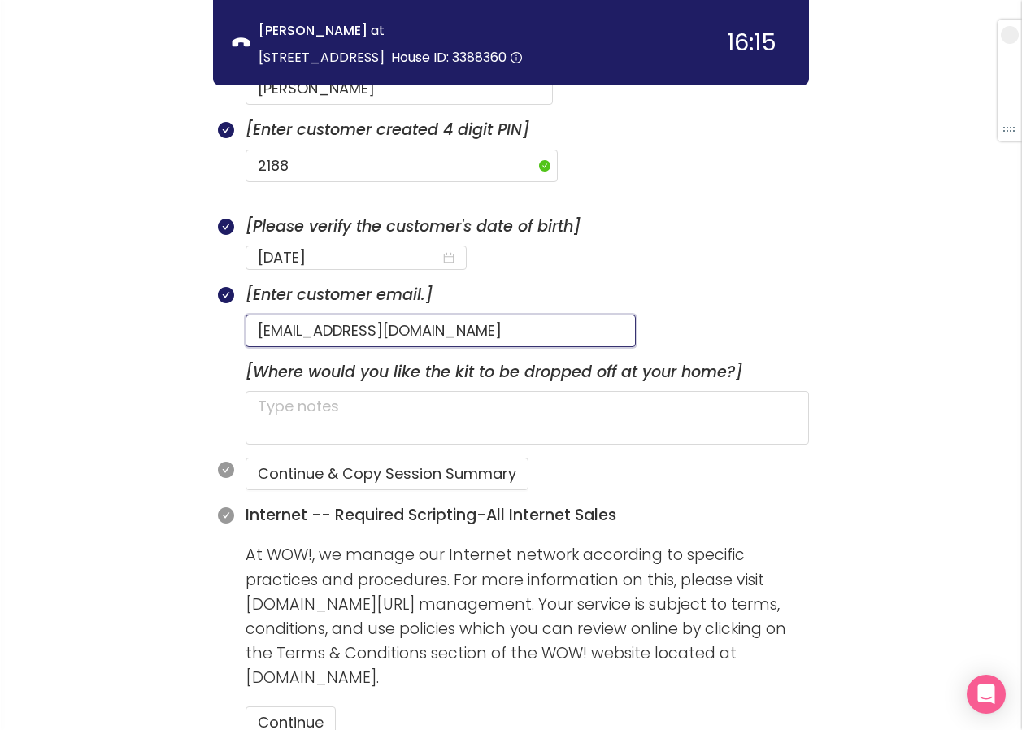
drag, startPoint x: 418, startPoint y: 298, endPoint x: 150, endPoint y: 272, distance: 268.9
click at [150, 272] on div "call info discovery offers summary [PERSON_NAME] at [STREET_ADDRESS][GEOGRAPHIC…" at bounding box center [511, 658] width 1022 height 3218
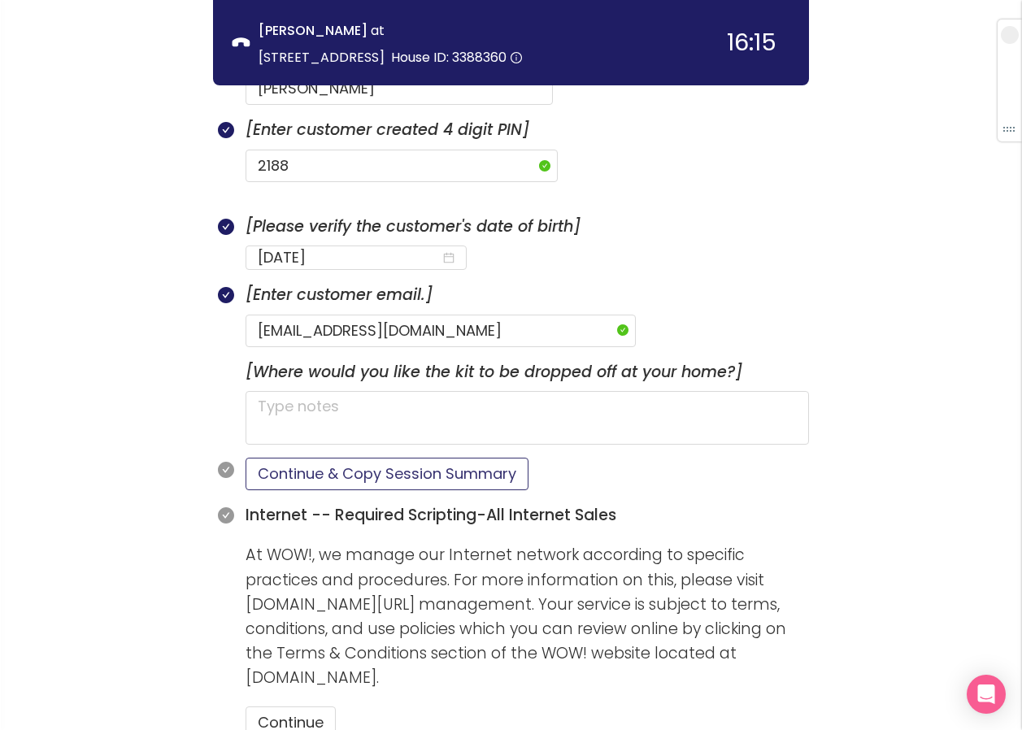
click at [463, 458] on button "Continue & Copy Session Summary" at bounding box center [387, 474] width 283 height 33
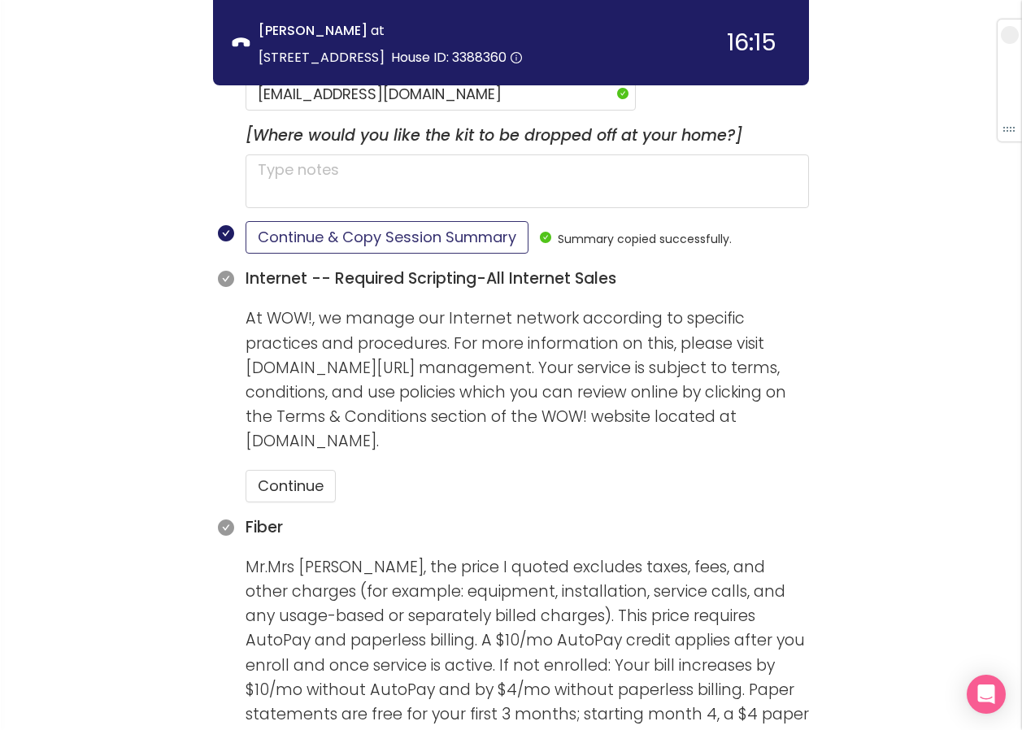
scroll to position [1195, 0]
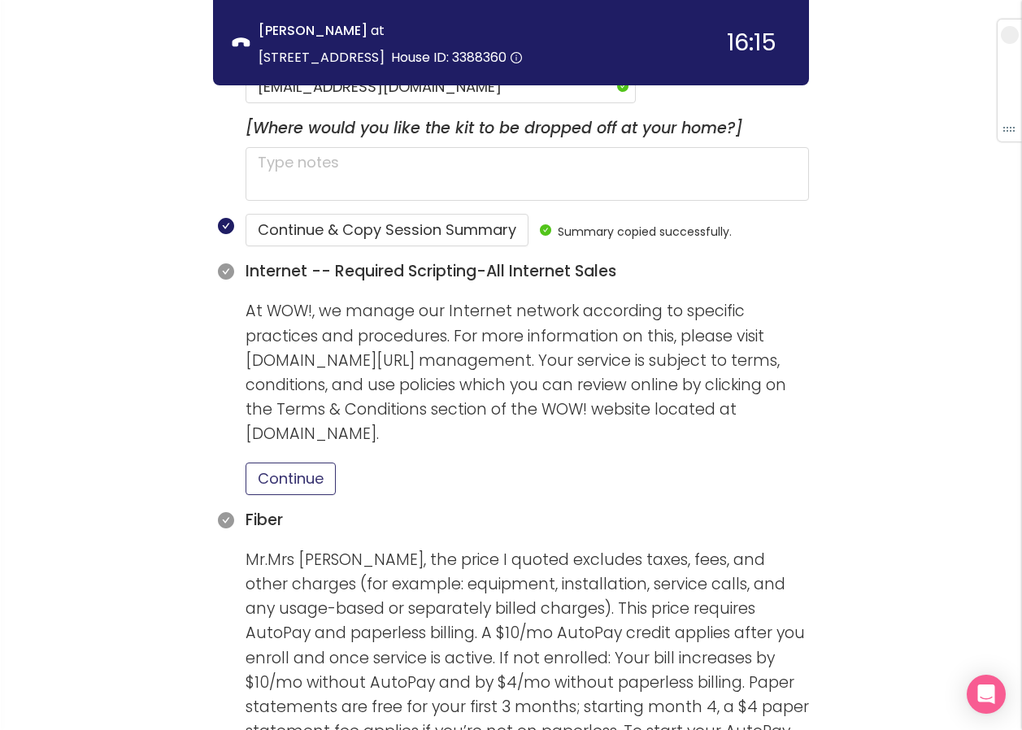
click at [333, 463] on button "Continue" at bounding box center [291, 479] width 90 height 33
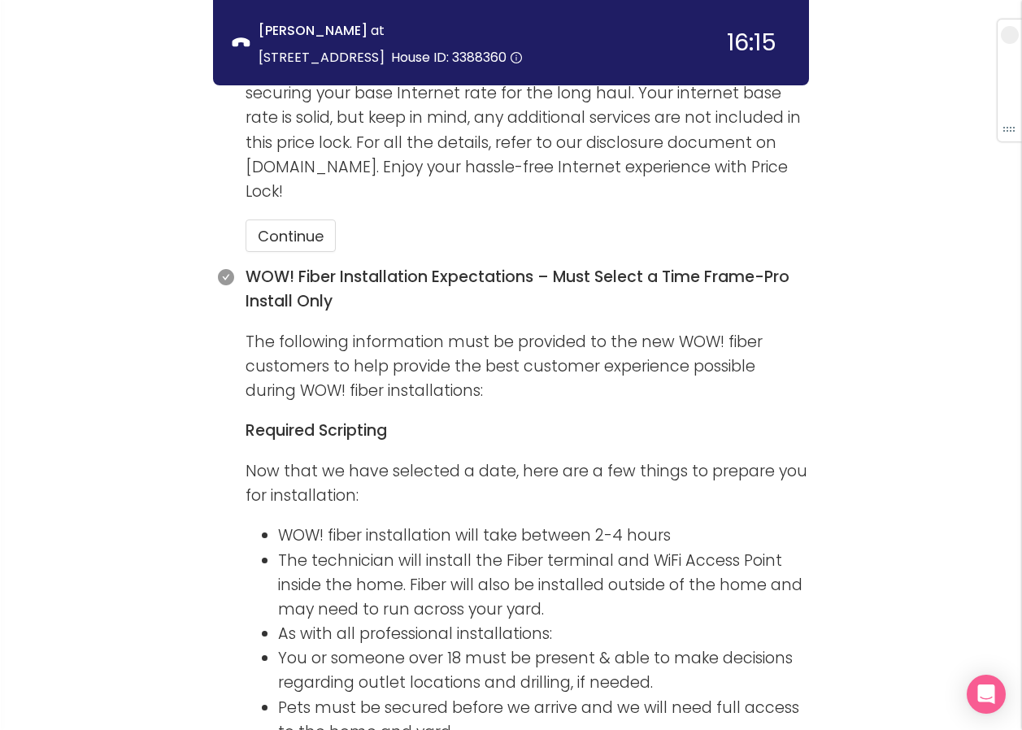
scroll to position [1927, 0]
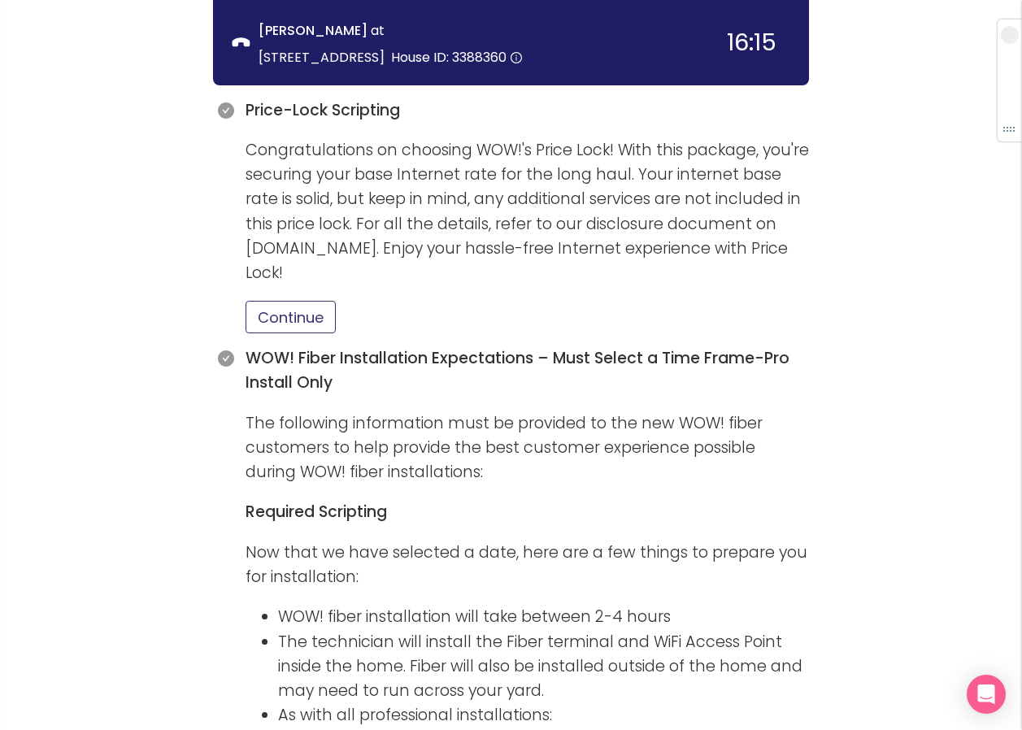
click at [307, 301] on button "Continue" at bounding box center [291, 317] width 90 height 33
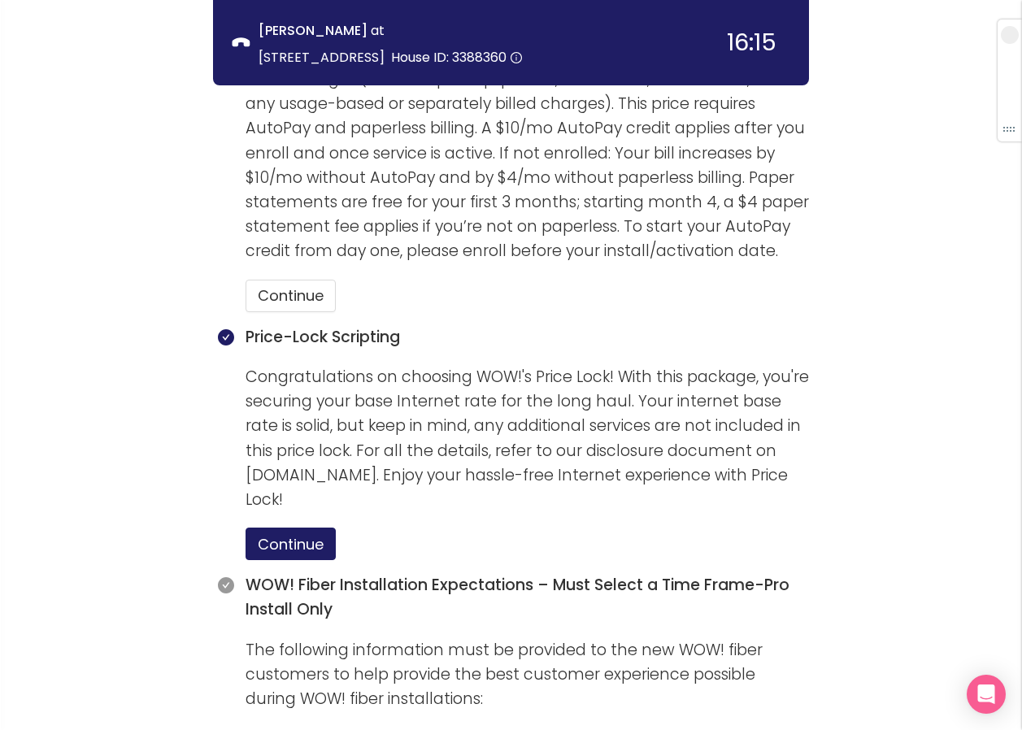
scroll to position [1683, 0]
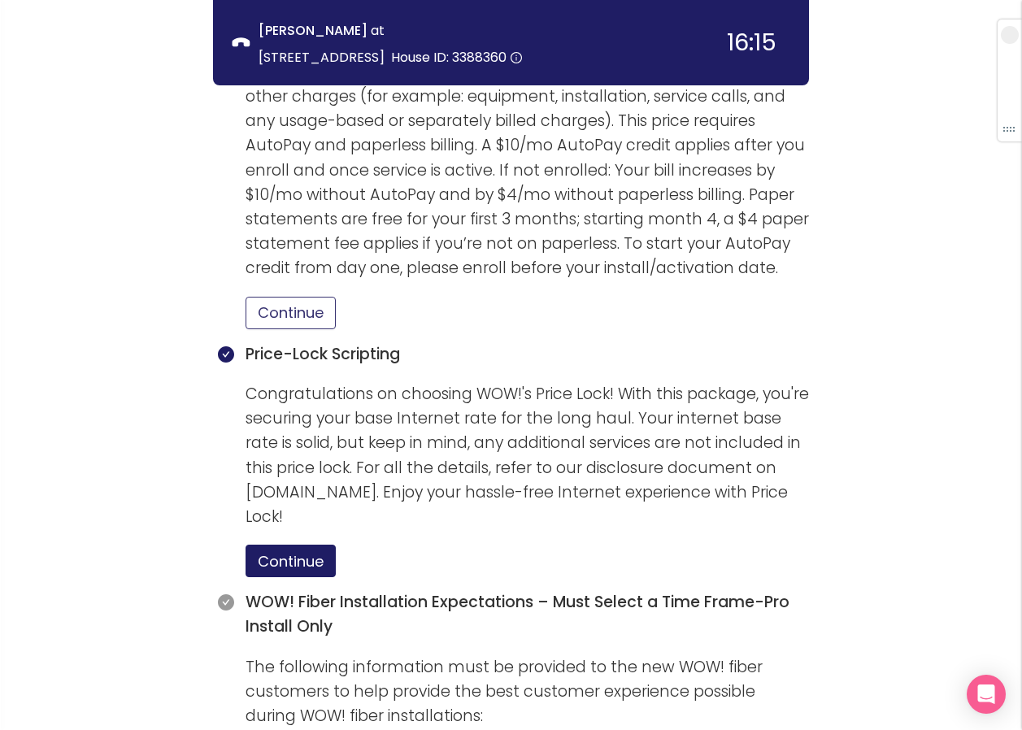
click at [319, 297] on button "Continue" at bounding box center [291, 313] width 90 height 33
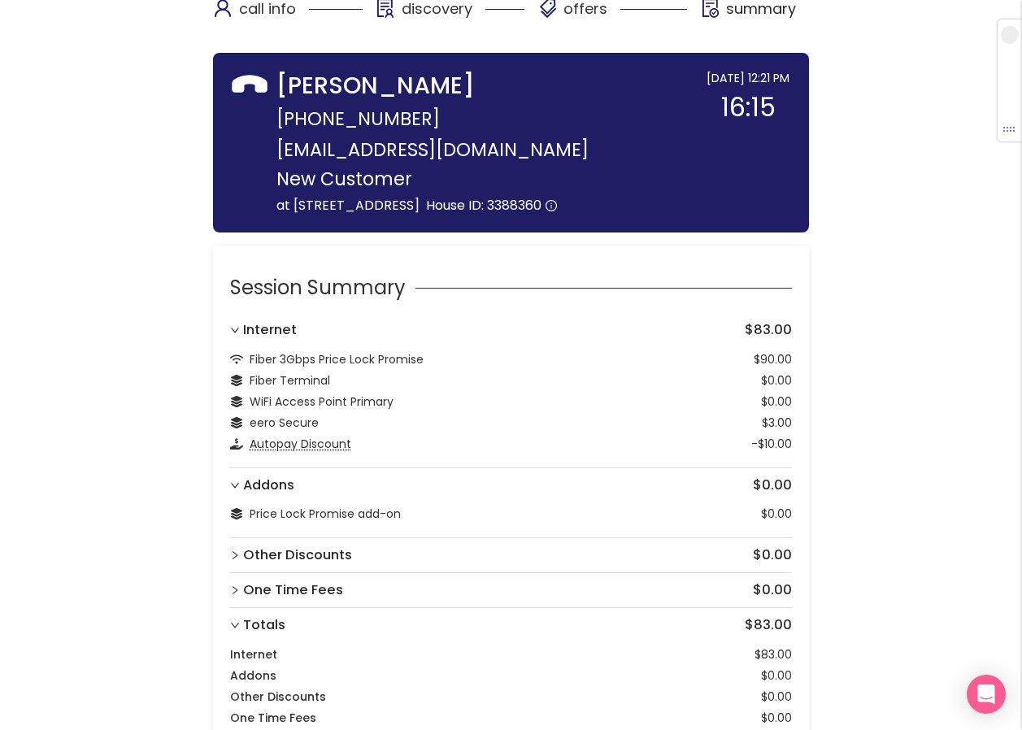
scroll to position [0, 0]
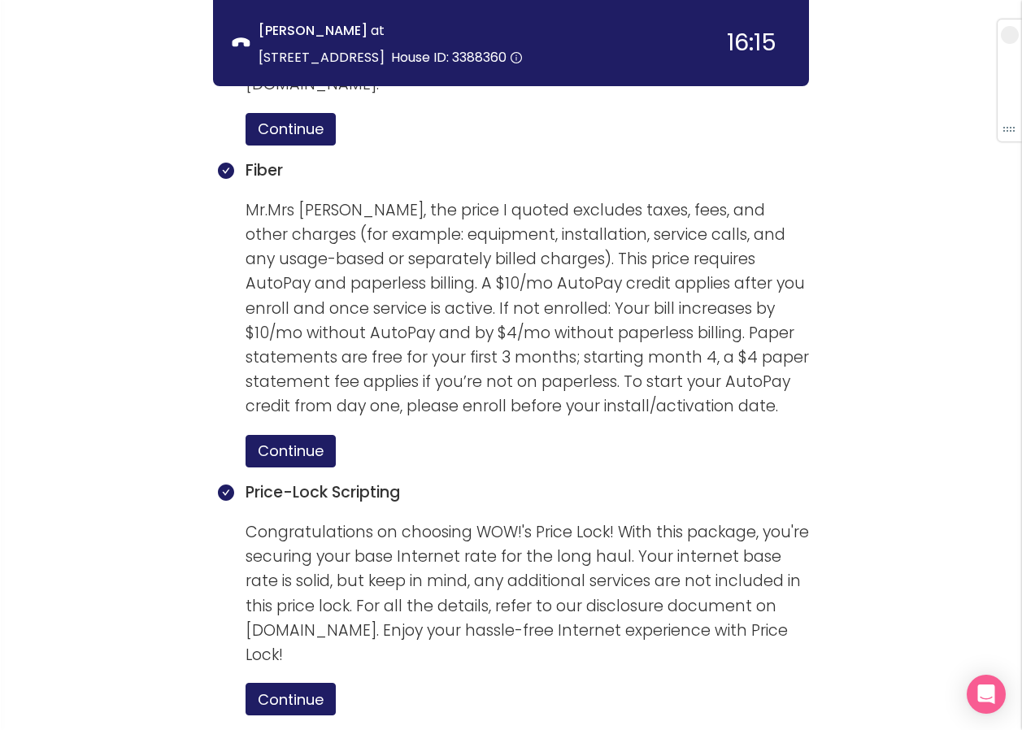
scroll to position [2482, 0]
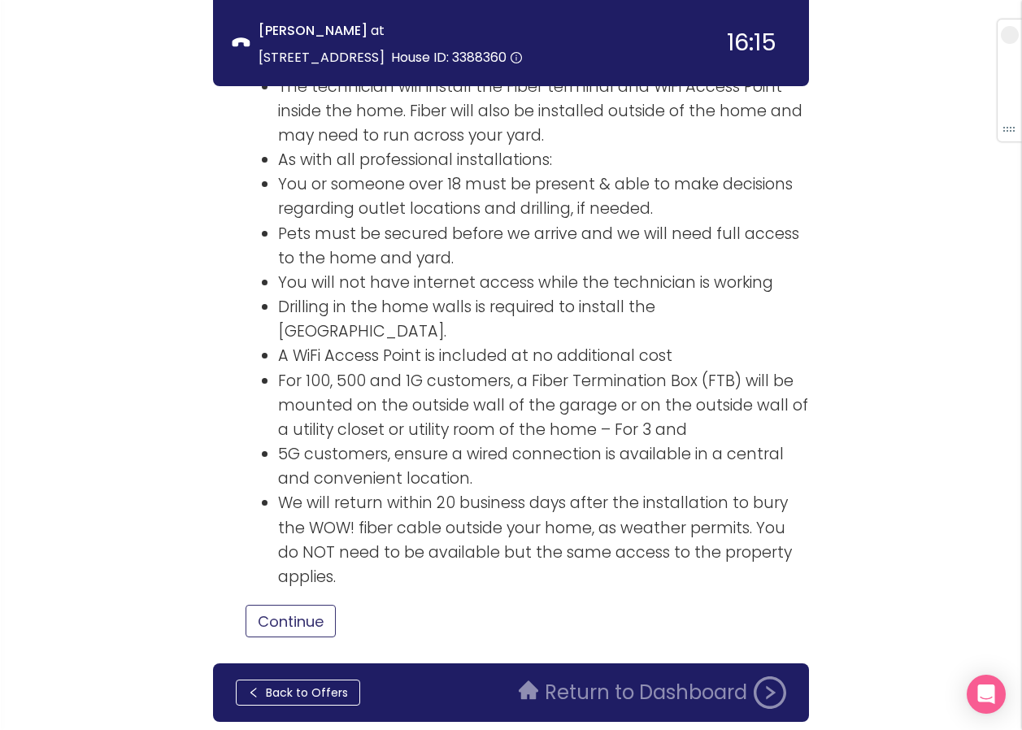
click at [294, 605] on button "Continue" at bounding box center [291, 621] width 90 height 33
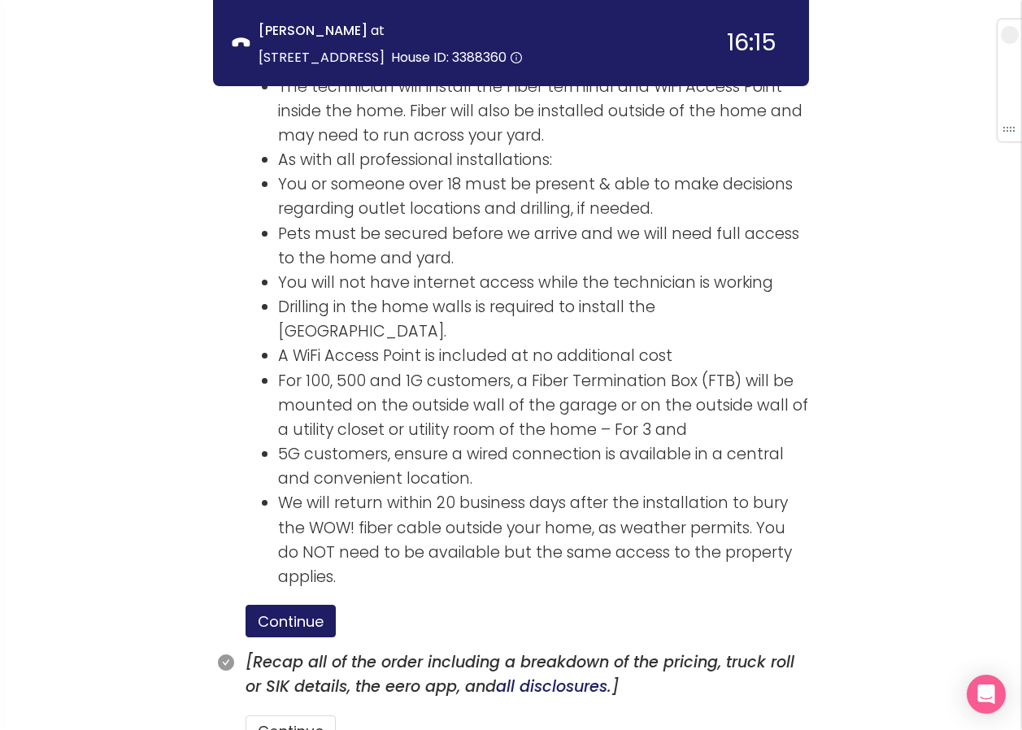
scroll to position [2592, 0]
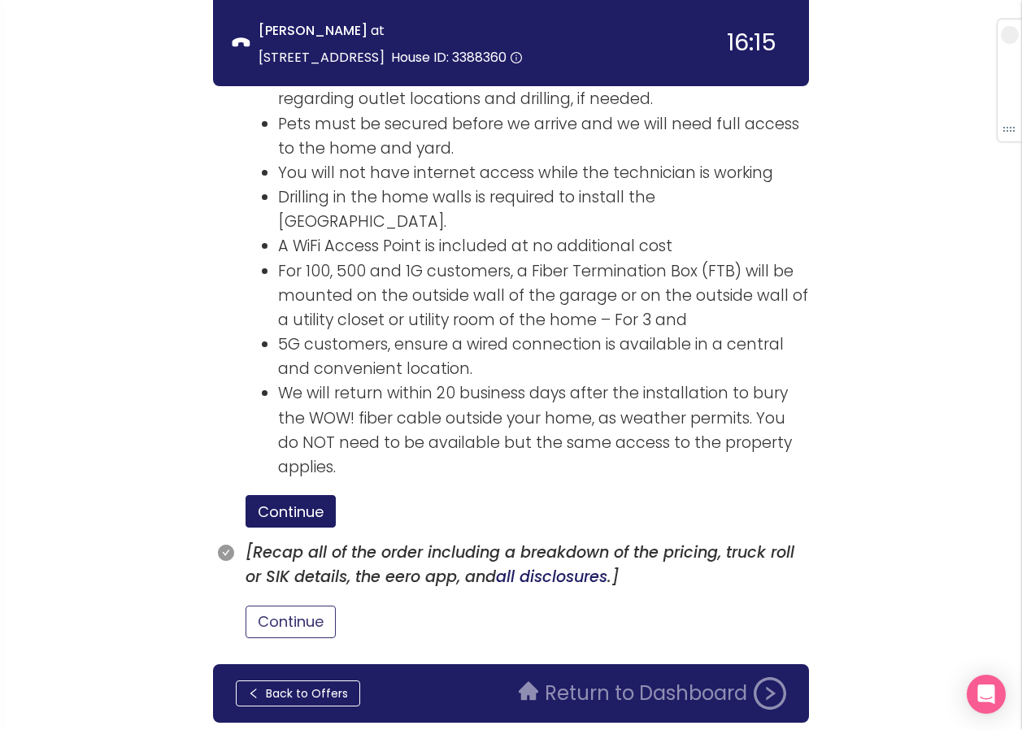
click at [303, 606] on button "Continue" at bounding box center [291, 622] width 90 height 33
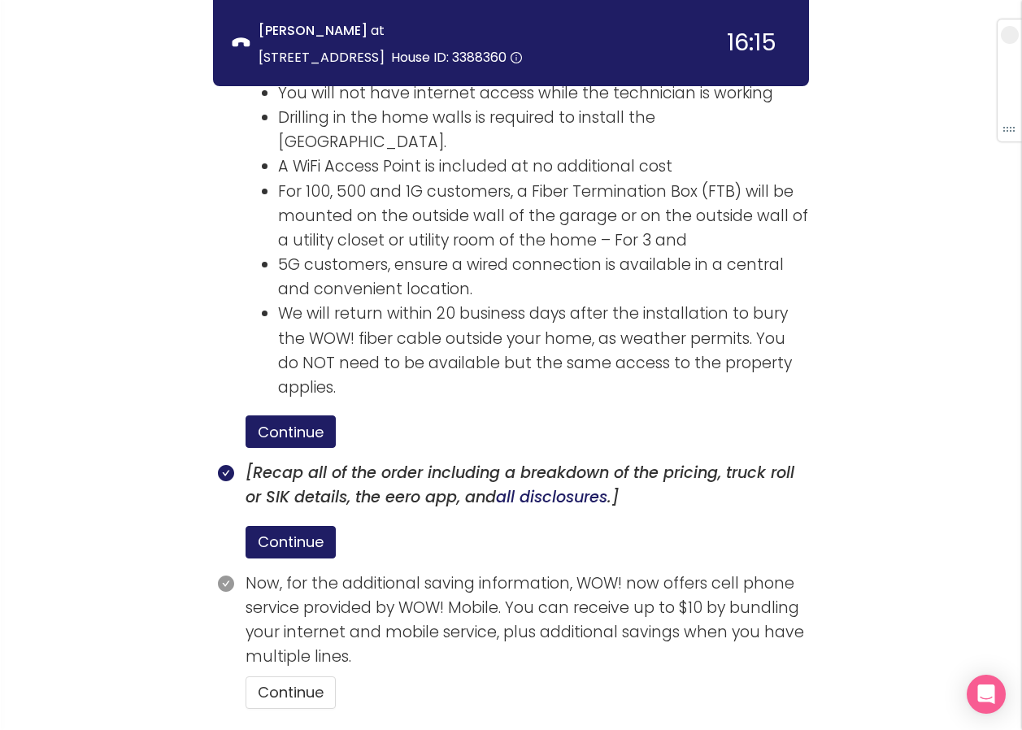
scroll to position [2743, 0]
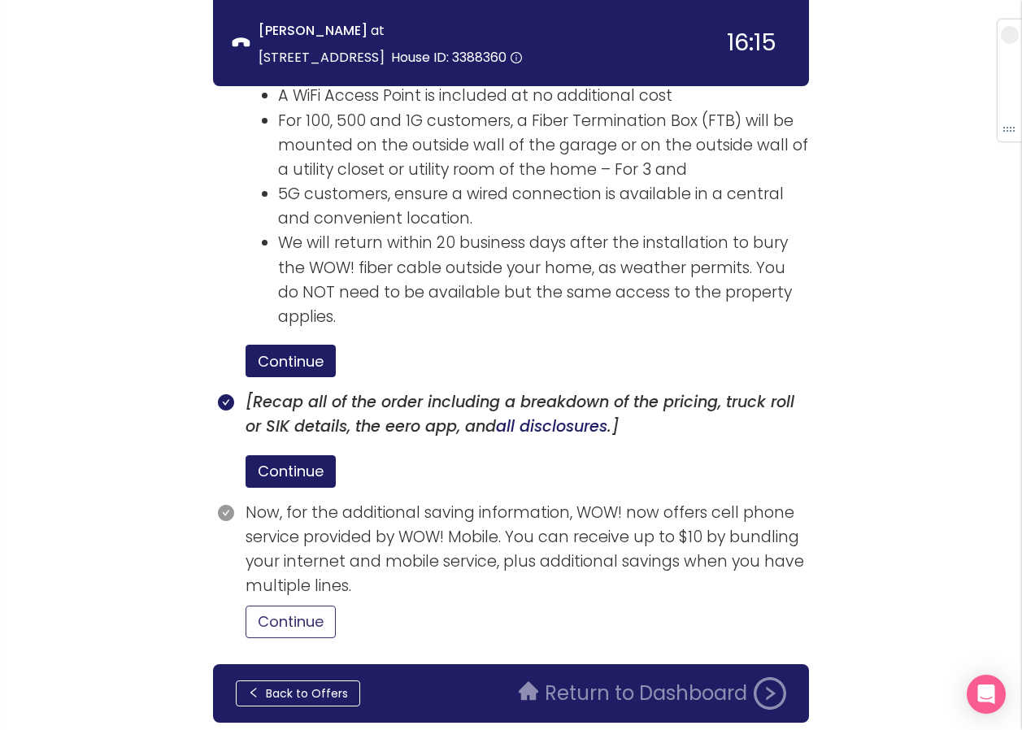
click at [308, 606] on button "Continue" at bounding box center [291, 622] width 90 height 33
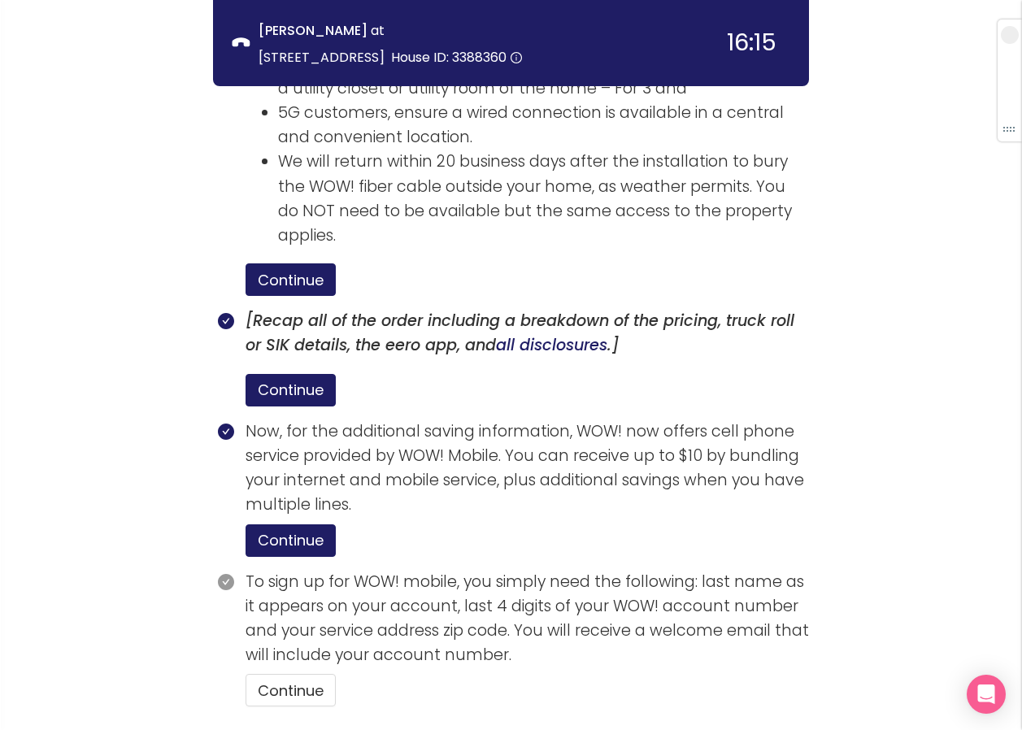
scroll to position [2893, 0]
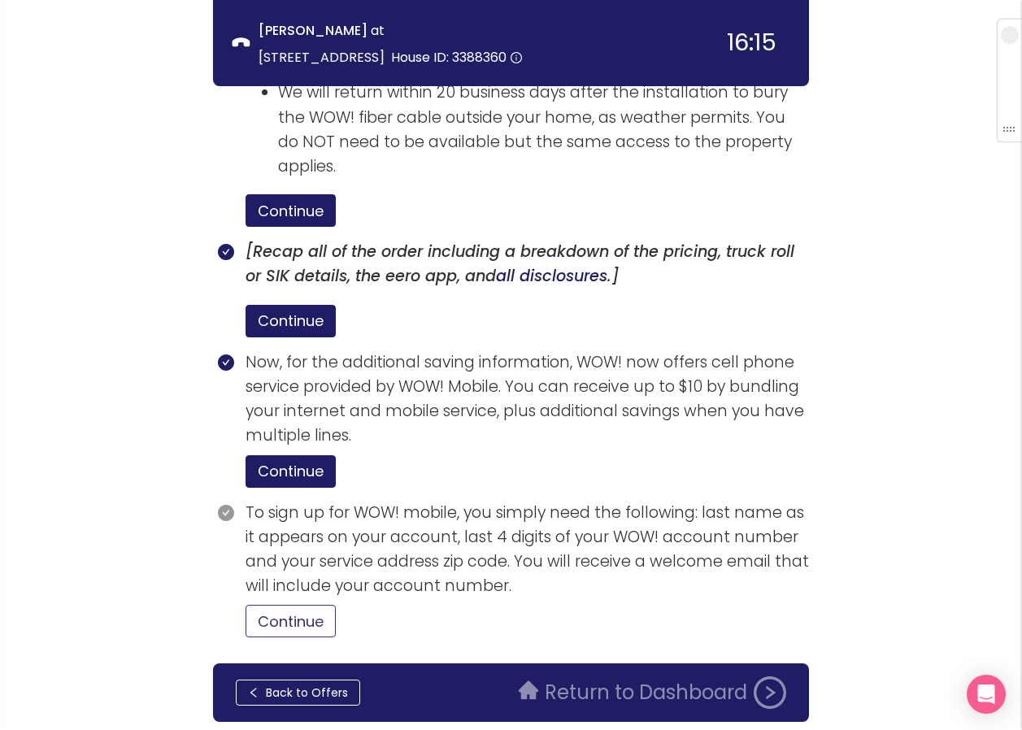
click at [301, 605] on button "Continue" at bounding box center [291, 621] width 90 height 33
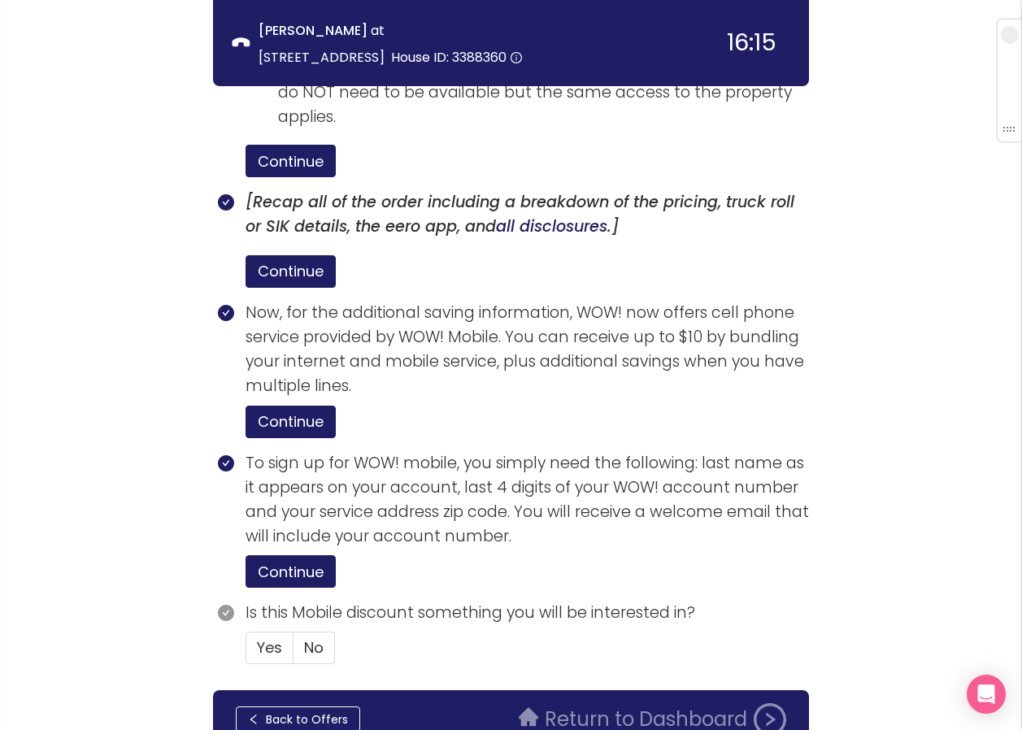
scroll to position [2970, 0]
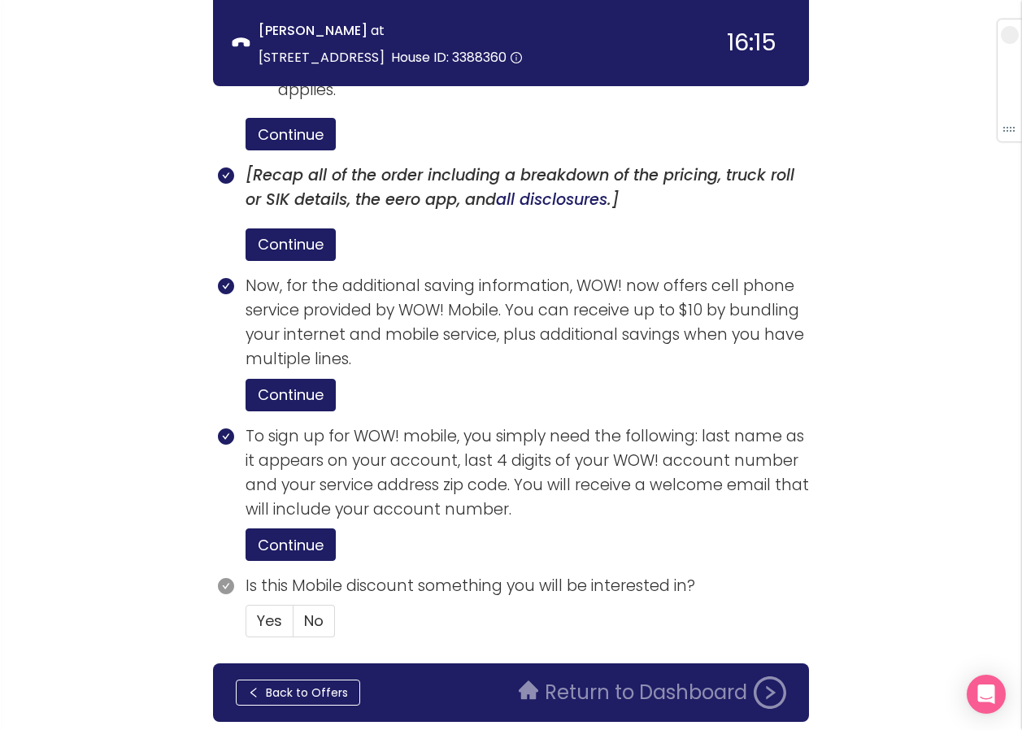
drag, startPoint x: 329, startPoint y: 562, endPoint x: 441, endPoint y: 574, distance: 112.1
click at [329, 605] on label "No" at bounding box center [314, 621] width 41 height 33
click at [294, 626] on input "No" at bounding box center [294, 626] width 0 height 0
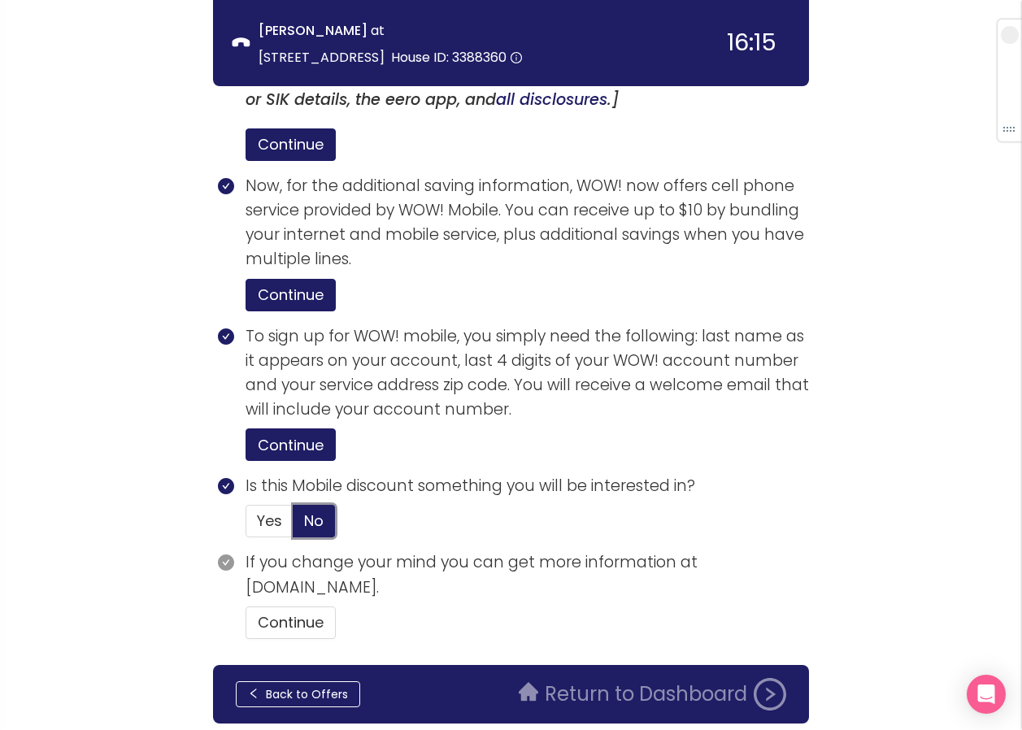
scroll to position [3070, 0]
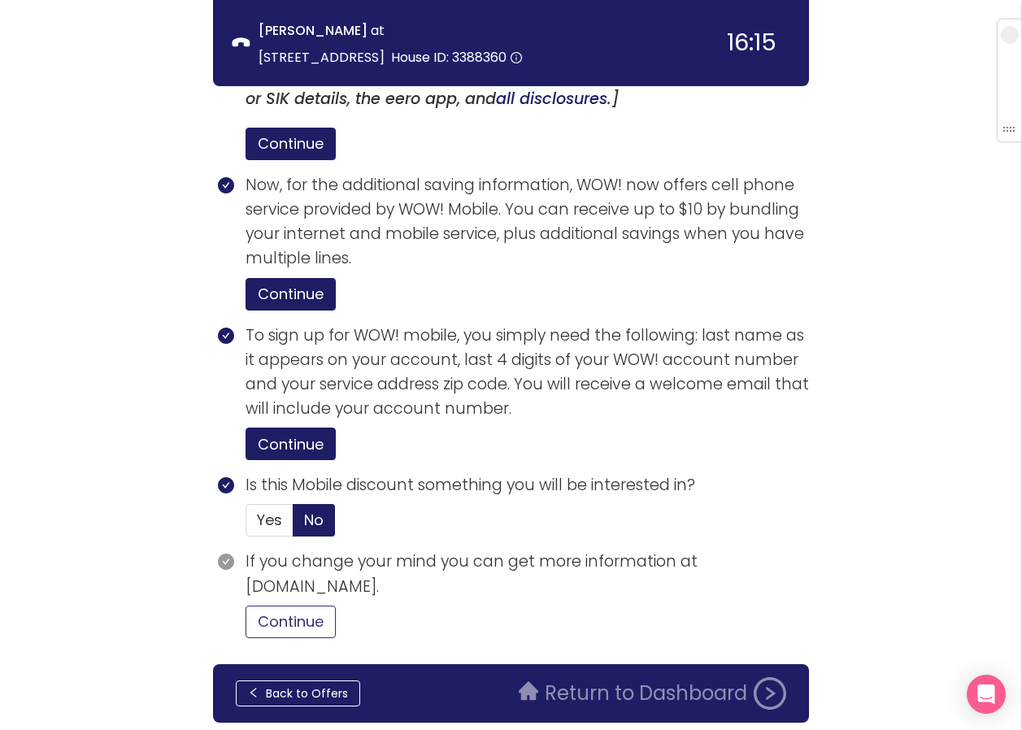
click at [272, 606] on button "Continue" at bounding box center [291, 622] width 90 height 33
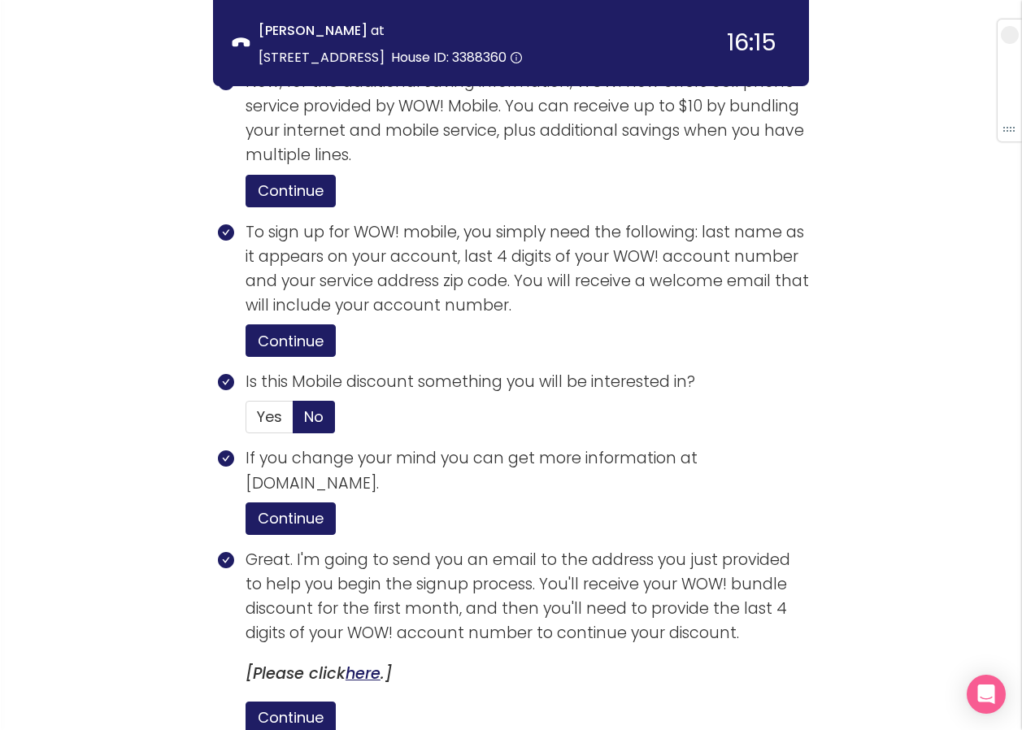
scroll to position [3314, 0]
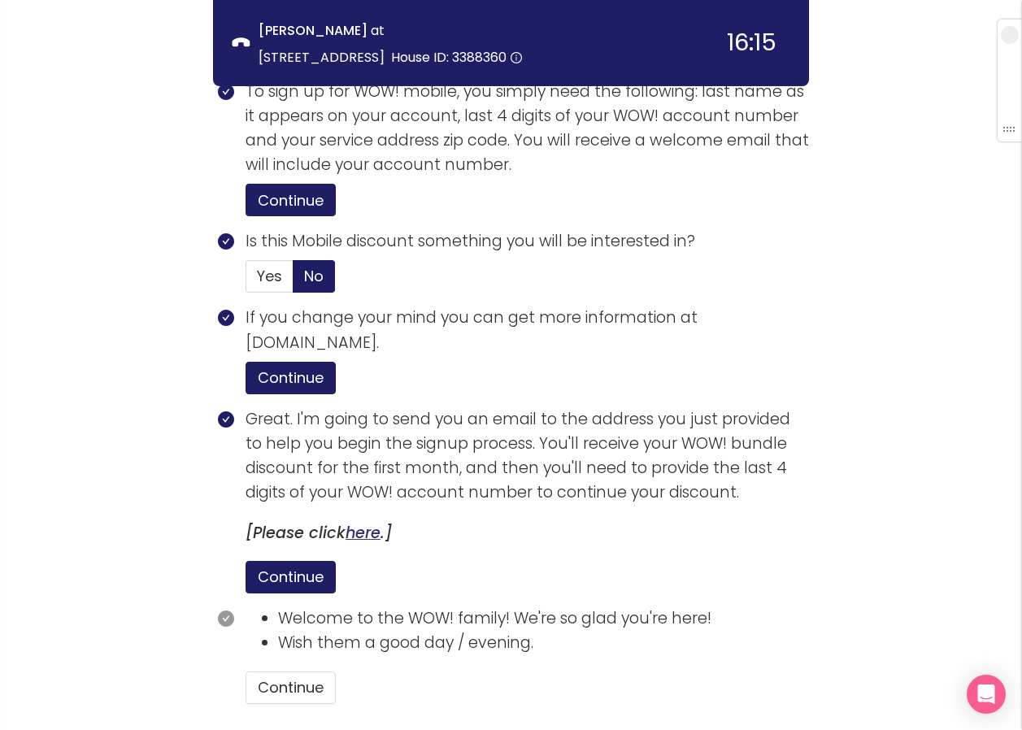
click at [368, 522] on link "here" at bounding box center [363, 533] width 35 height 22
click at [317, 672] on button "Continue" at bounding box center [291, 688] width 90 height 33
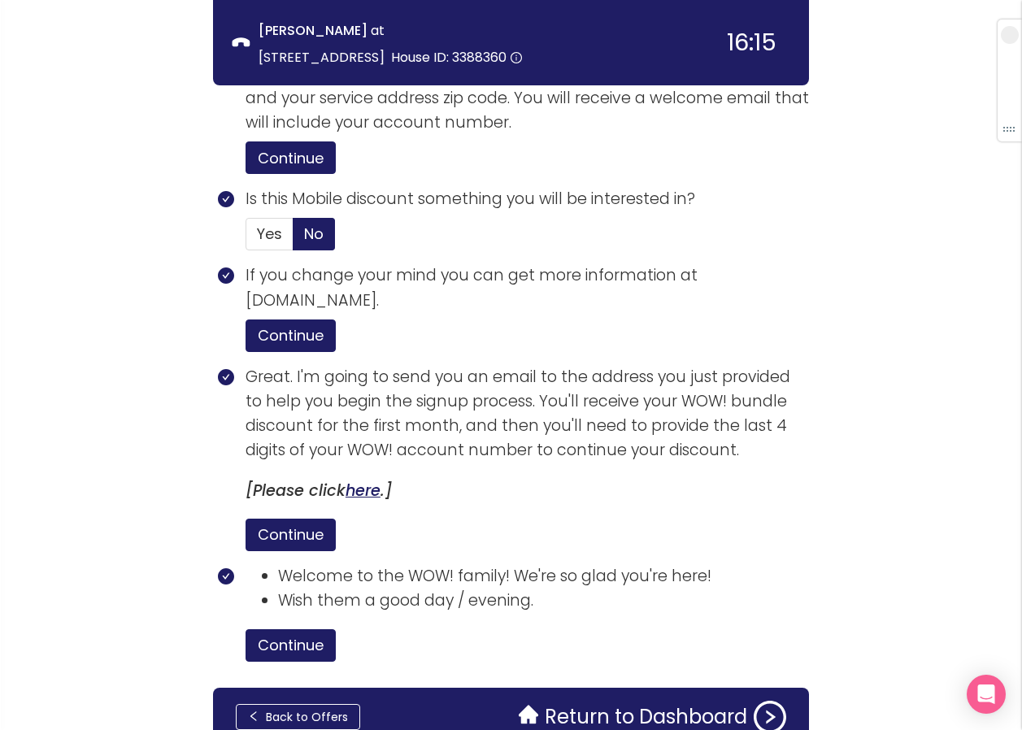
scroll to position [3380, 0]
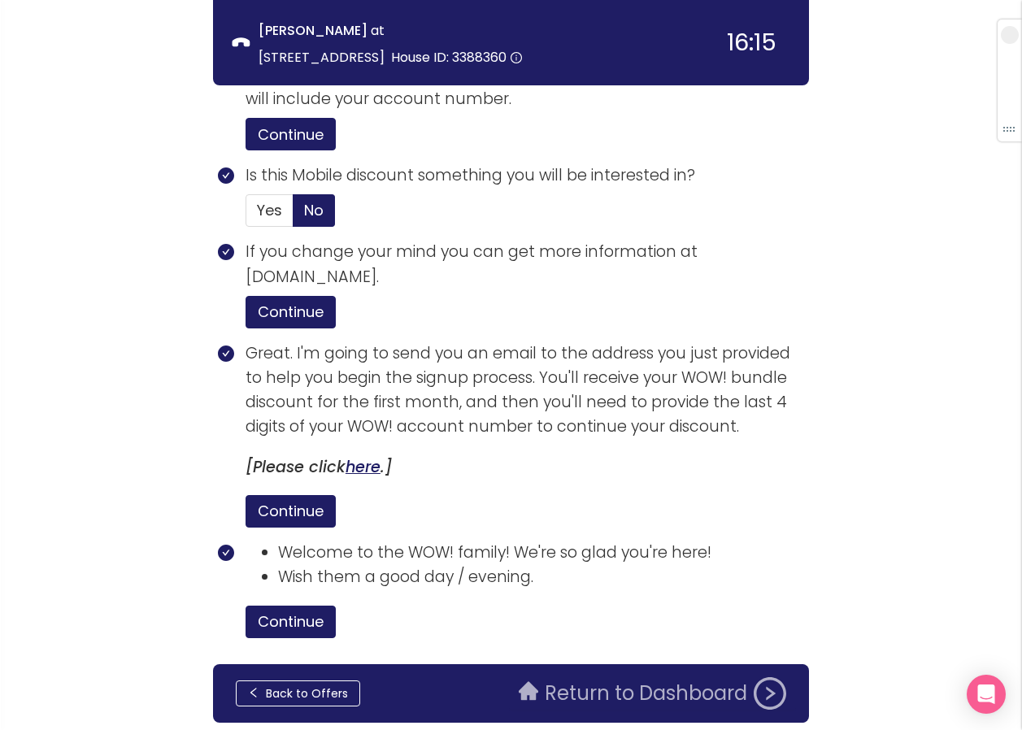
click at [581, 677] on button "Return to Dashboard" at bounding box center [652, 693] width 287 height 33
